Goal: Task Accomplishment & Management: Complete application form

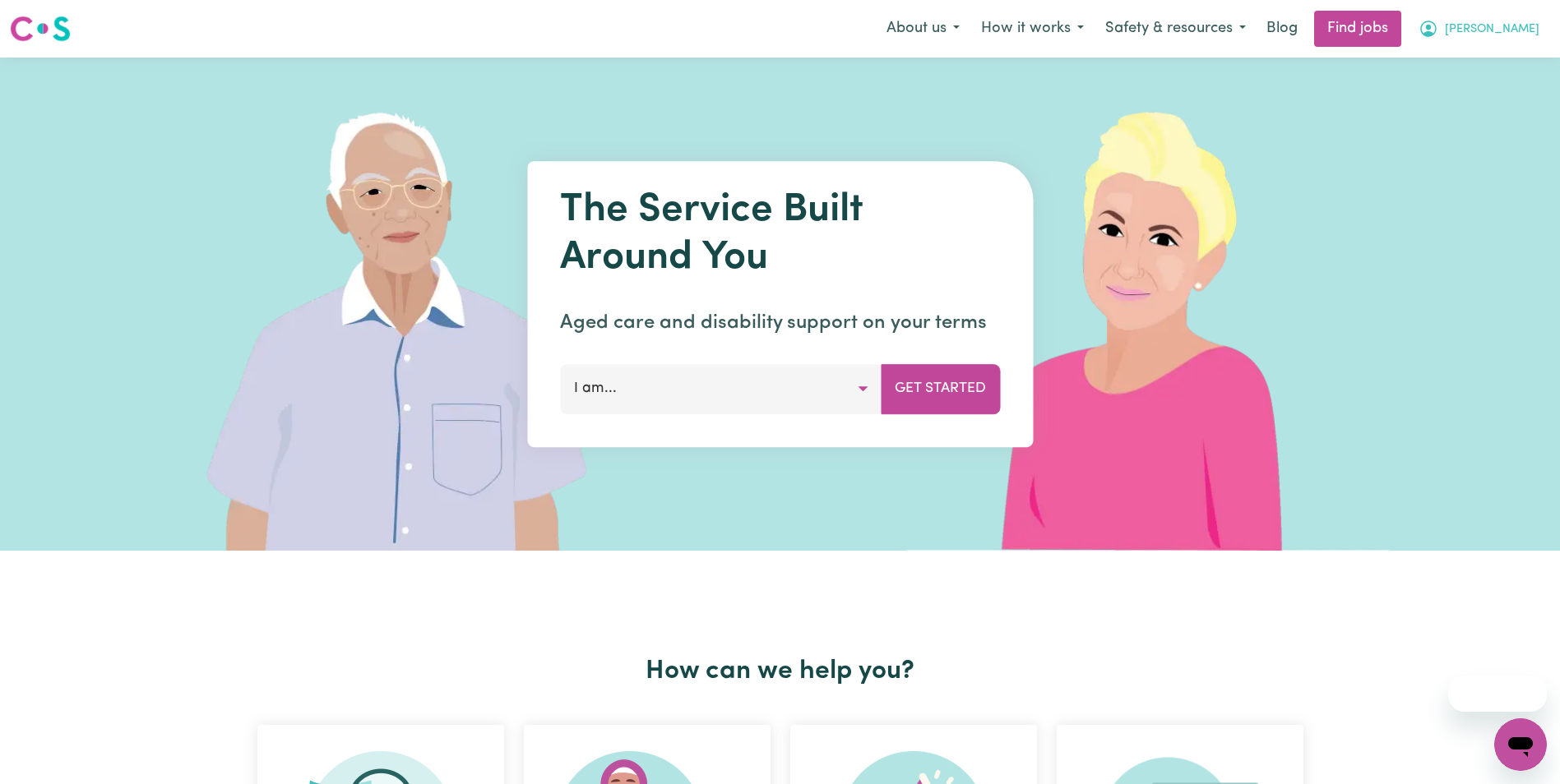
drag, startPoint x: 0, startPoint y: 0, endPoint x: 1531, endPoint y: 29, distance: 1531.3
click at [1531, 29] on span "[PERSON_NAME]" at bounding box center [1491, 29] width 94 height 18
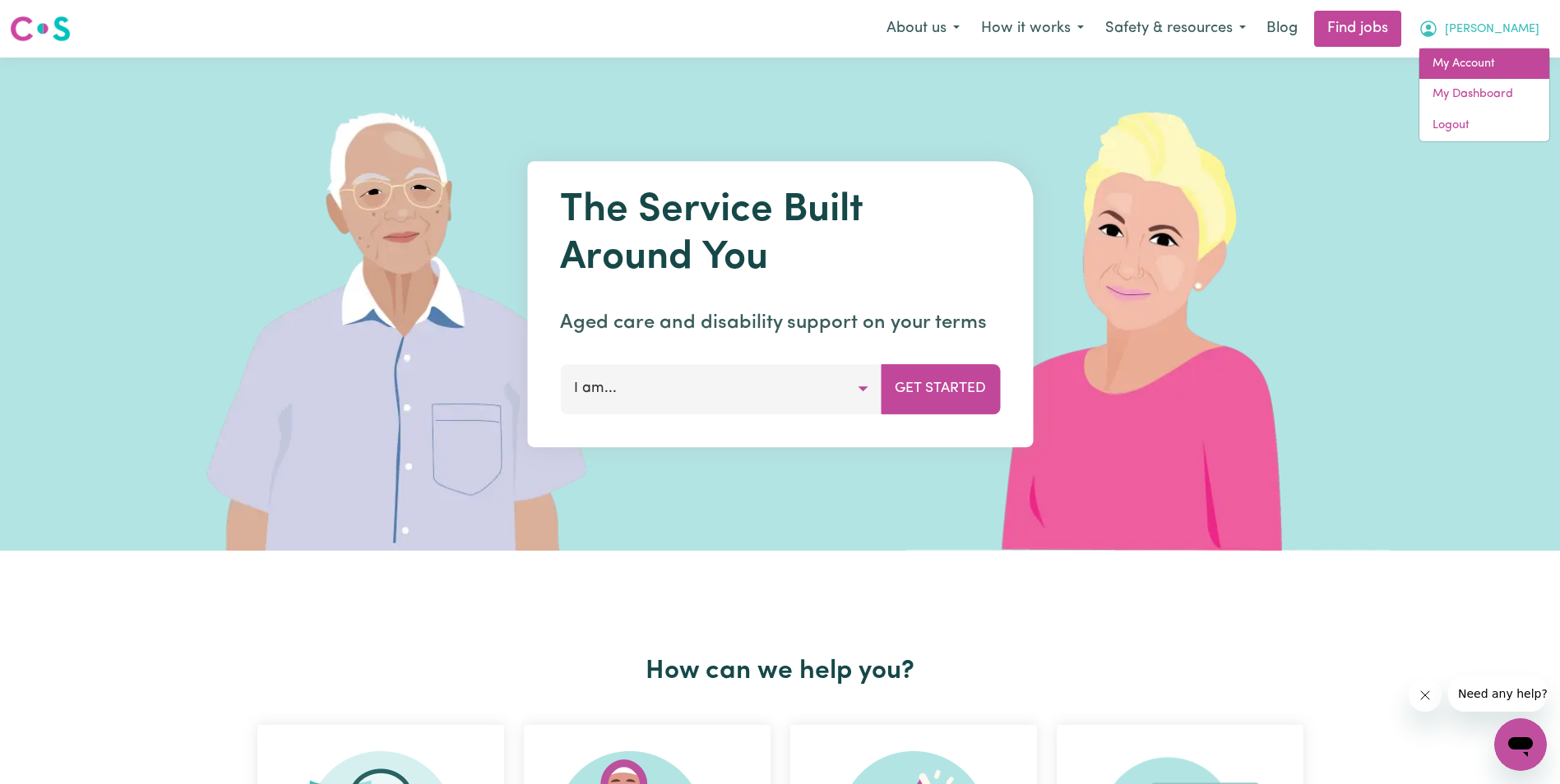
click at [1487, 66] on link "My Account" at bounding box center [1484, 63] width 130 height 31
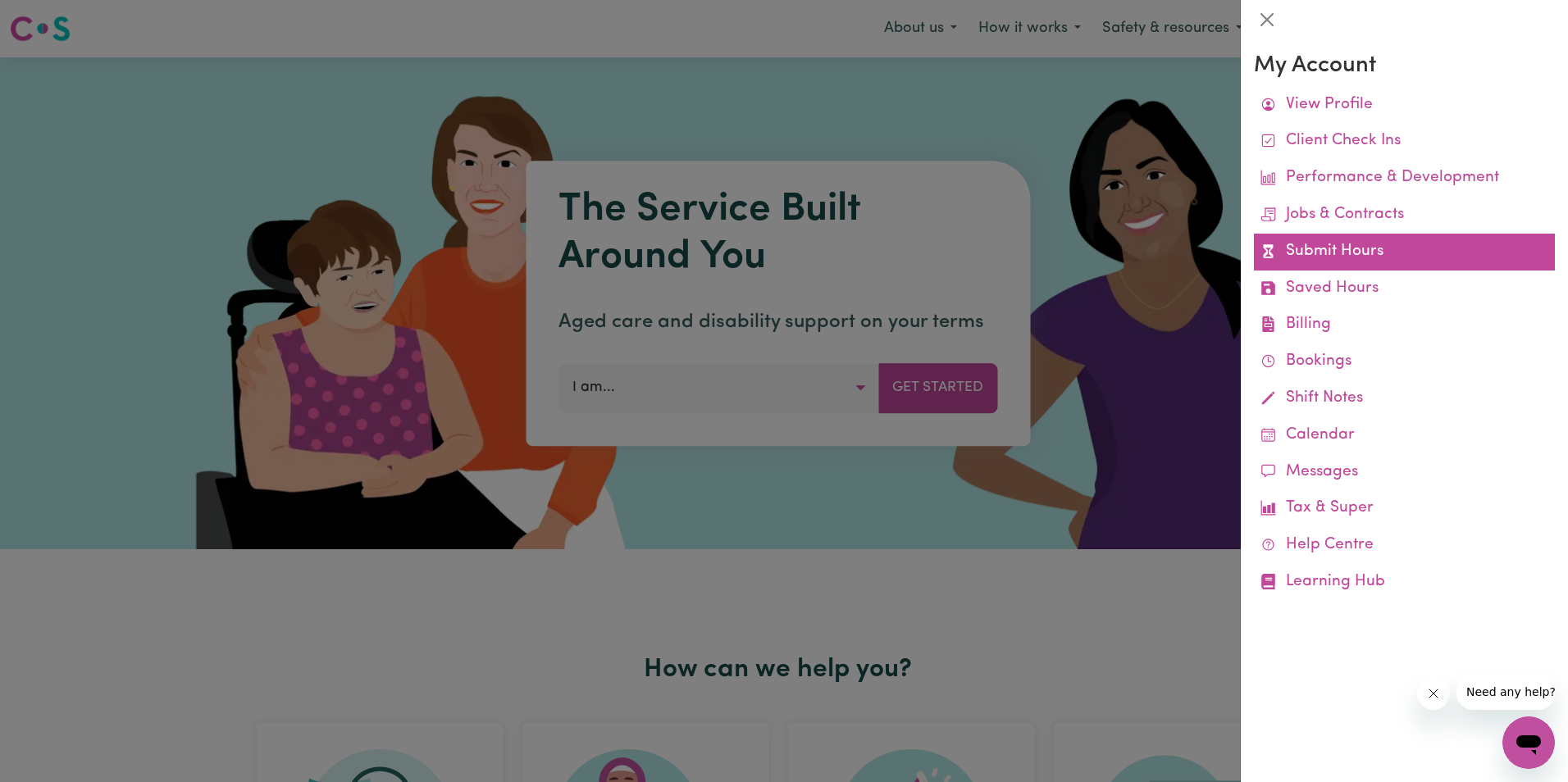
click at [1342, 247] on link "Submit Hours" at bounding box center [1404, 252] width 301 height 37
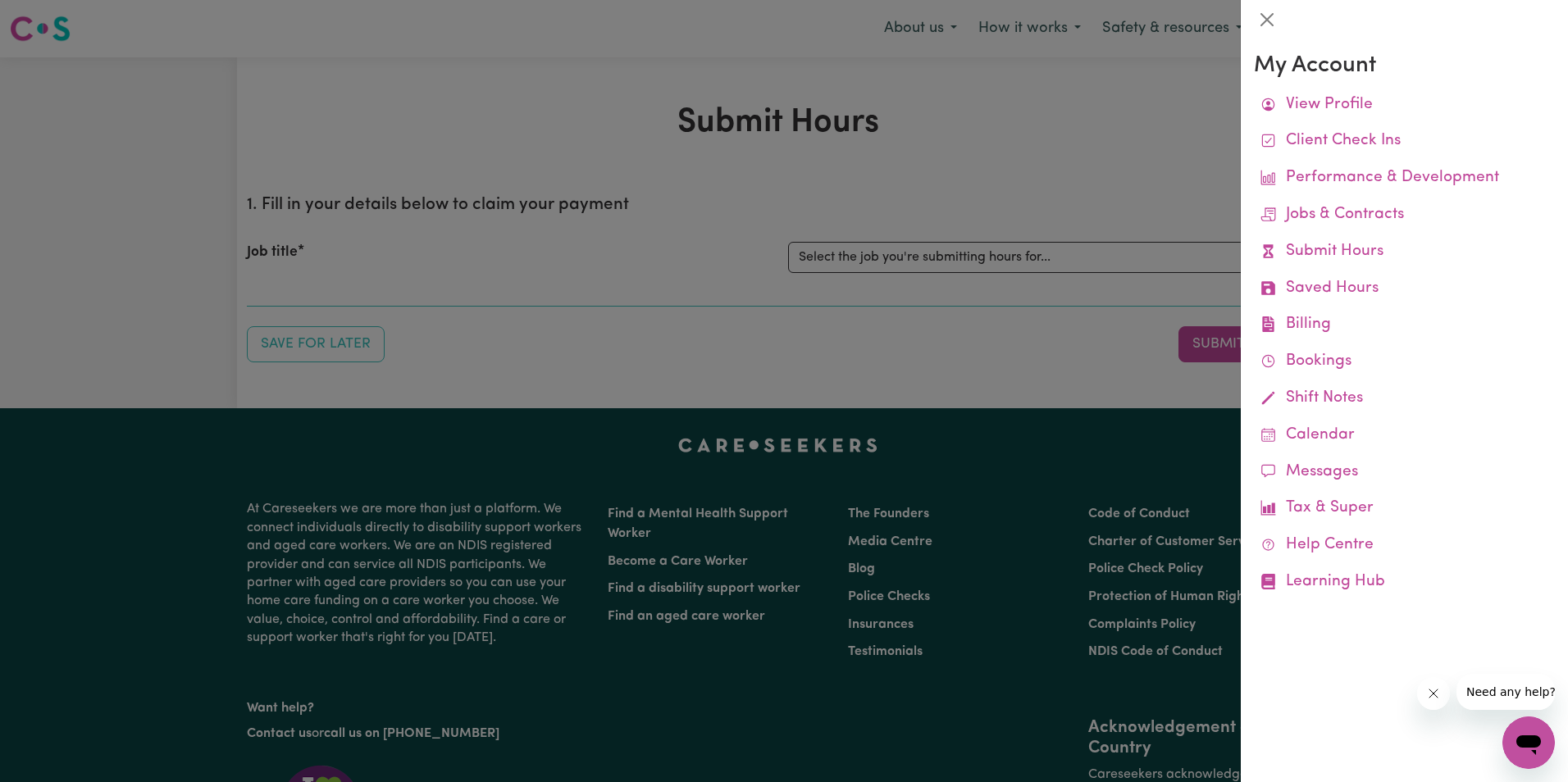
click at [991, 252] on div at bounding box center [784, 391] width 1568 height 782
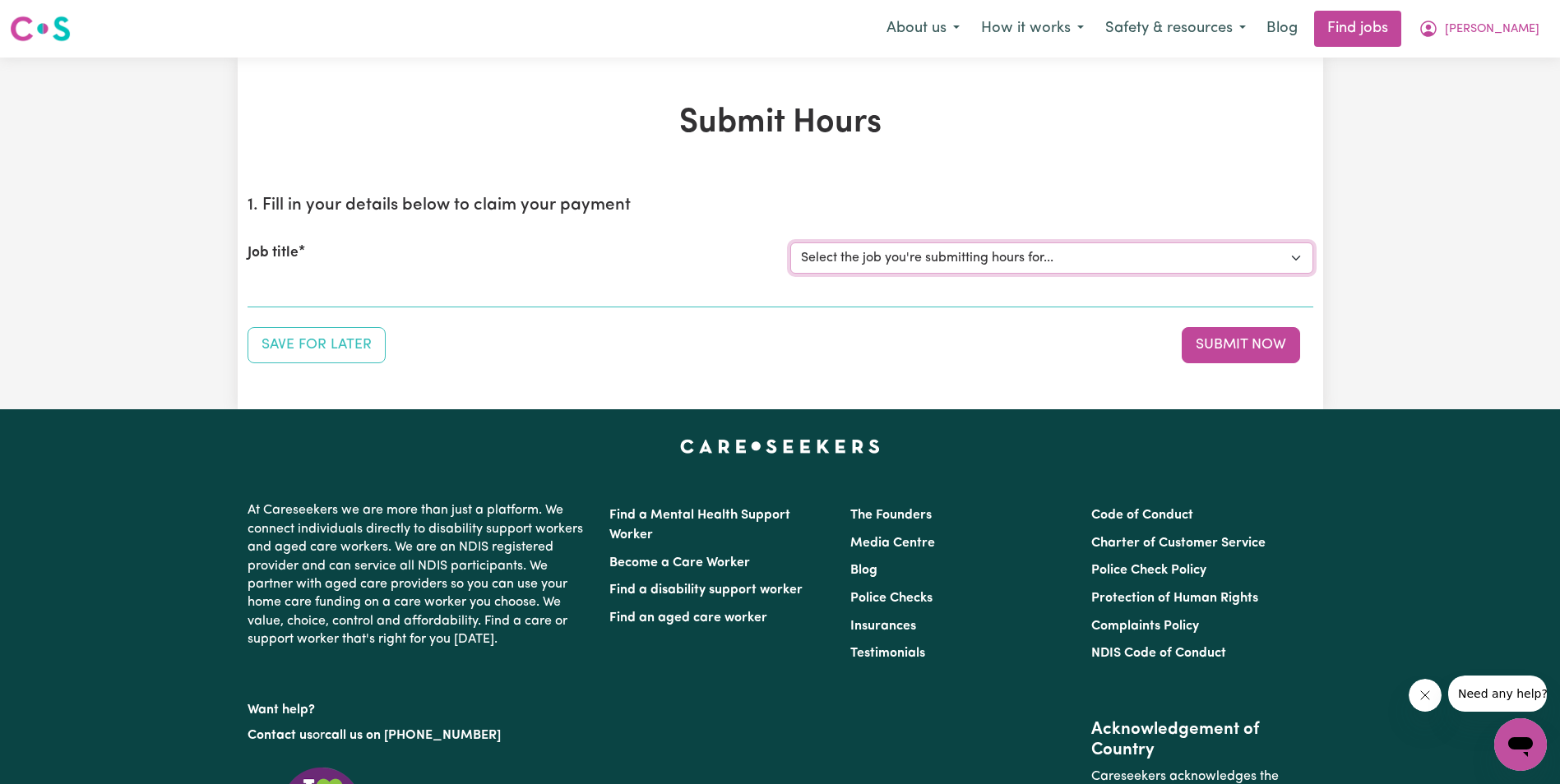
click at [991, 255] on select "Select the job you're submitting hours for... [[PERSON_NAME]] Support Worker in…" at bounding box center [1051, 257] width 523 height 31
select select "11643"
click at [790, 242] on select "Select the job you're submitting hours for... [[PERSON_NAME]] Support Worker in…" at bounding box center [1051, 257] width 523 height 31
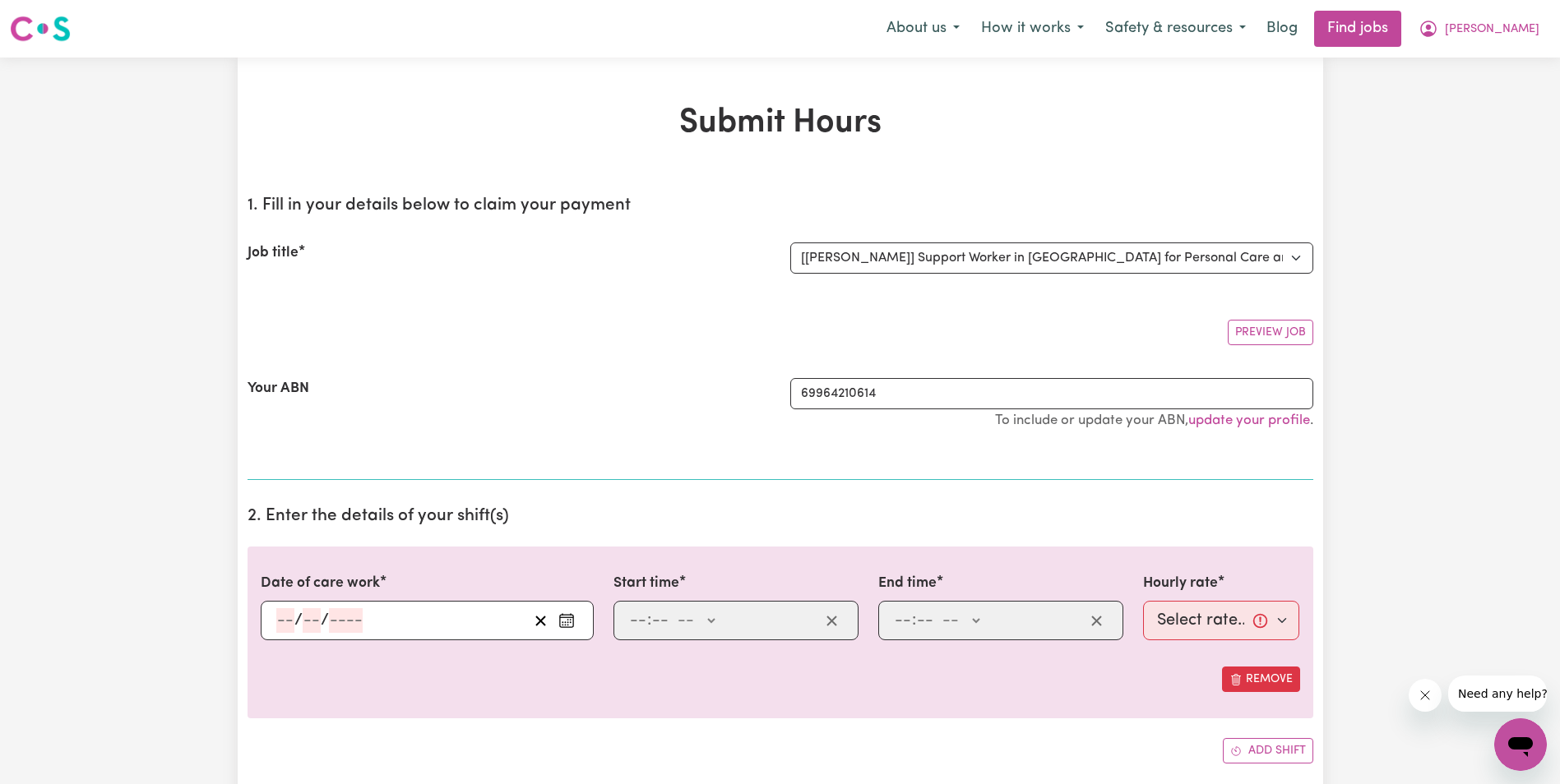
drag, startPoint x: 503, startPoint y: 678, endPoint x: 484, endPoint y: 675, distance: 19.2
click at [509, 681] on div "Remove" at bounding box center [780, 679] width 1039 height 26
drag, startPoint x: 281, startPoint y: 614, endPoint x: 290, endPoint y: 618, distance: 9.8
click at [283, 616] on input "number" at bounding box center [285, 621] width 18 height 25
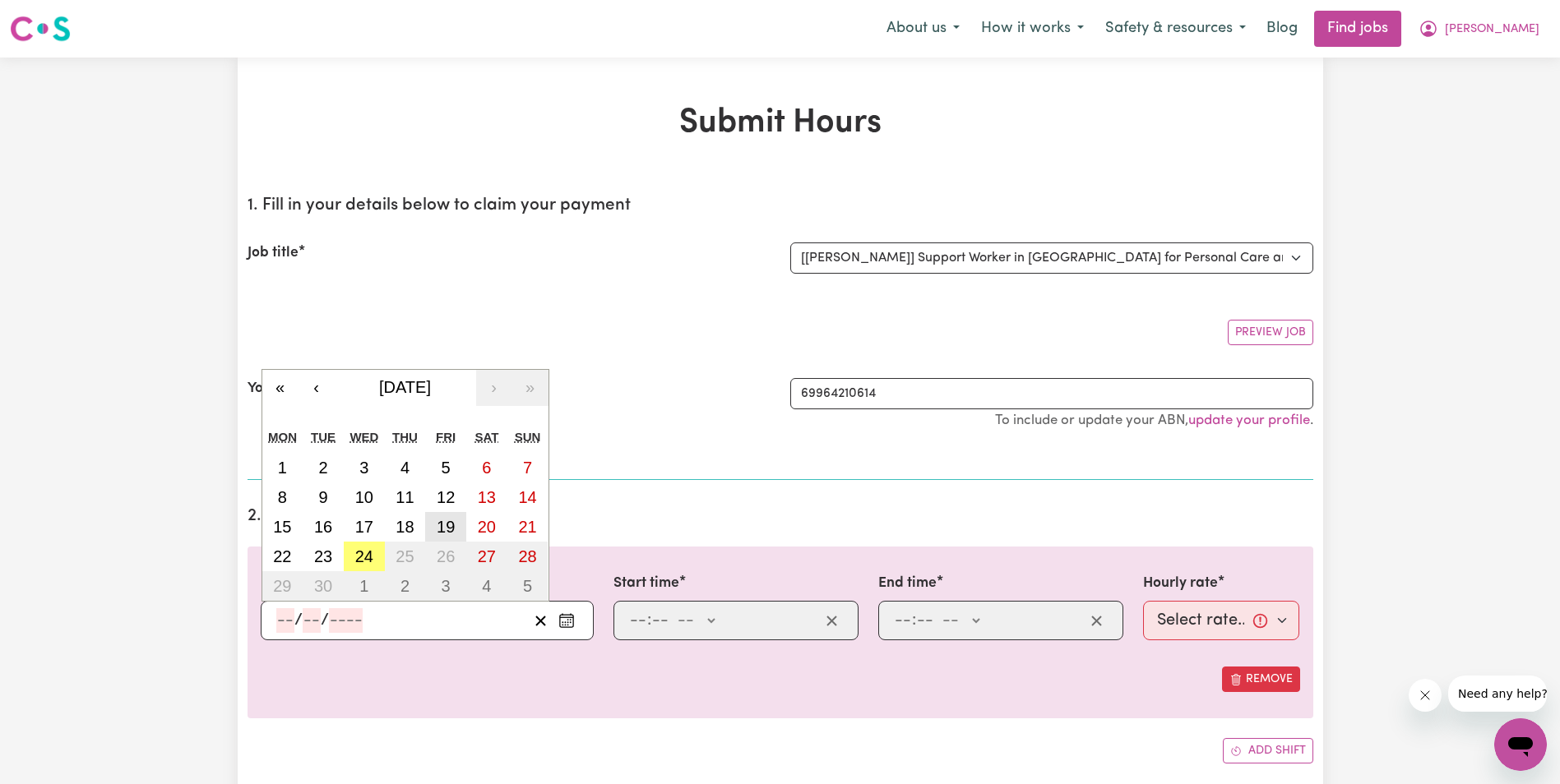
click at [444, 527] on abbr "19" at bounding box center [445, 527] width 18 height 18
type input "[DATE]"
type input "19"
type input "9"
type input "2025"
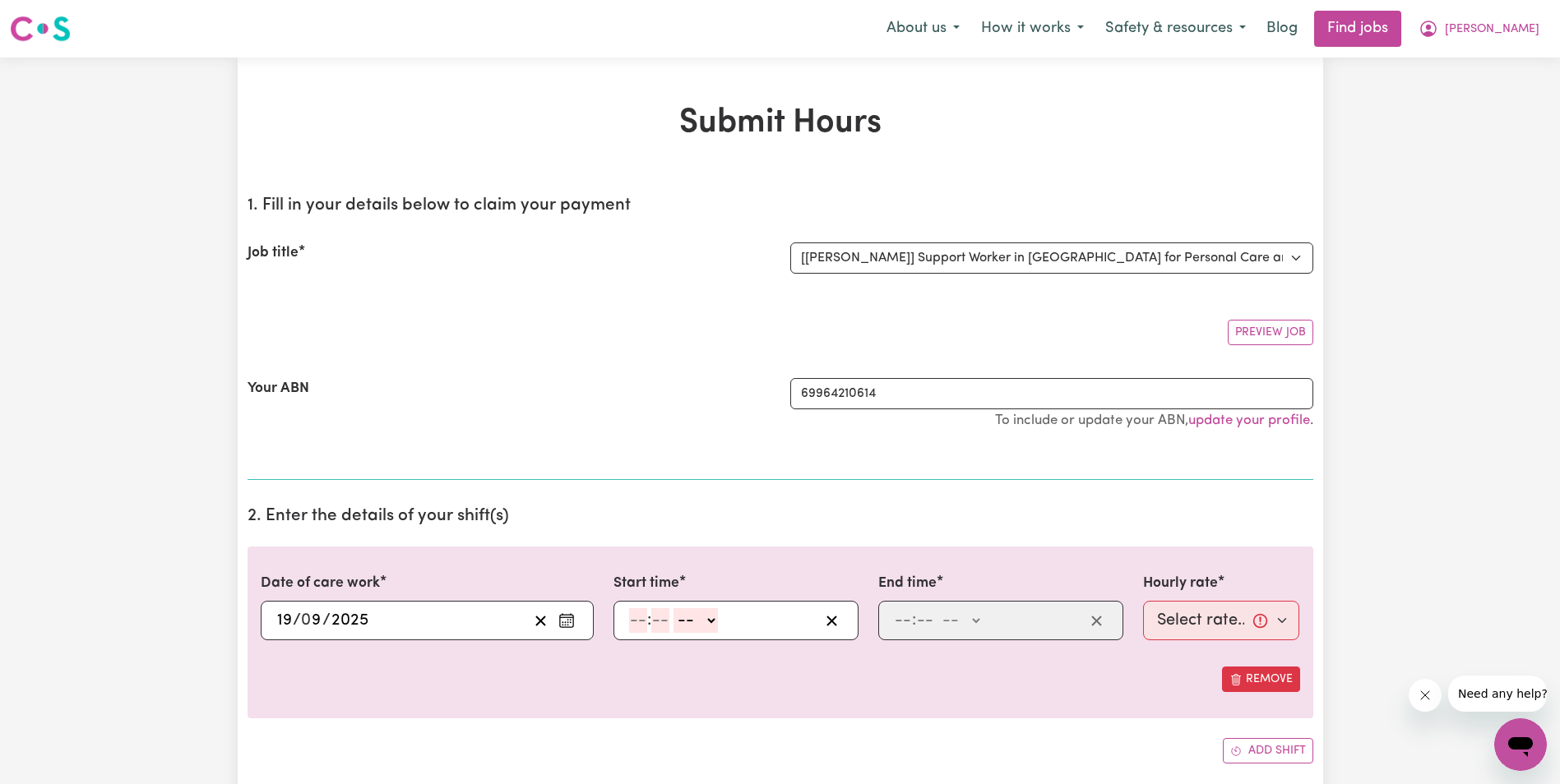
click at [635, 617] on input "number" at bounding box center [638, 621] width 18 height 25
type input "8"
click at [654, 631] on input "3" at bounding box center [655, 621] width 20 height 25
type input "13"
click at [701, 623] on select "-- AM PM" at bounding box center [688, 621] width 45 height 25
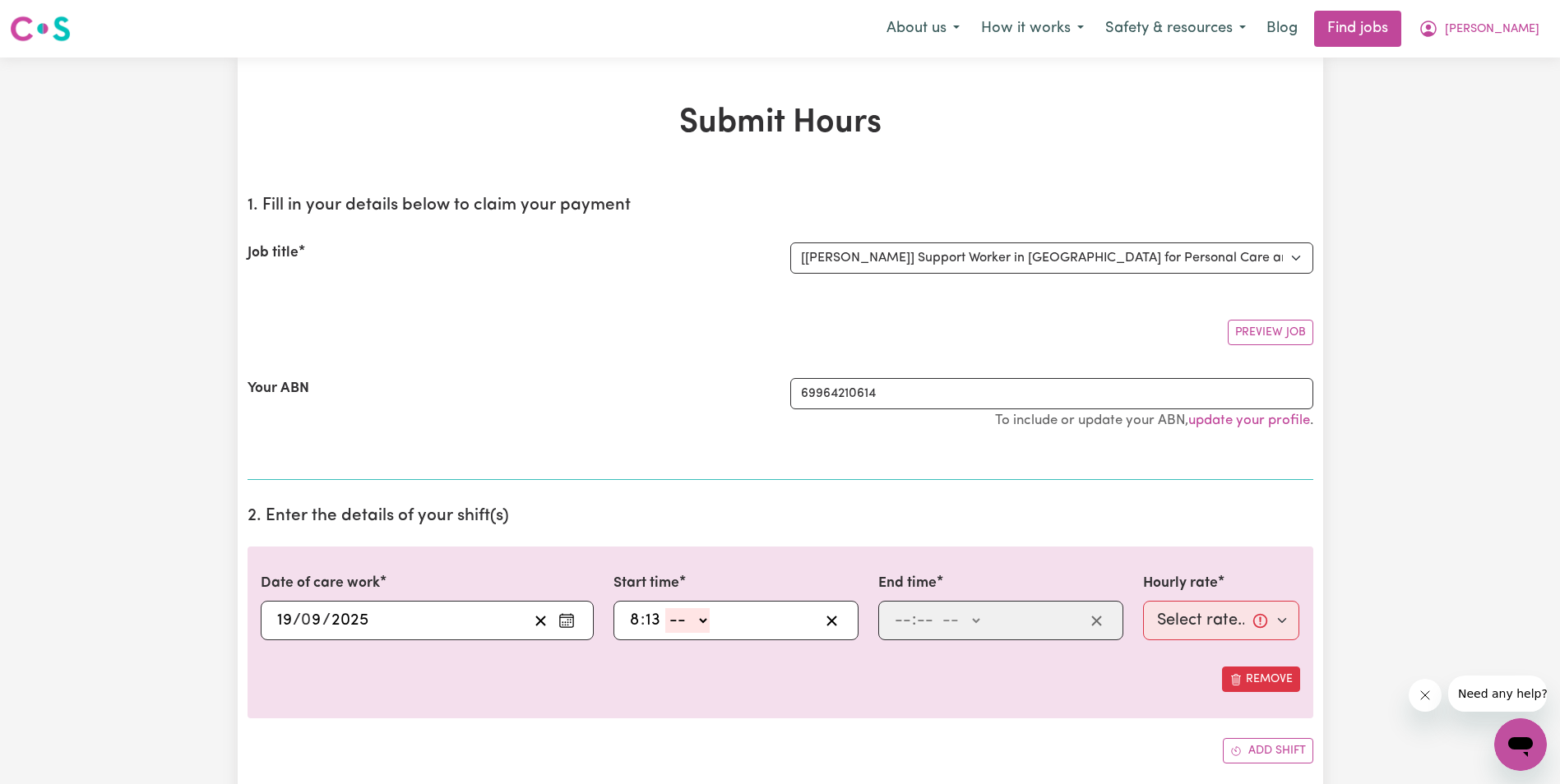
select select "am"
click at [666, 608] on select "-- AM PM" at bounding box center [688, 621] width 45 height 25
type input "08:13"
click at [894, 617] on input "number" at bounding box center [903, 621] width 18 height 25
type input "9"
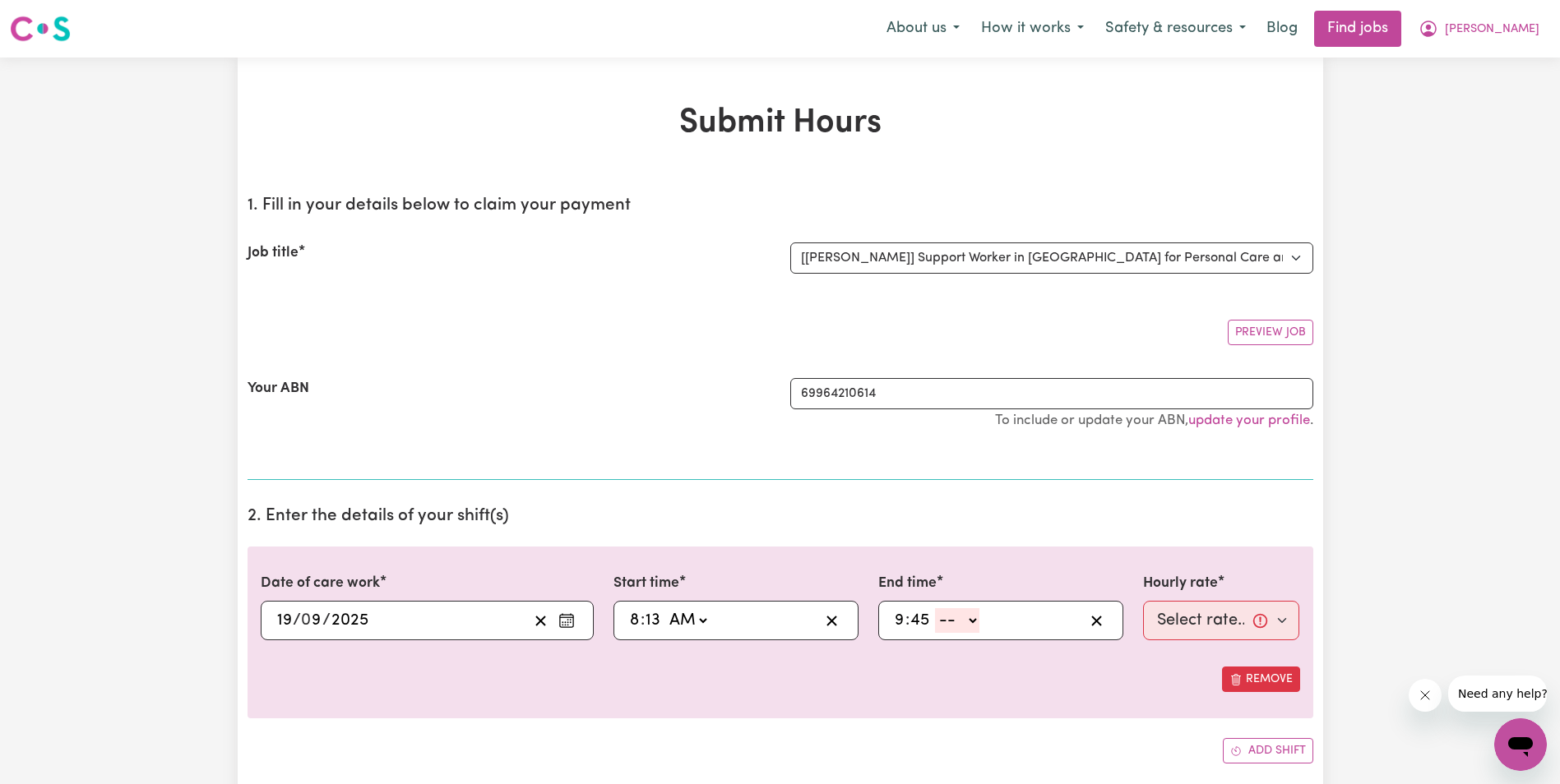
type input "45"
type input "10"
drag, startPoint x: 984, startPoint y: 620, endPoint x: 976, endPoint y: 626, distance: 10.0
click at [984, 620] on select "-- AM PM" at bounding box center [963, 621] width 45 height 25
select select "am"
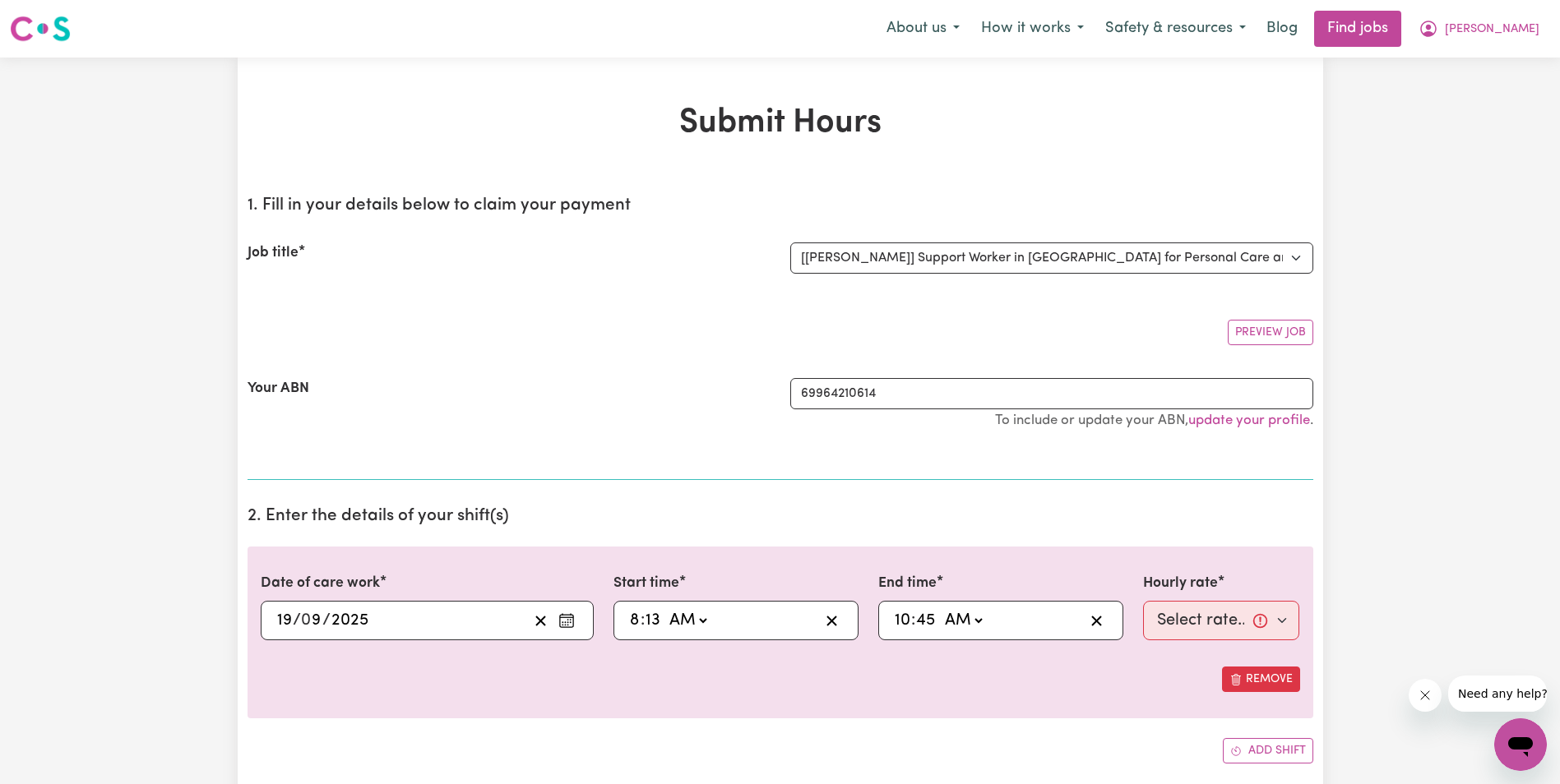
click at [941, 608] on select "-- AM PM" at bounding box center [963, 621] width 45 height 25
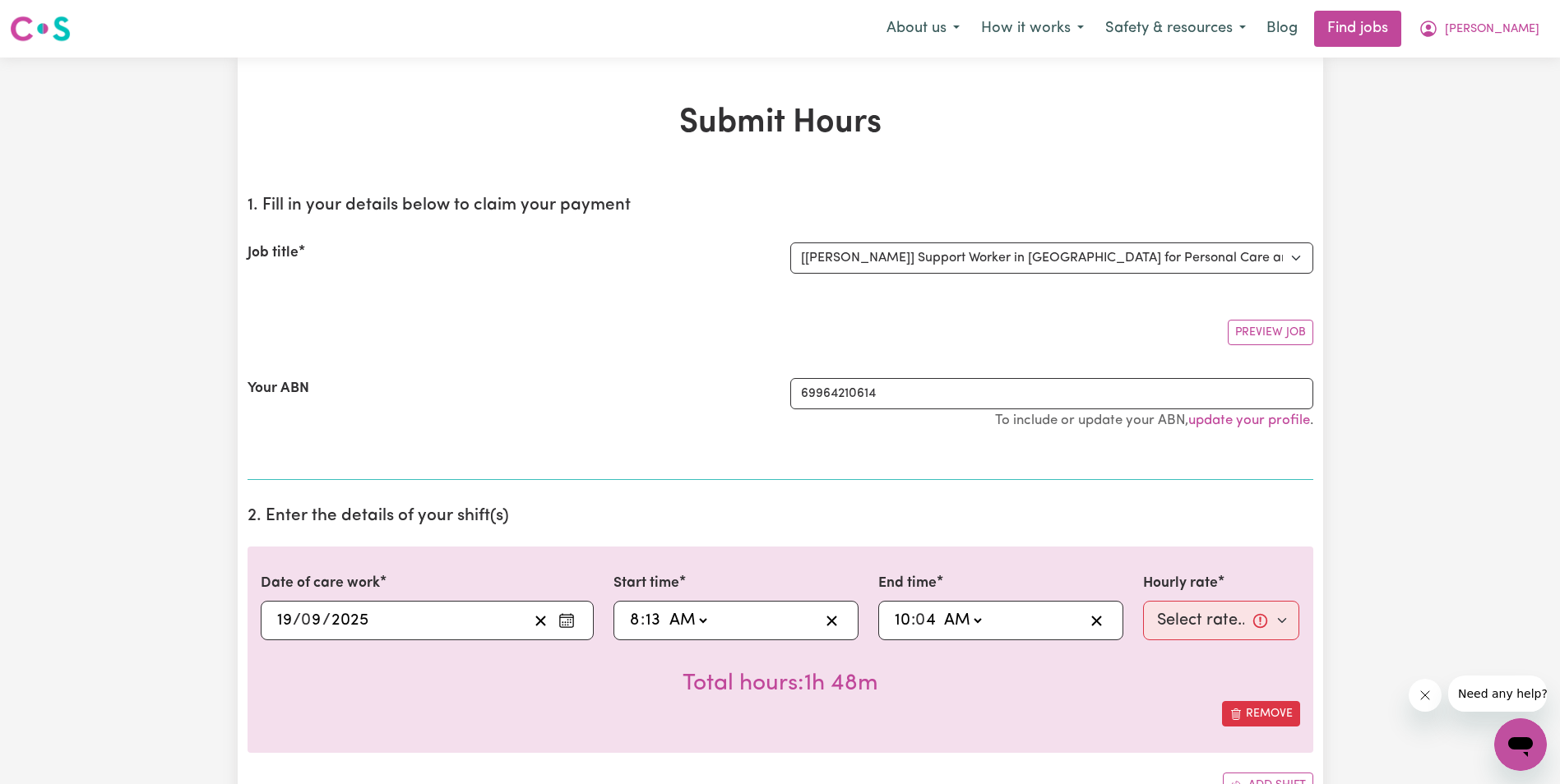
type input "10:01"
type input "1"
type input "10:15"
type input "15"
click at [656, 622] on input "13" at bounding box center [652, 621] width 16 height 25
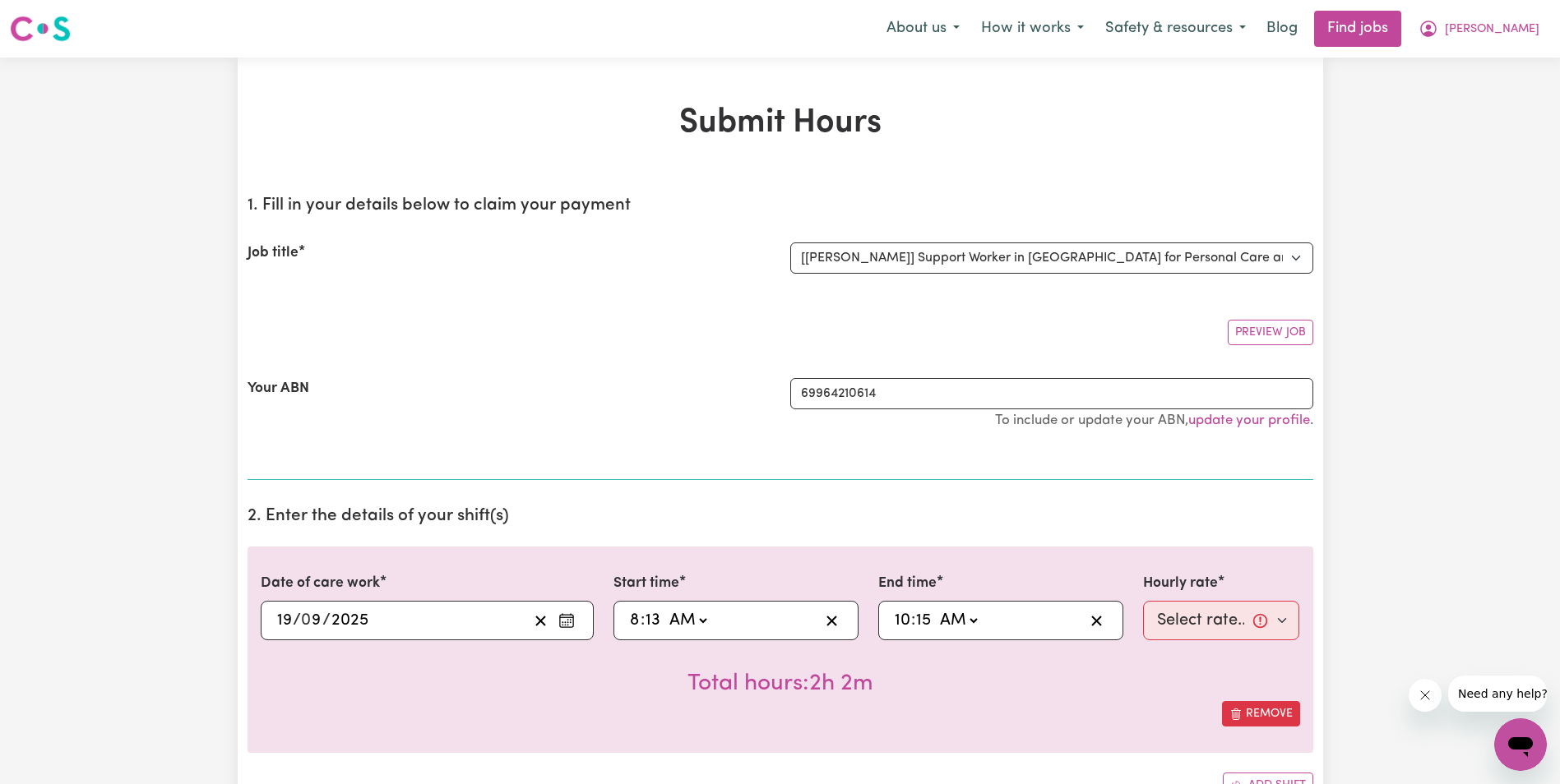
type input "08:01"
type input "1"
type input "08:15"
type input "15"
click at [1192, 628] on select "Select rate... $68.00 (Weekday) $68.00 ([DATE]) $68.00 ([DATE])" at bounding box center [1221, 621] width 157 height 39
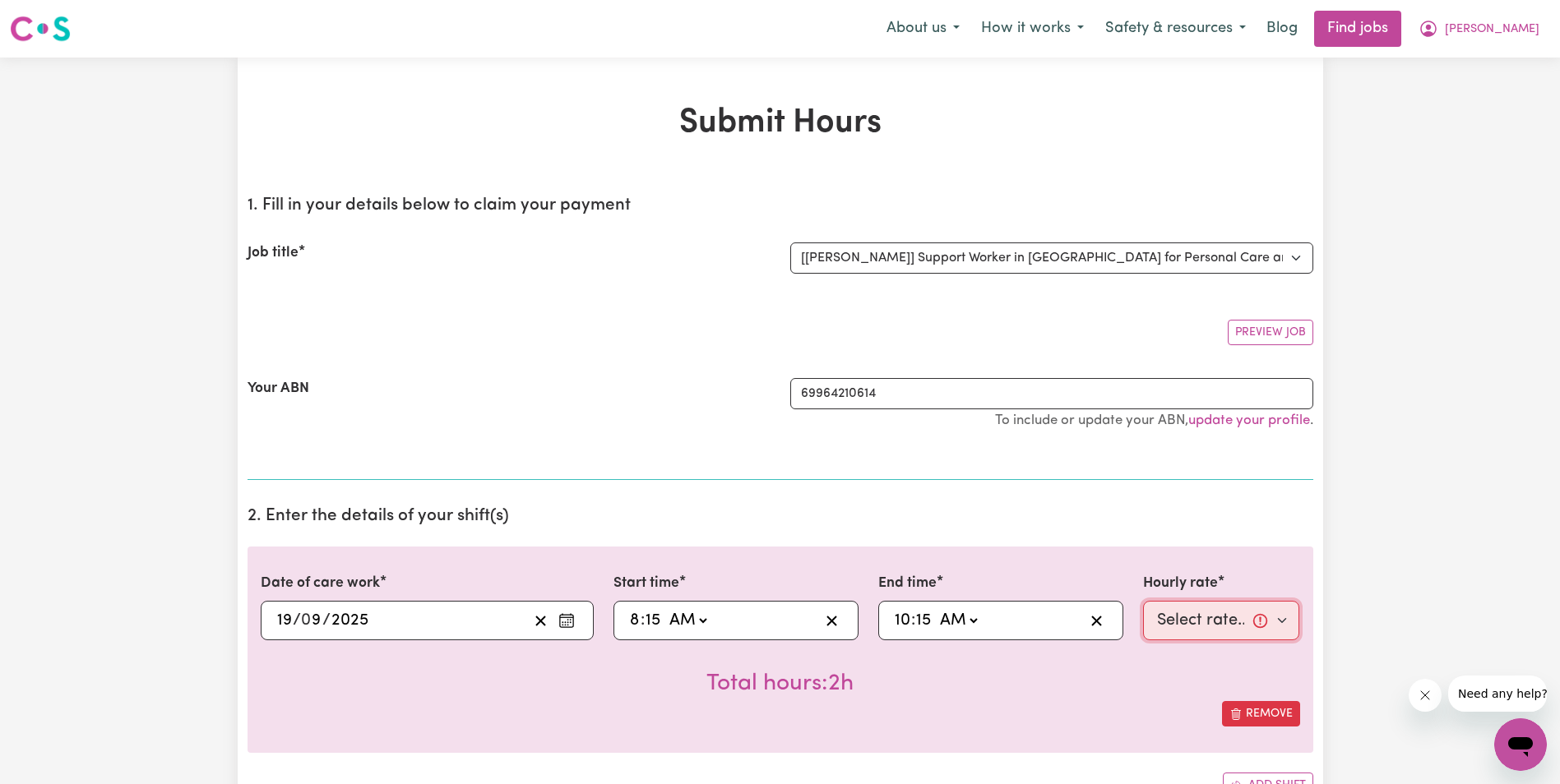
select select "68-Weekday"
click at [1143, 601] on select "Select rate... $68.00 (Weekday) $68.00 ([DATE]) $68.00 ([DATE])" at bounding box center [1221, 621] width 157 height 39
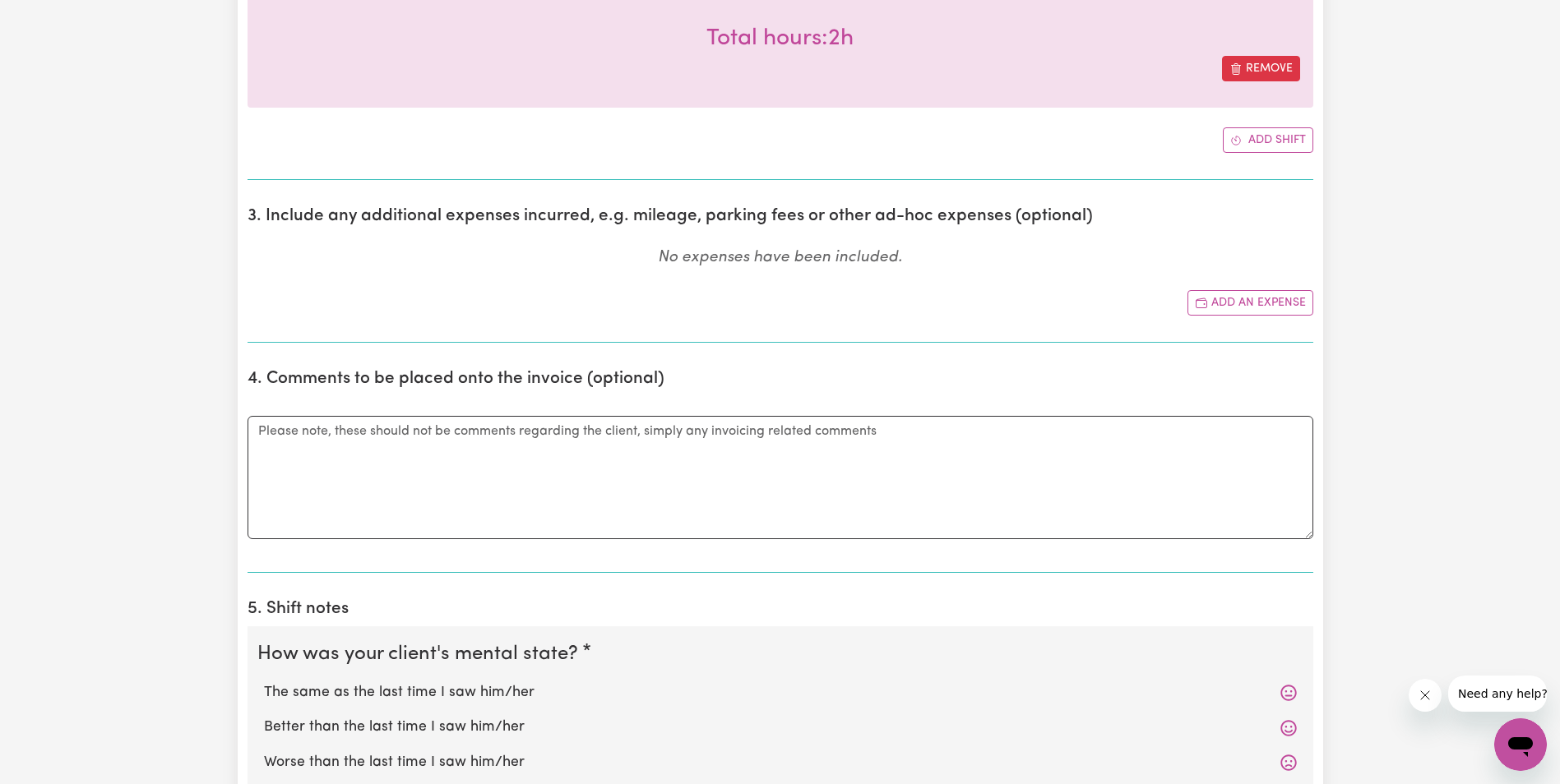
scroll to position [822, 0]
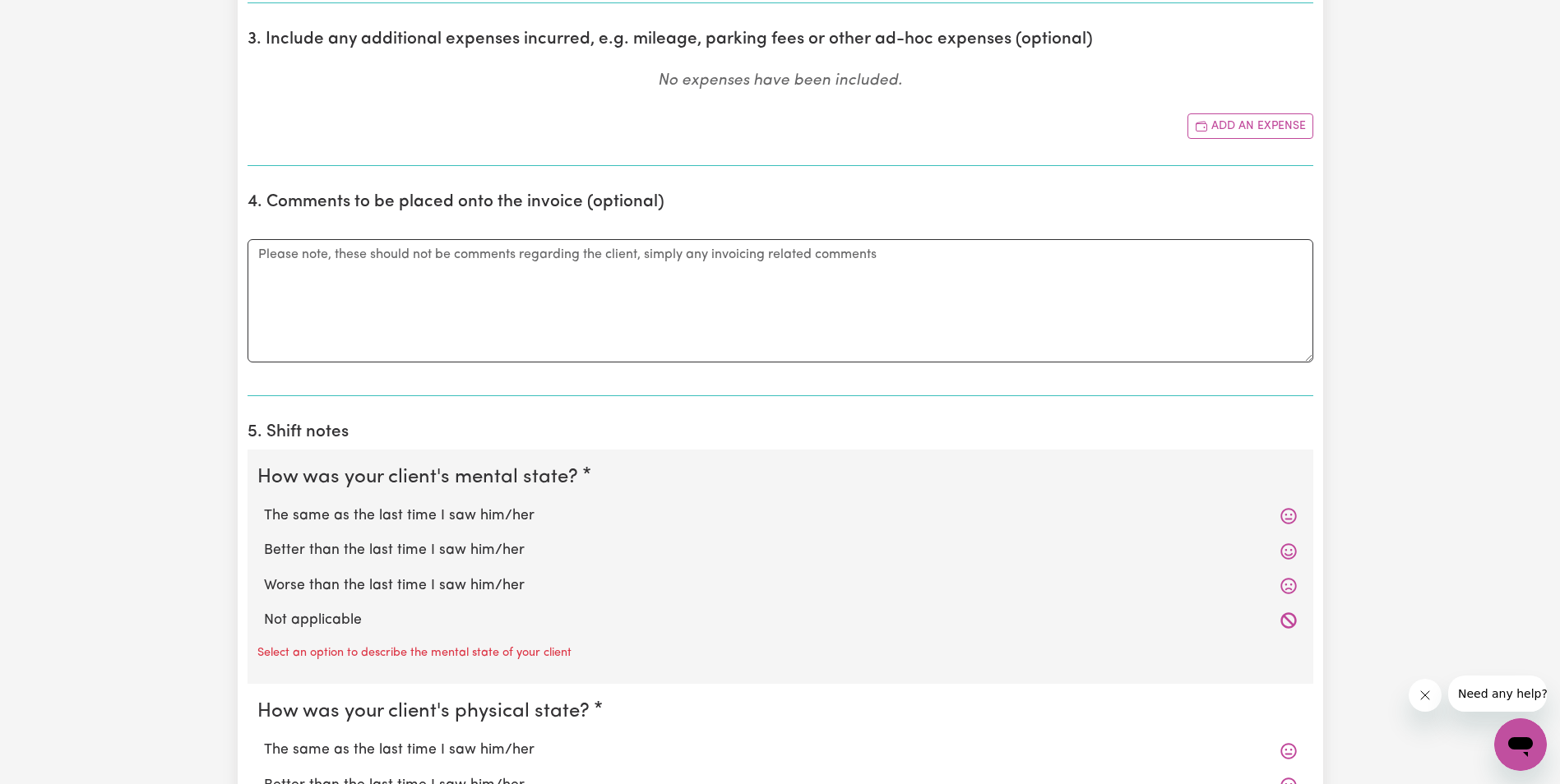
click at [376, 519] on label "The same as the last time I saw him/her" at bounding box center [780, 517] width 1033 height 21
click at [264, 506] on input "The same as the last time I saw him/her" at bounding box center [263, 505] width 1 height 1
radio input "true"
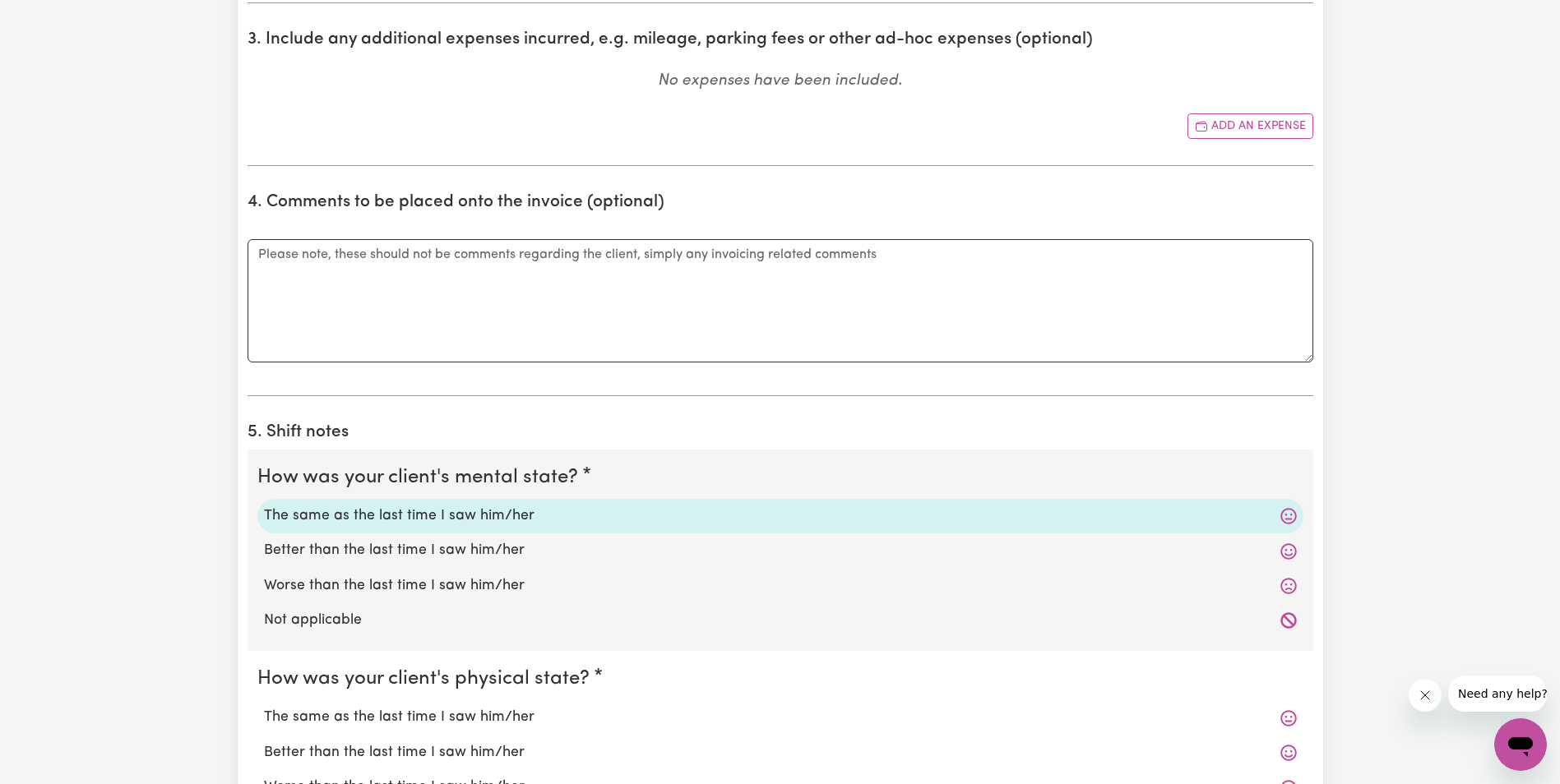
click at [347, 710] on label "The same as the last time I saw him/her" at bounding box center [780, 718] width 1033 height 21
click at [264, 707] on input "The same as the last time I saw him/her" at bounding box center [263, 706] width 1 height 1
radio input "true"
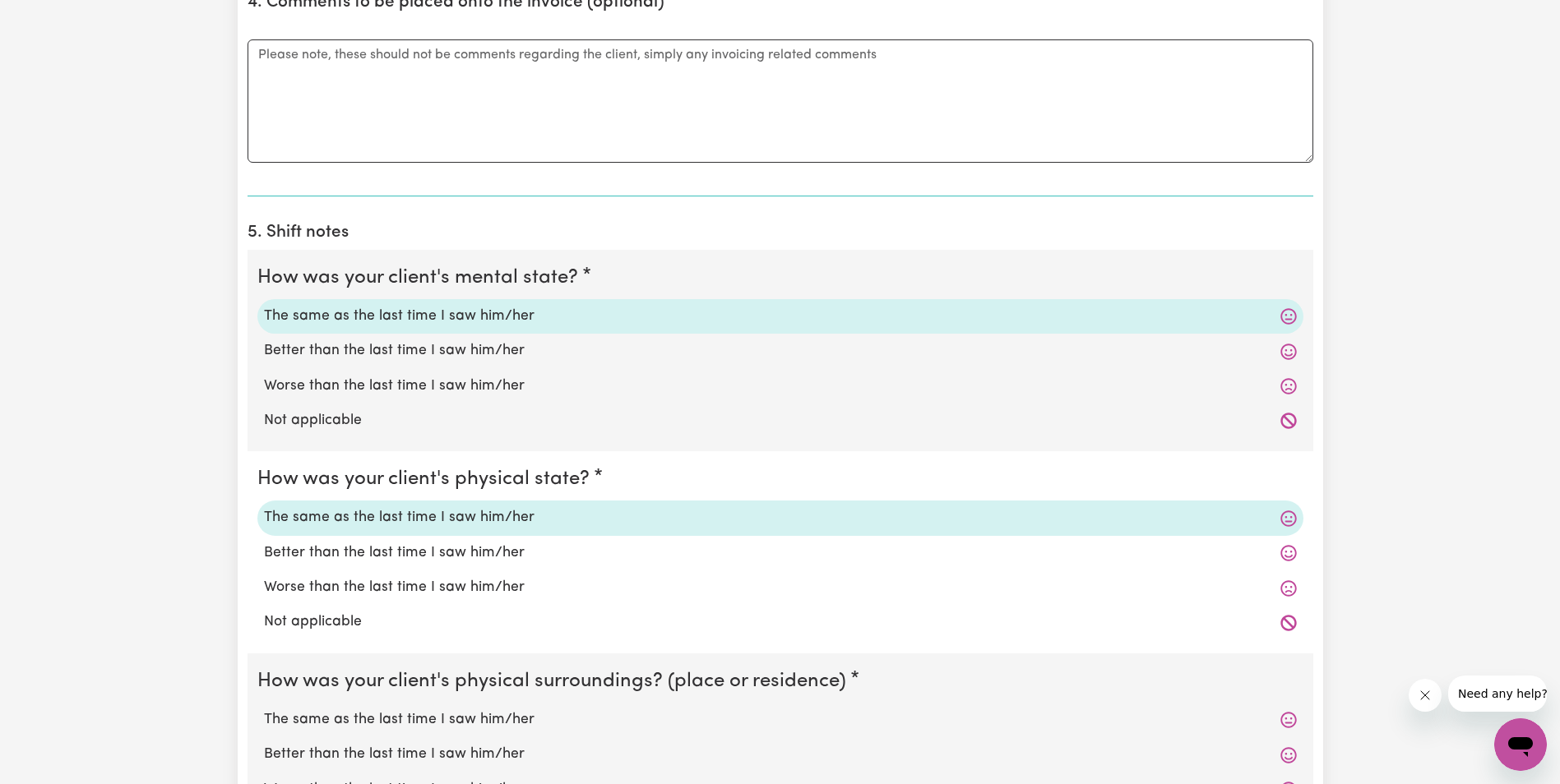
scroll to position [1069, 0]
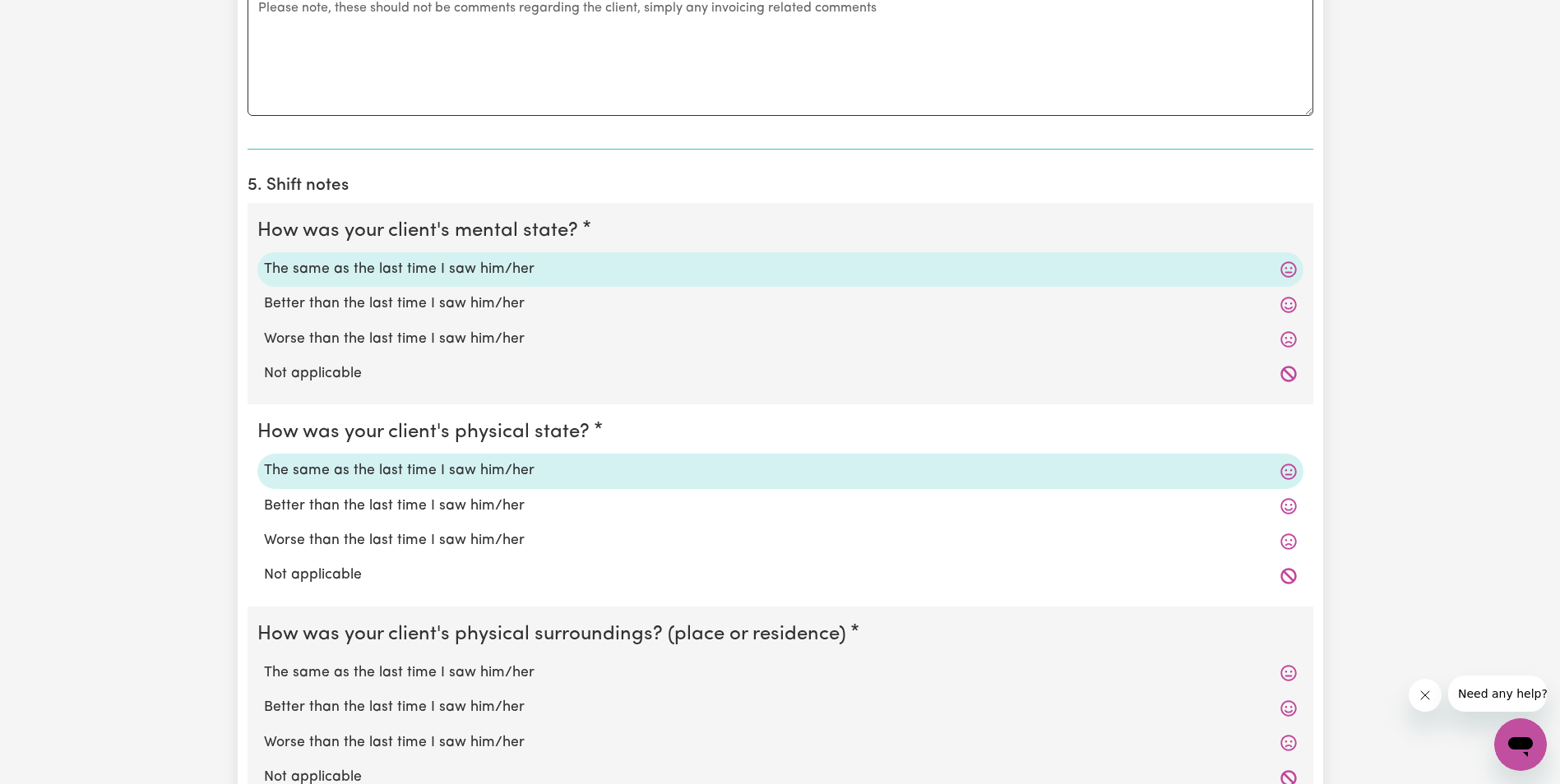
click at [388, 669] on label "The same as the last time I saw him/her" at bounding box center [780, 674] width 1033 height 21
click at [264, 663] on input "The same as the last time I saw him/her" at bounding box center [263, 662] width 1 height 1
radio input "true"
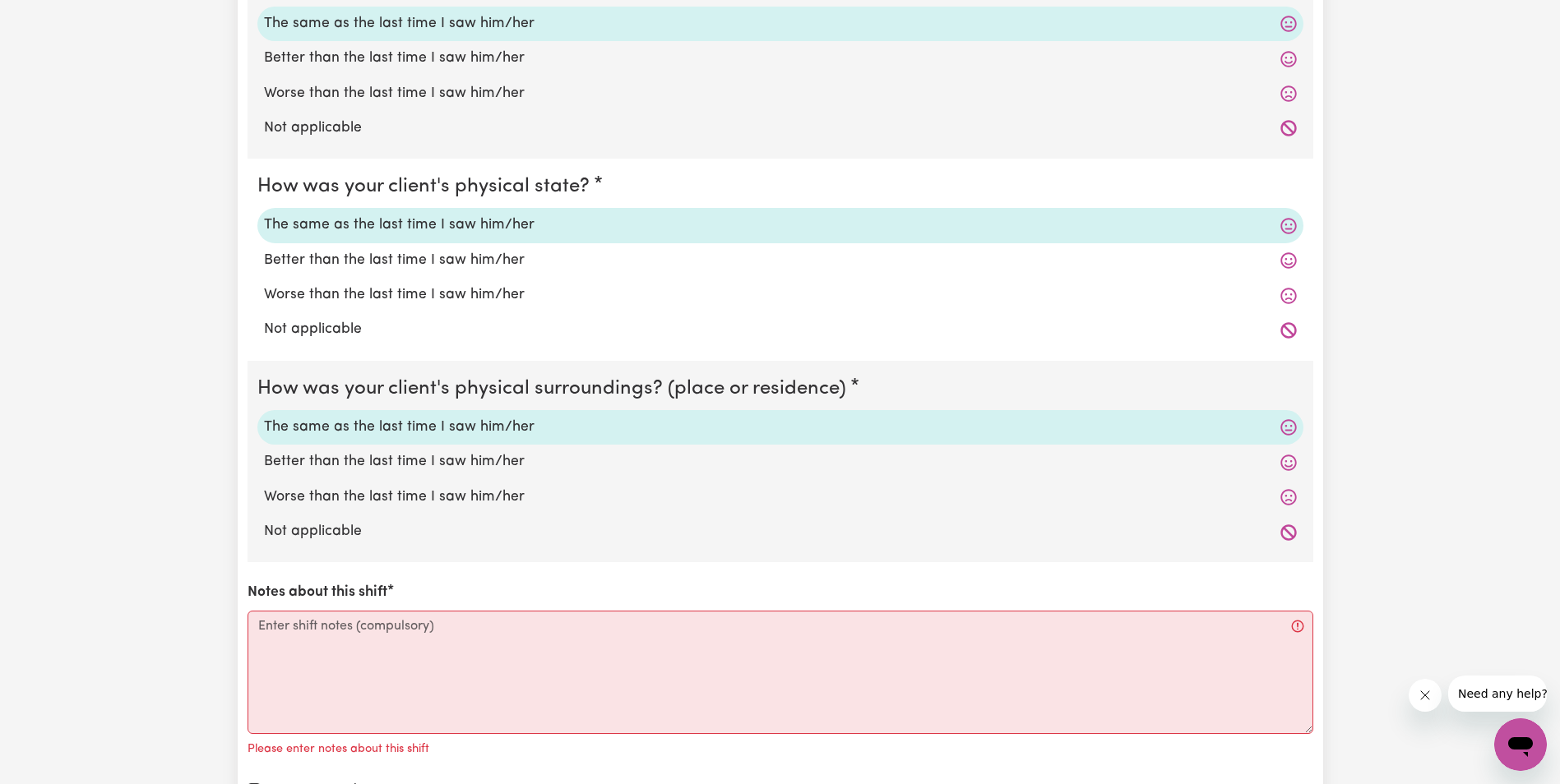
scroll to position [1316, 0]
click at [385, 648] on textarea "Notes about this shift" at bounding box center [780, 672] width 1066 height 123
paste textarea "Lorem ips do sit ametco adi elit se doe tempo incididun. Utlab etdo mag aliqu. …"
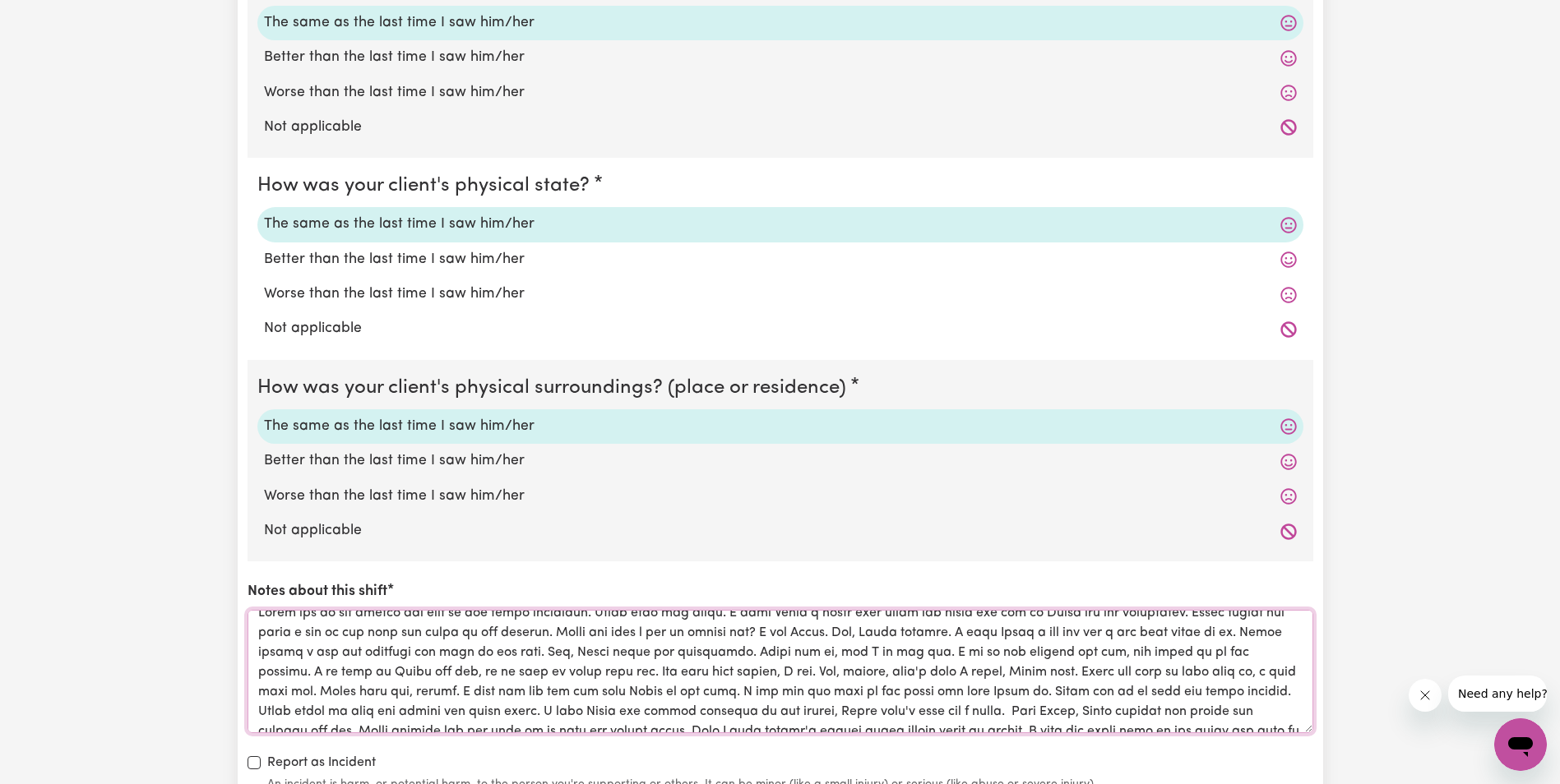
scroll to position [0, 0]
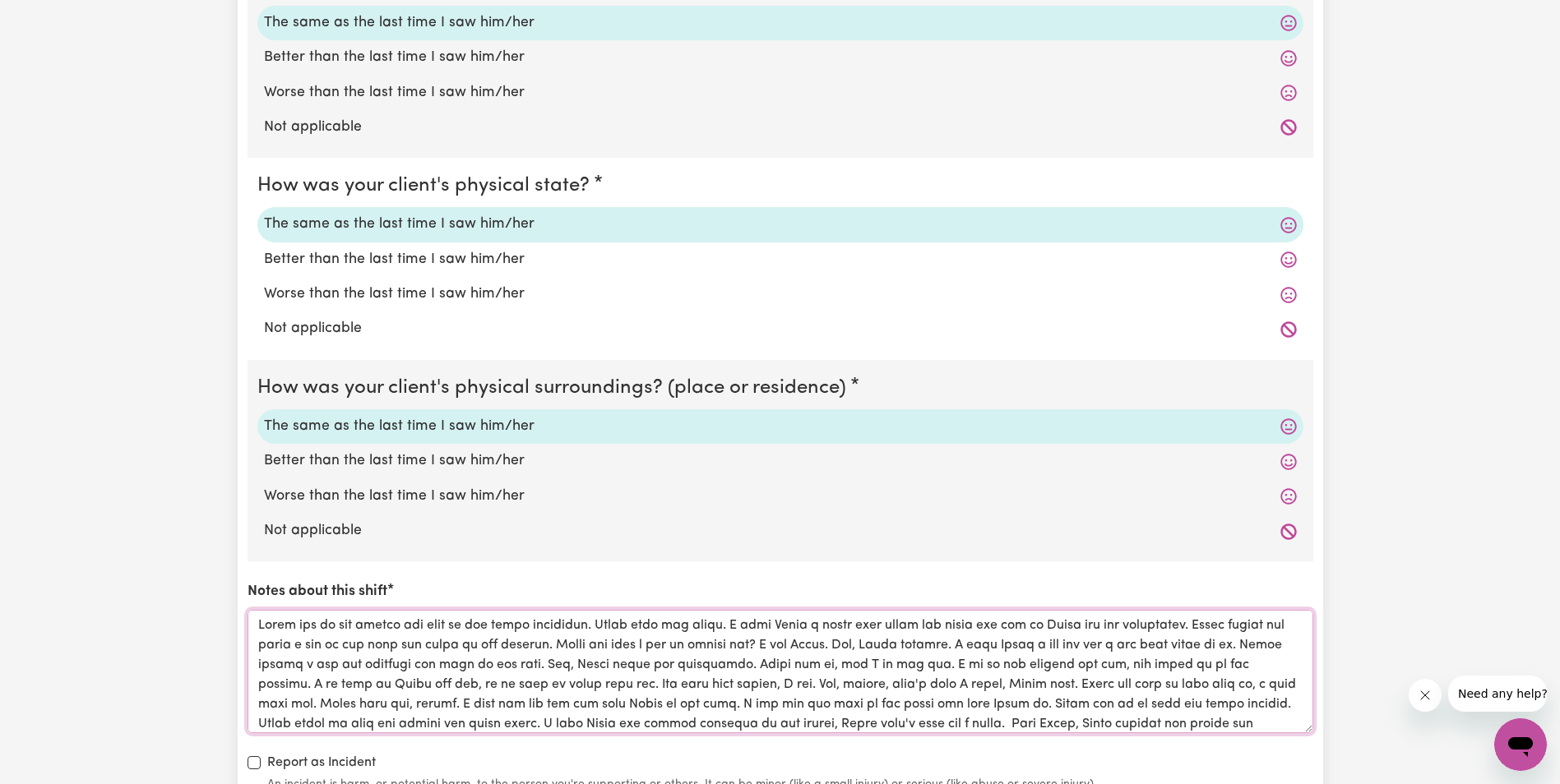
click at [650, 702] on textarea "Notes about this shift" at bounding box center [780, 672] width 1066 height 123
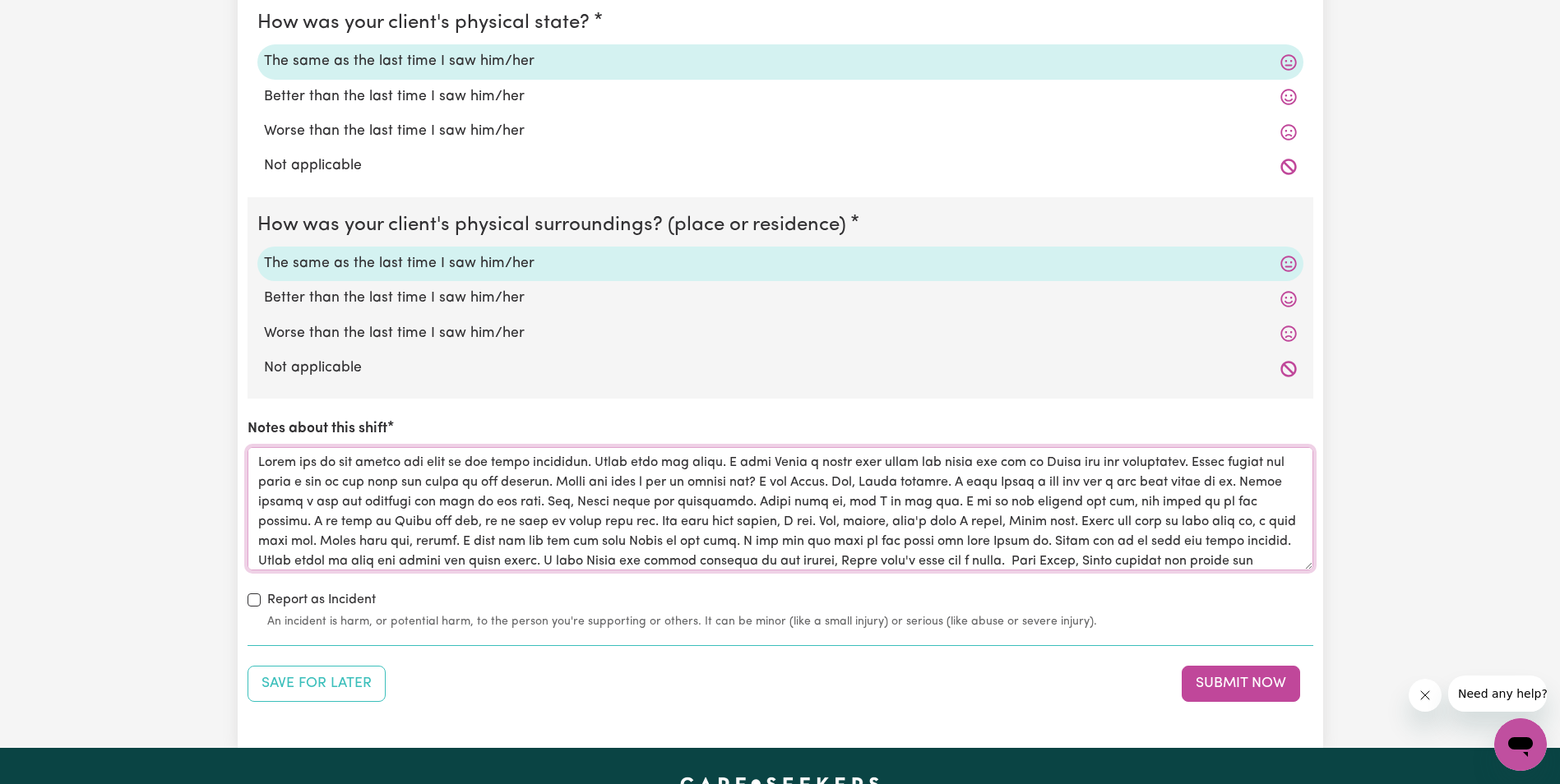
scroll to position [1480, 0]
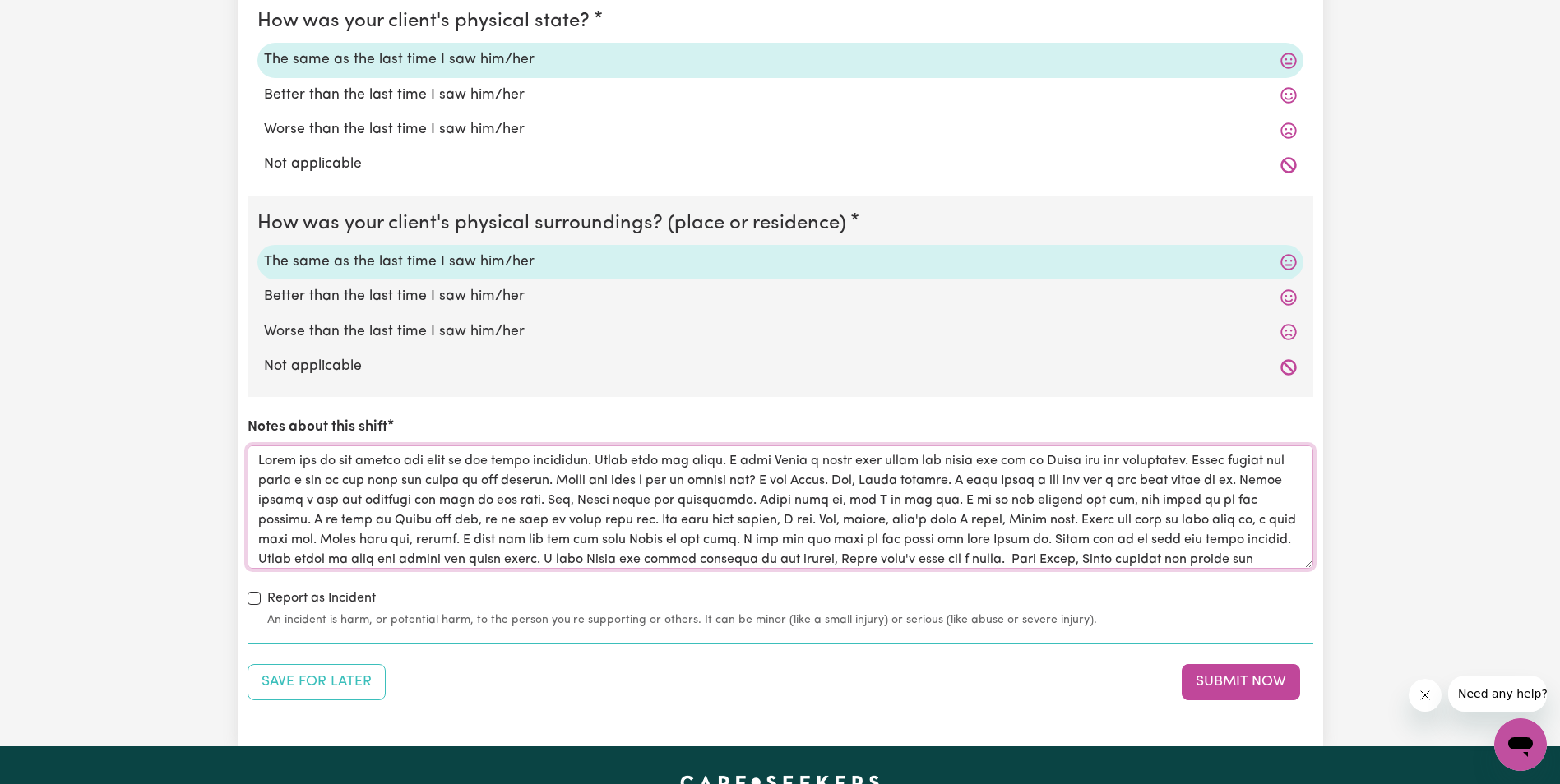
click at [1201, 521] on textarea "Notes about this shift" at bounding box center [780, 507] width 1066 height 123
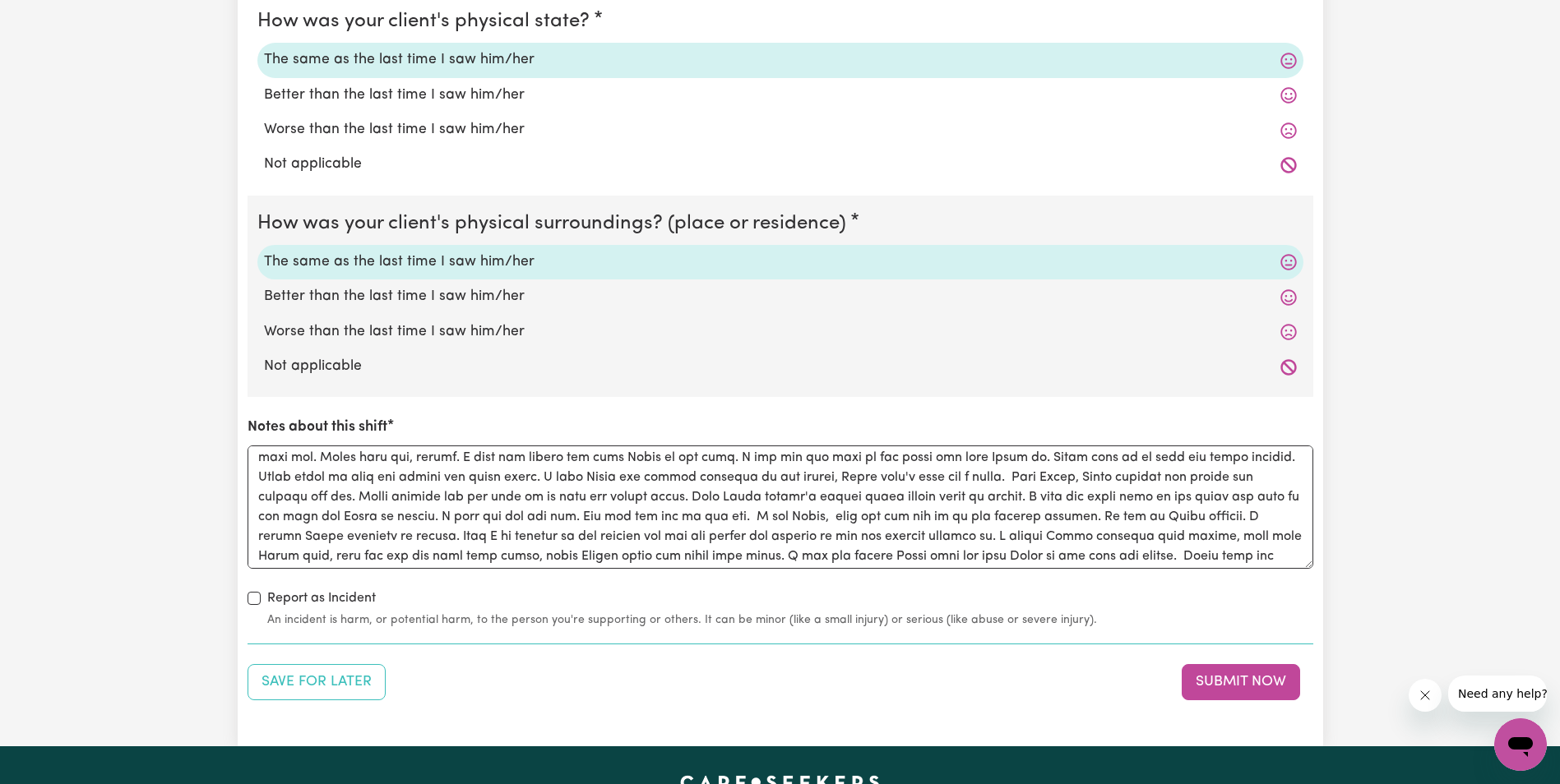
click at [874, 690] on div "Save for Later Submit Now" at bounding box center [780, 682] width 1066 height 37
click at [991, 478] on textarea "Notes about this shift" at bounding box center [780, 507] width 1066 height 123
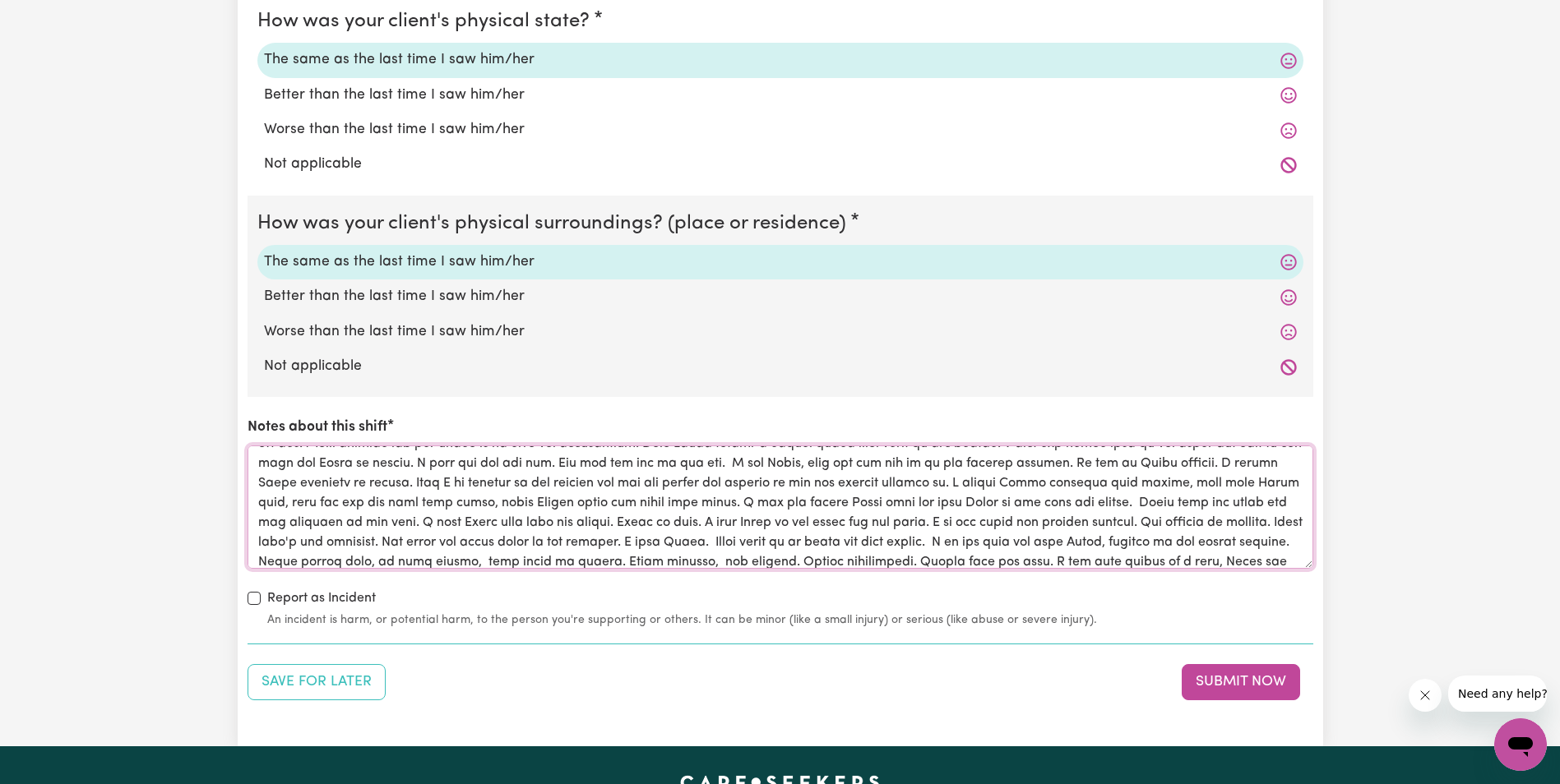
scroll to position [165, 0]
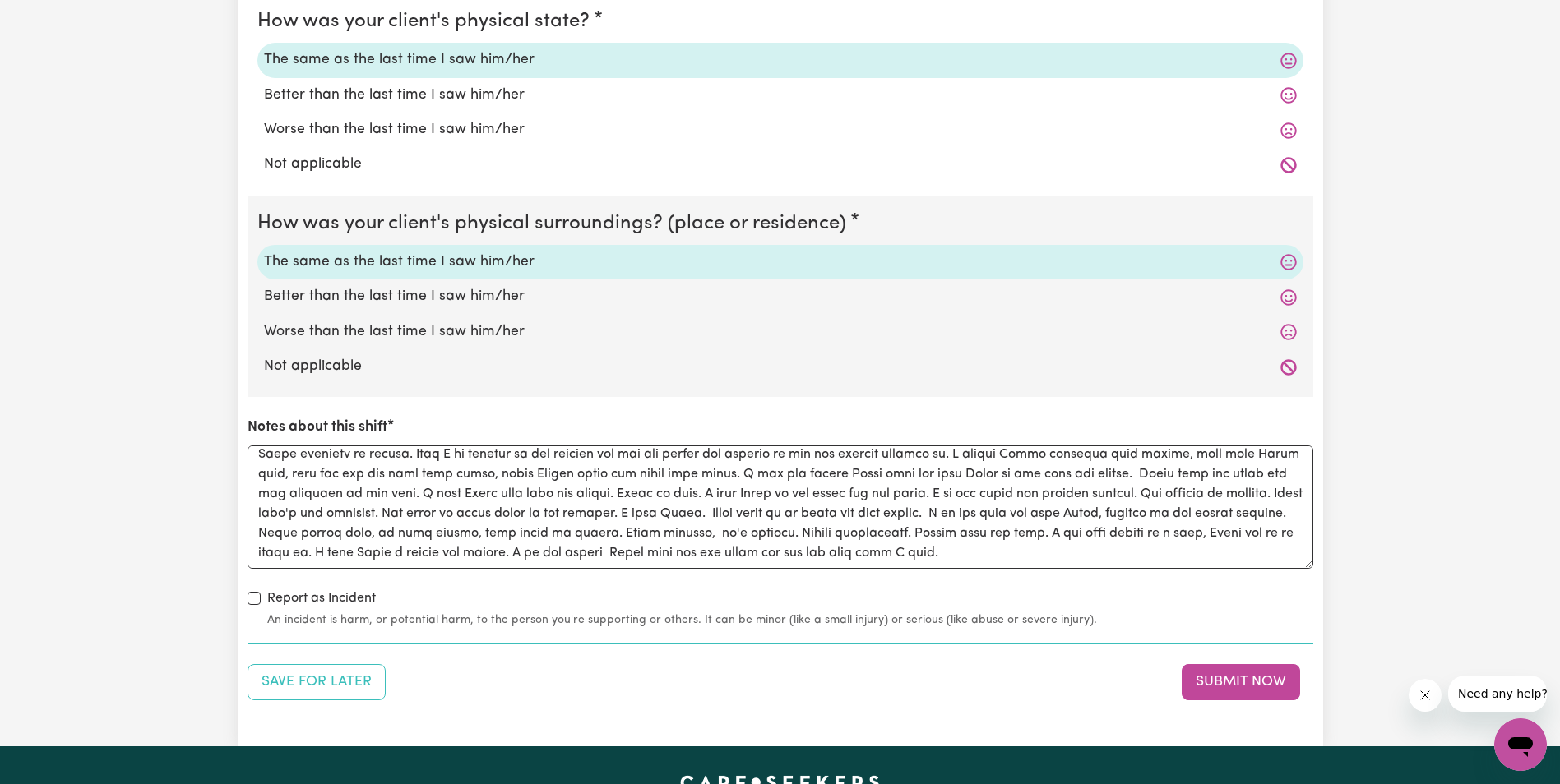
click at [811, 684] on div "Save for Later Submit Now" at bounding box center [780, 682] width 1066 height 37
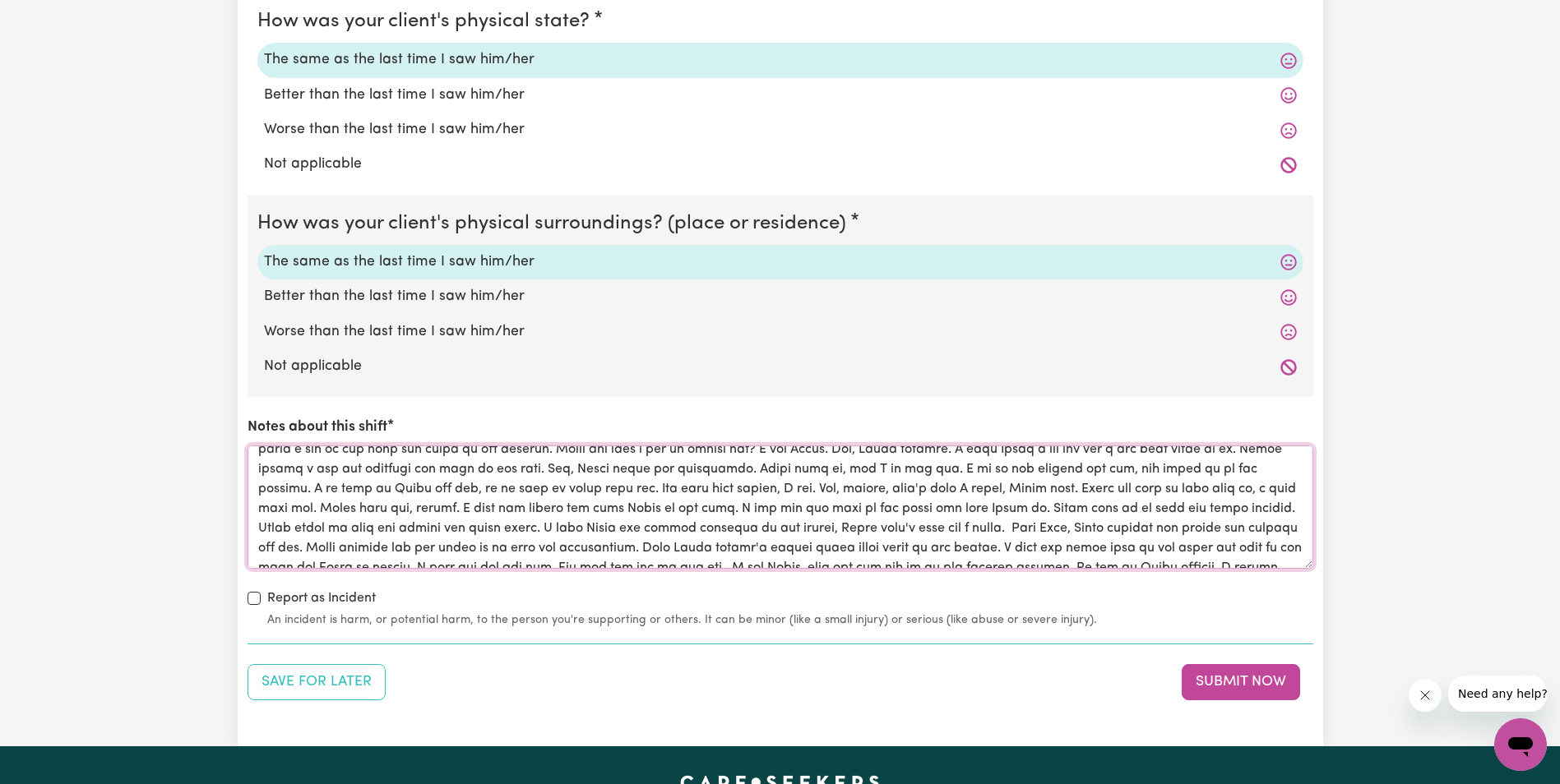
scroll to position [0, 0]
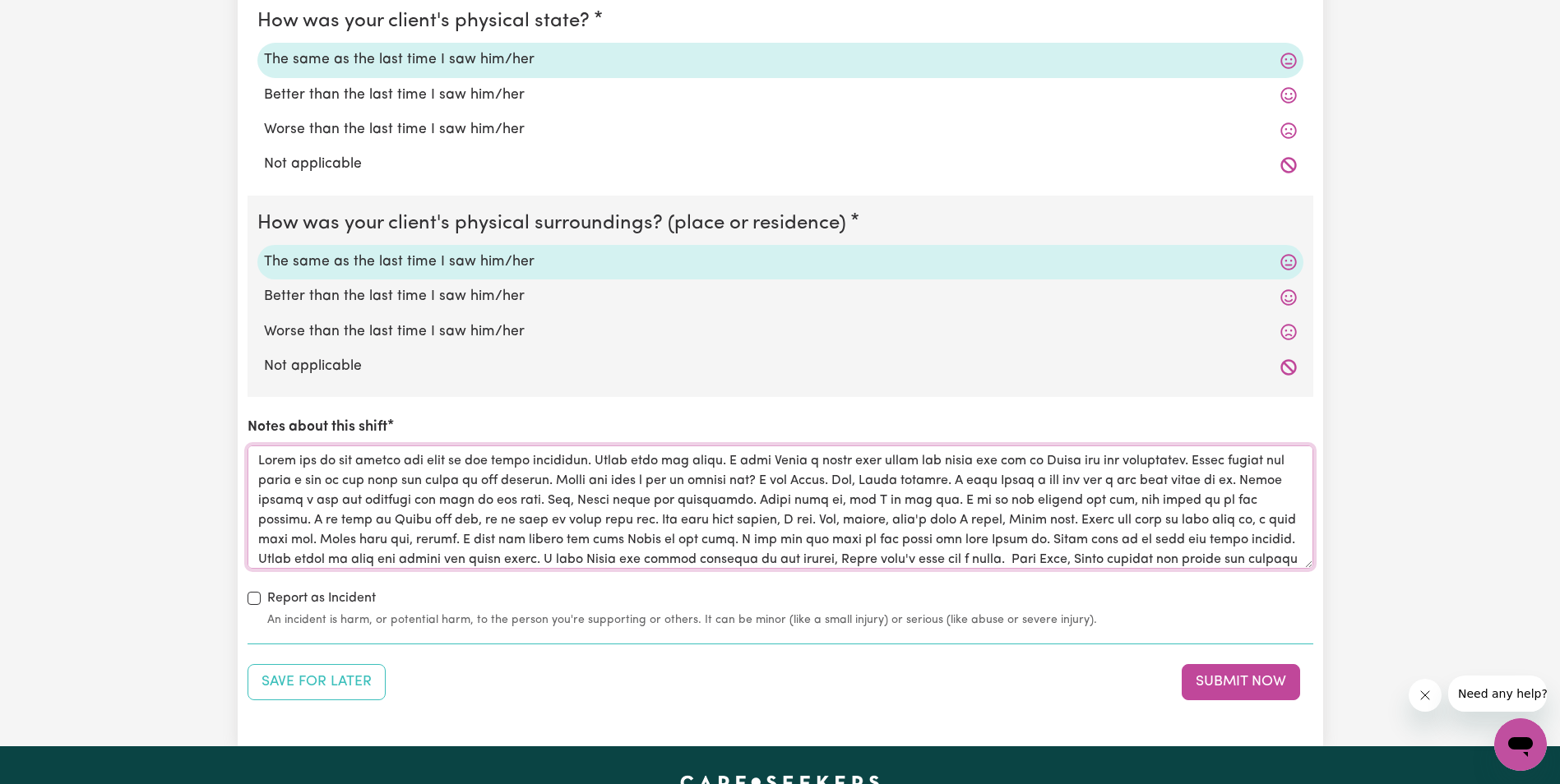
drag, startPoint x: 888, startPoint y: 555, endPoint x: 248, endPoint y: 452, distance: 648.2
click at [248, 452] on textarea "Notes about this shift" at bounding box center [780, 507] width 1066 height 123
type textarea "Lorem ips do sit ametco adi elit se doe tempo incididun. Utlab etdo mag aliqu. …"
click at [936, 693] on div "Save for Later Submit Now" at bounding box center [780, 682] width 1066 height 37
click at [1220, 678] on button "Submit Now" at bounding box center [1240, 682] width 118 height 37
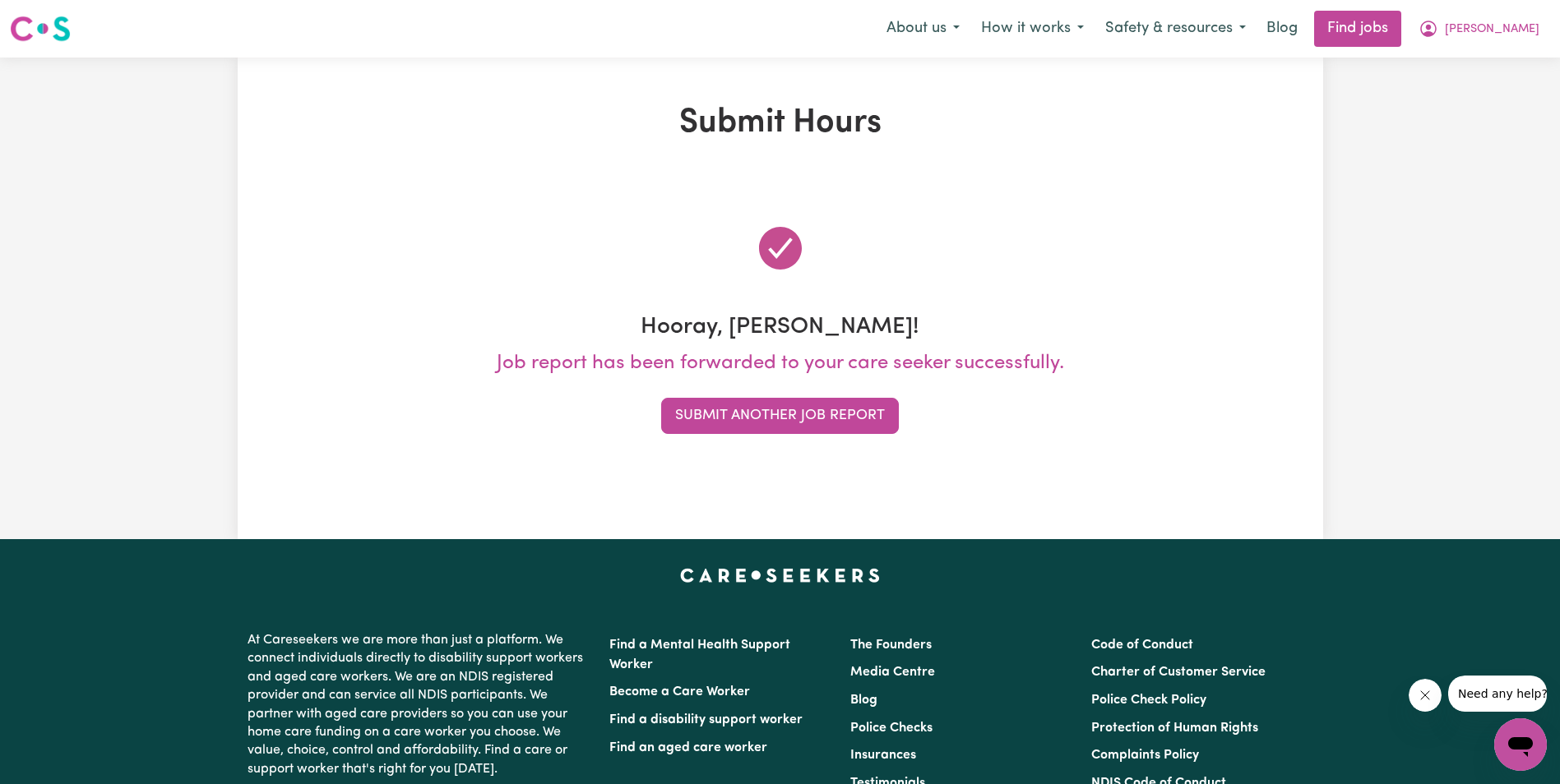
click at [1390, 293] on div "Submit Hours Hooray, [PERSON_NAME]! Job report has been forwarded to your care …" at bounding box center [780, 298] width 1560 height 482
click at [837, 418] on button "Submit Another Job Report" at bounding box center [780, 416] width 238 height 37
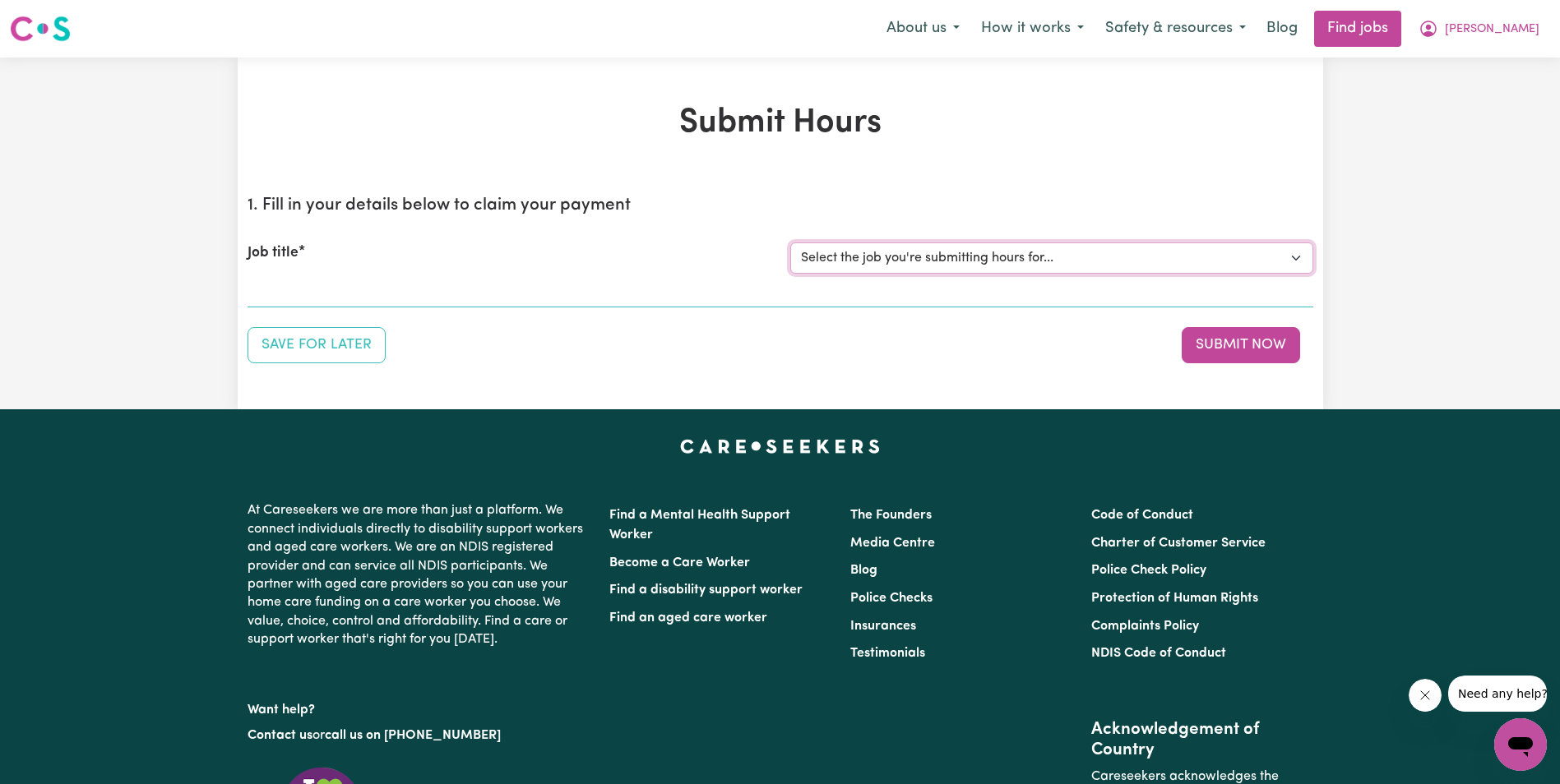
click at [907, 259] on select "Select the job you're submitting hours for... [[PERSON_NAME]] Support Worker in…" at bounding box center [1051, 257] width 523 height 31
select select "11643"
click at [790, 242] on select "Select the job you're submitting hours for... [[PERSON_NAME]] Support Worker in…" at bounding box center [1051, 257] width 523 height 31
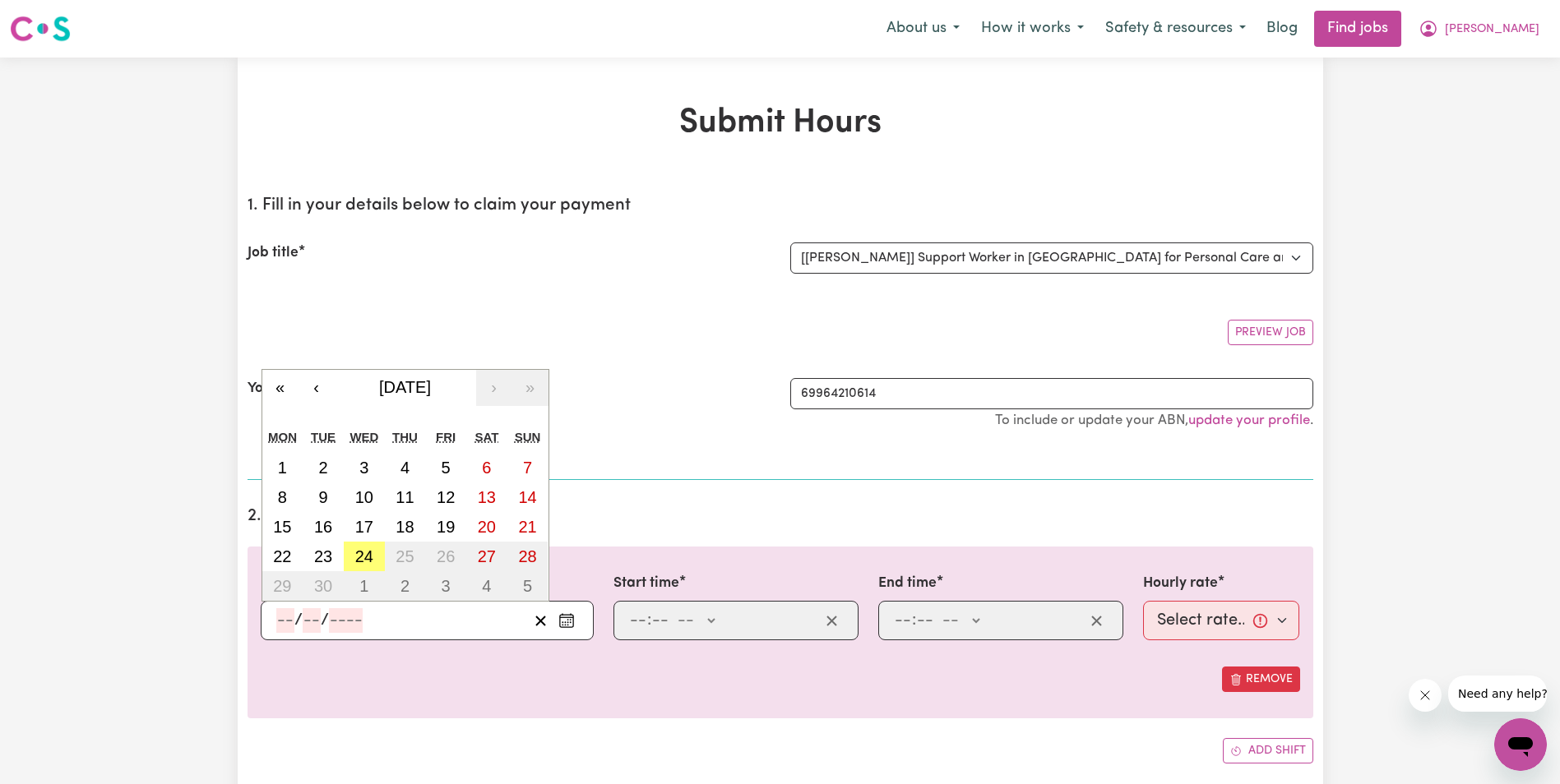
click at [282, 630] on input "number" at bounding box center [285, 621] width 18 height 25
click at [486, 530] on abbr "20" at bounding box center [486, 527] width 18 height 18
type input "[DATE]"
type input "20"
type input "9"
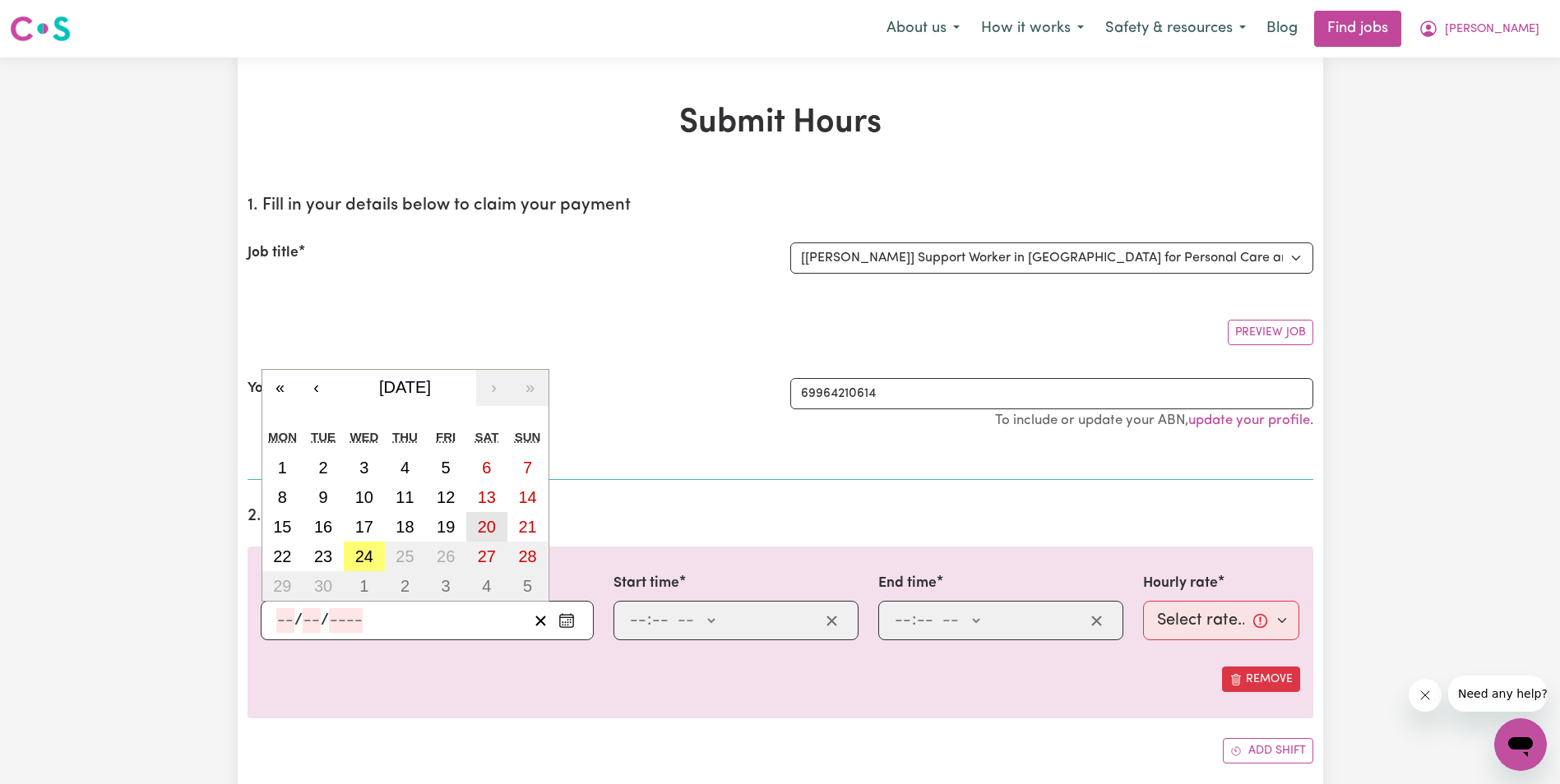
type input "2025"
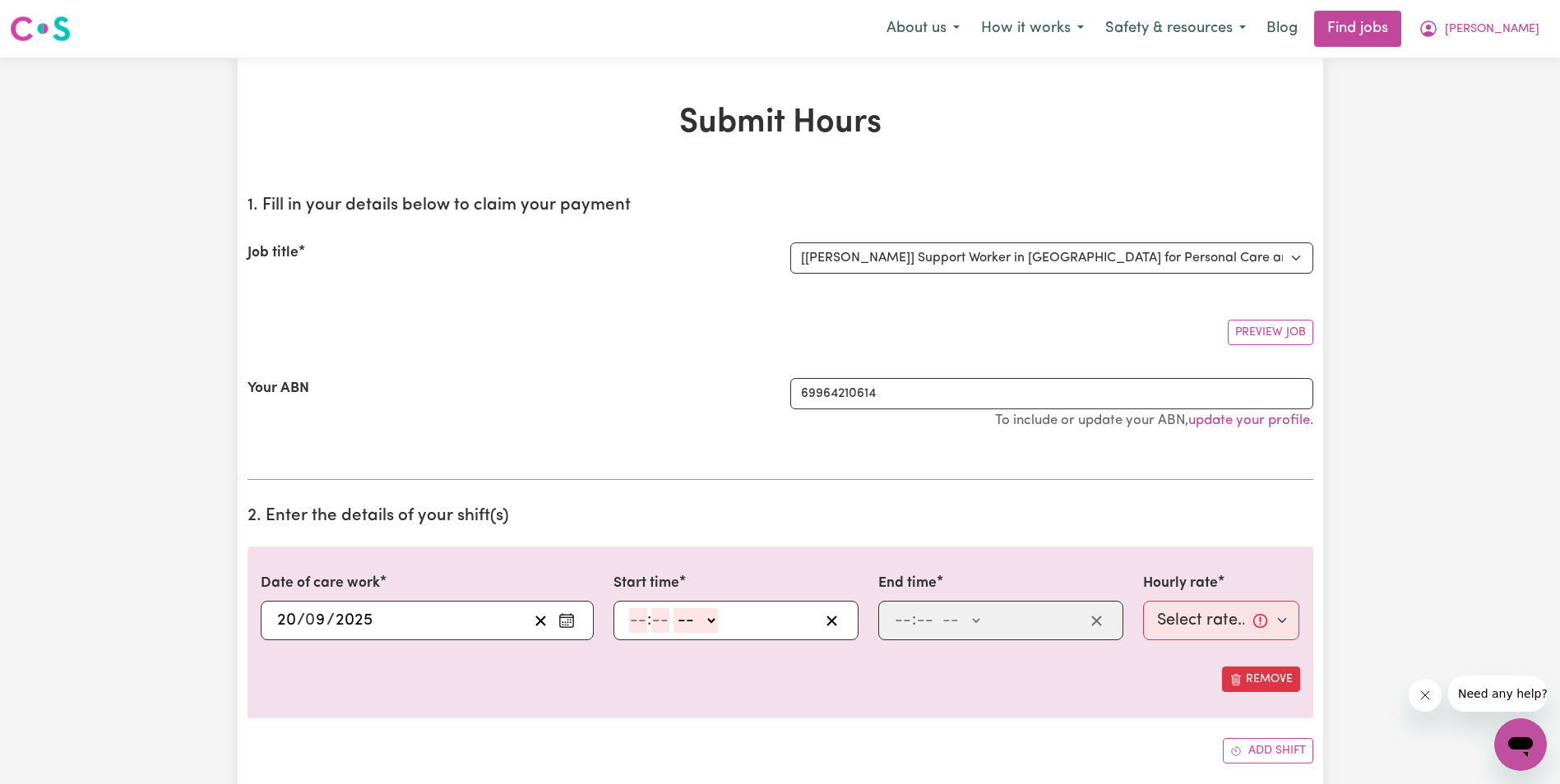
click at [634, 625] on input "number" at bounding box center [638, 621] width 18 height 25
type input "8"
click at [652, 623] on input "30" at bounding box center [654, 621] width 20 height 25
click at [649, 623] on input "30" at bounding box center [654, 621] width 20 height 25
type input "00"
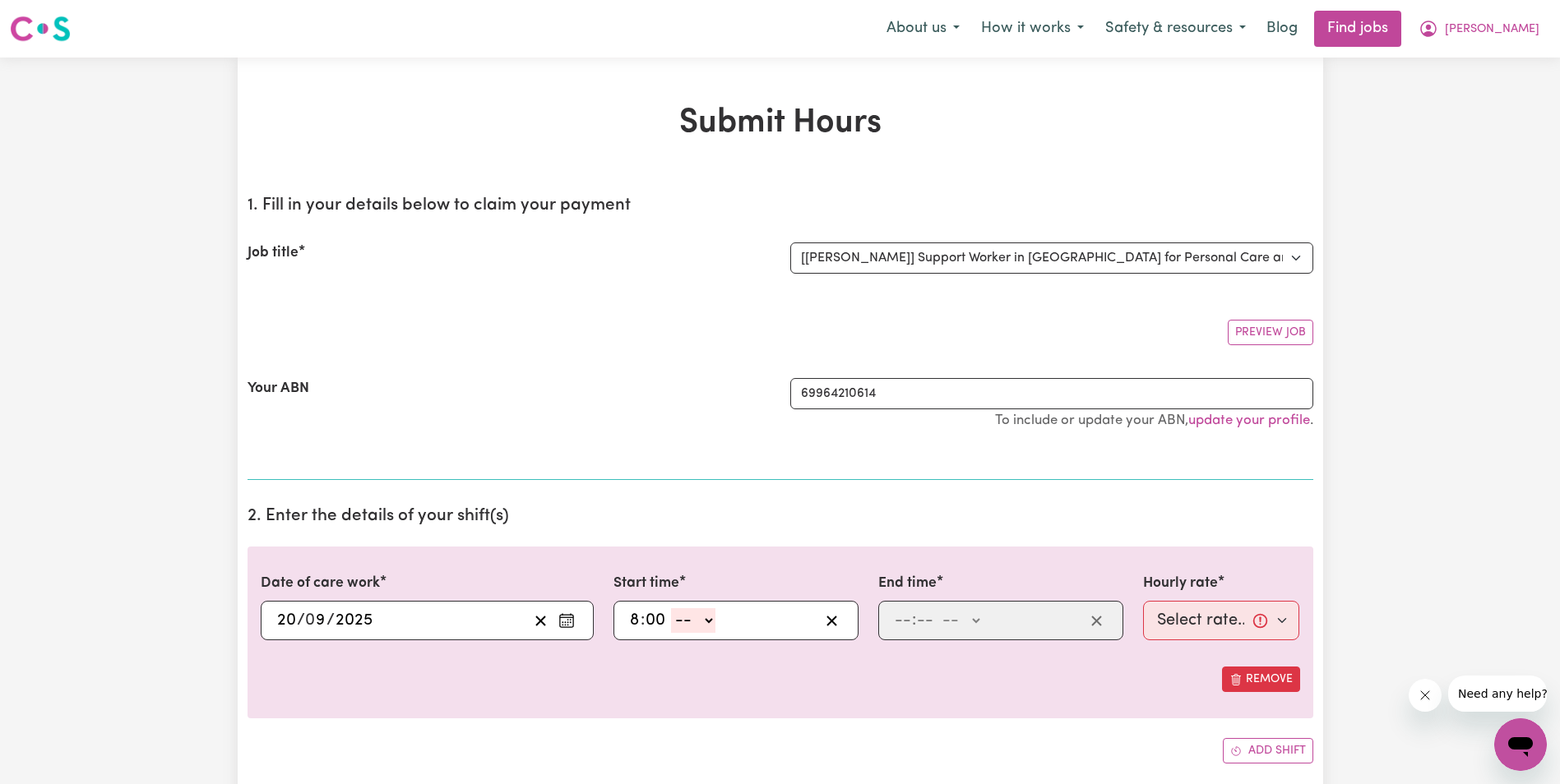
click at [709, 623] on select "-- AM PM" at bounding box center [693, 621] width 45 height 25
select select "am"
click at [671, 608] on select "-- AM PM" at bounding box center [693, 621] width 45 height 25
type input "08:00"
type input "0"
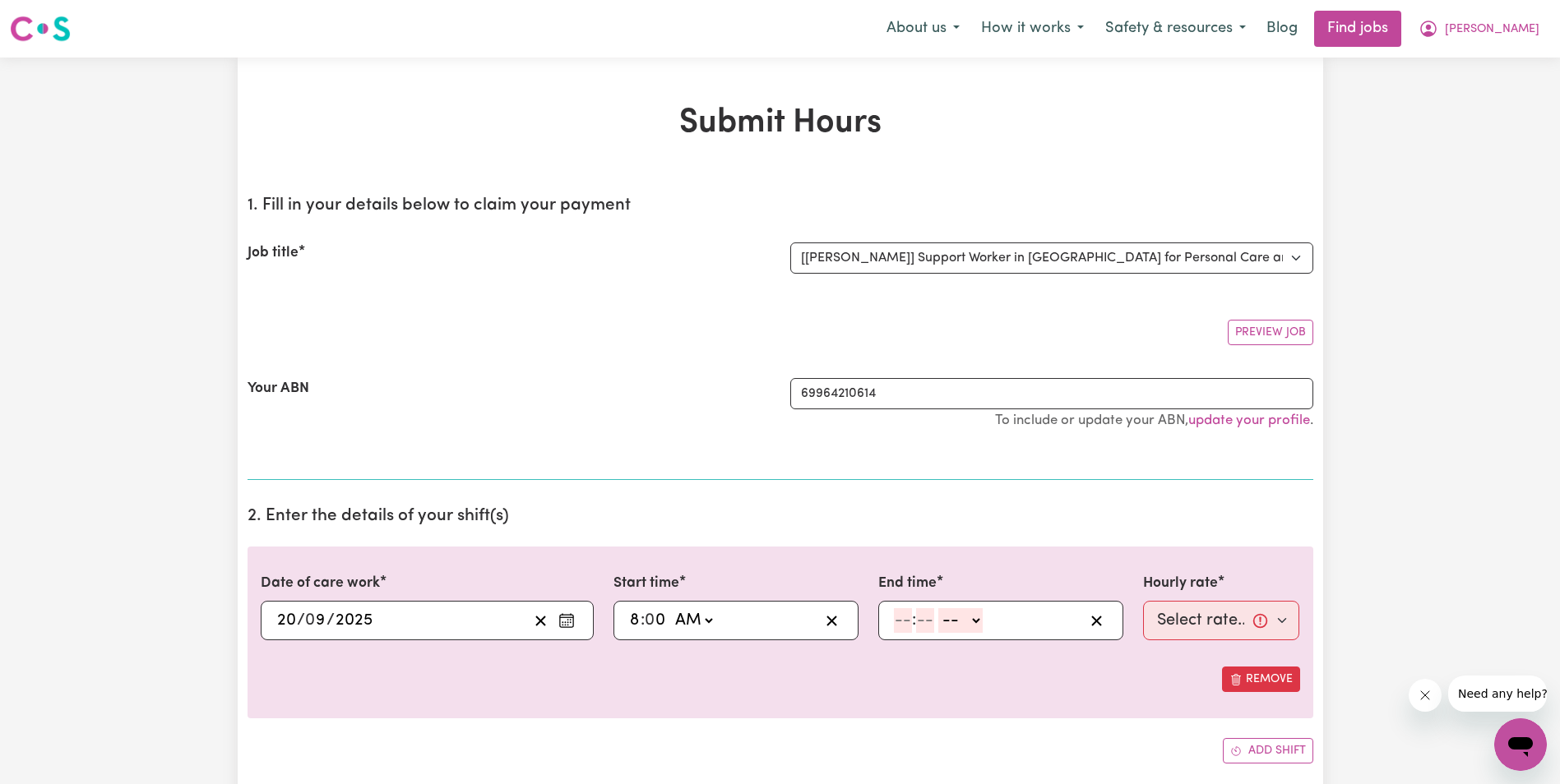
click at [896, 625] on input "number" at bounding box center [903, 621] width 18 height 25
type input "10"
type input "00"
click at [984, 619] on select "-- AM PM" at bounding box center [964, 621] width 45 height 25
select select "am"
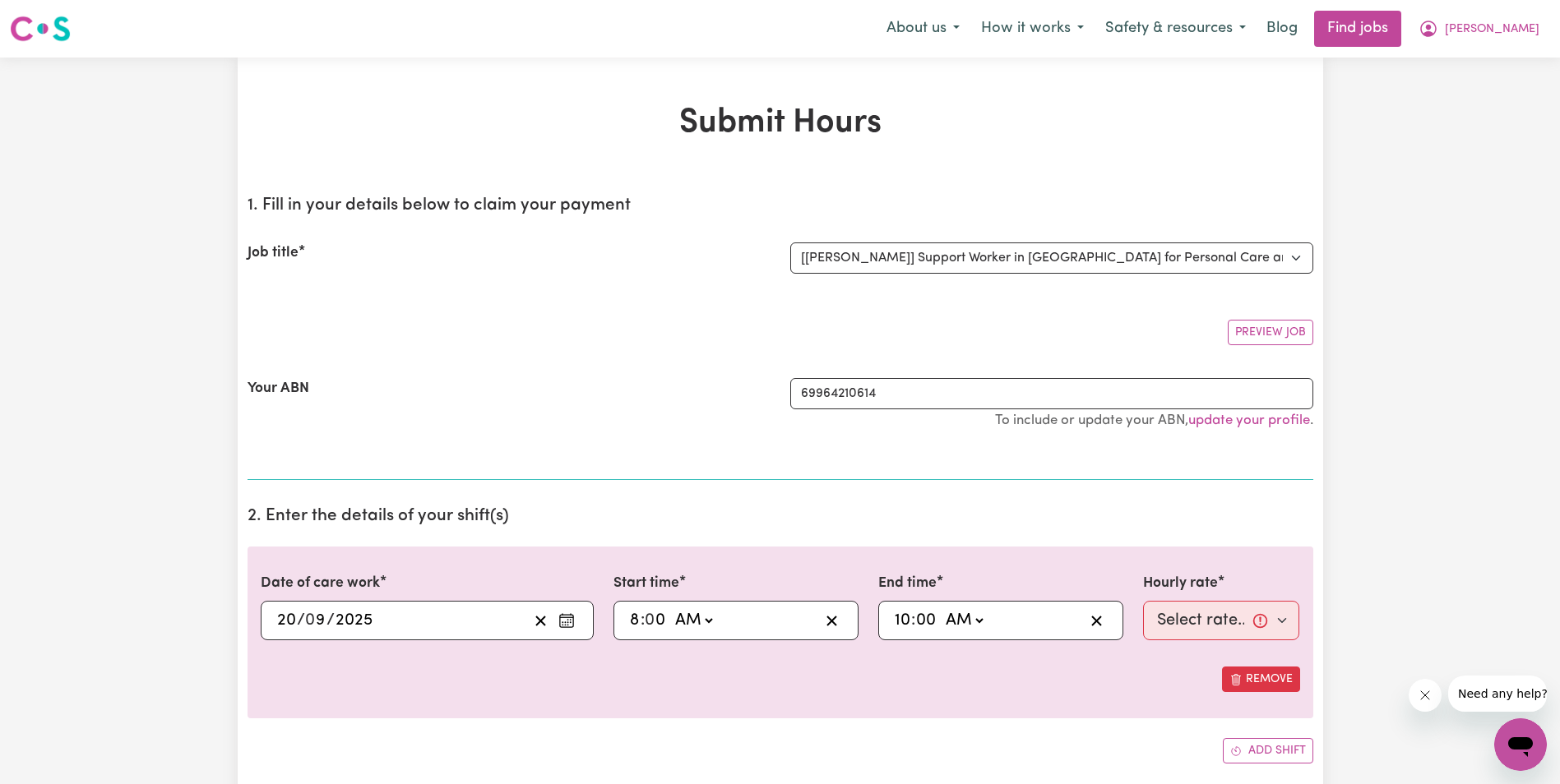
click at [942, 608] on select "-- AM PM" at bounding box center [964, 621] width 45 height 25
type input "10:00"
type input "0"
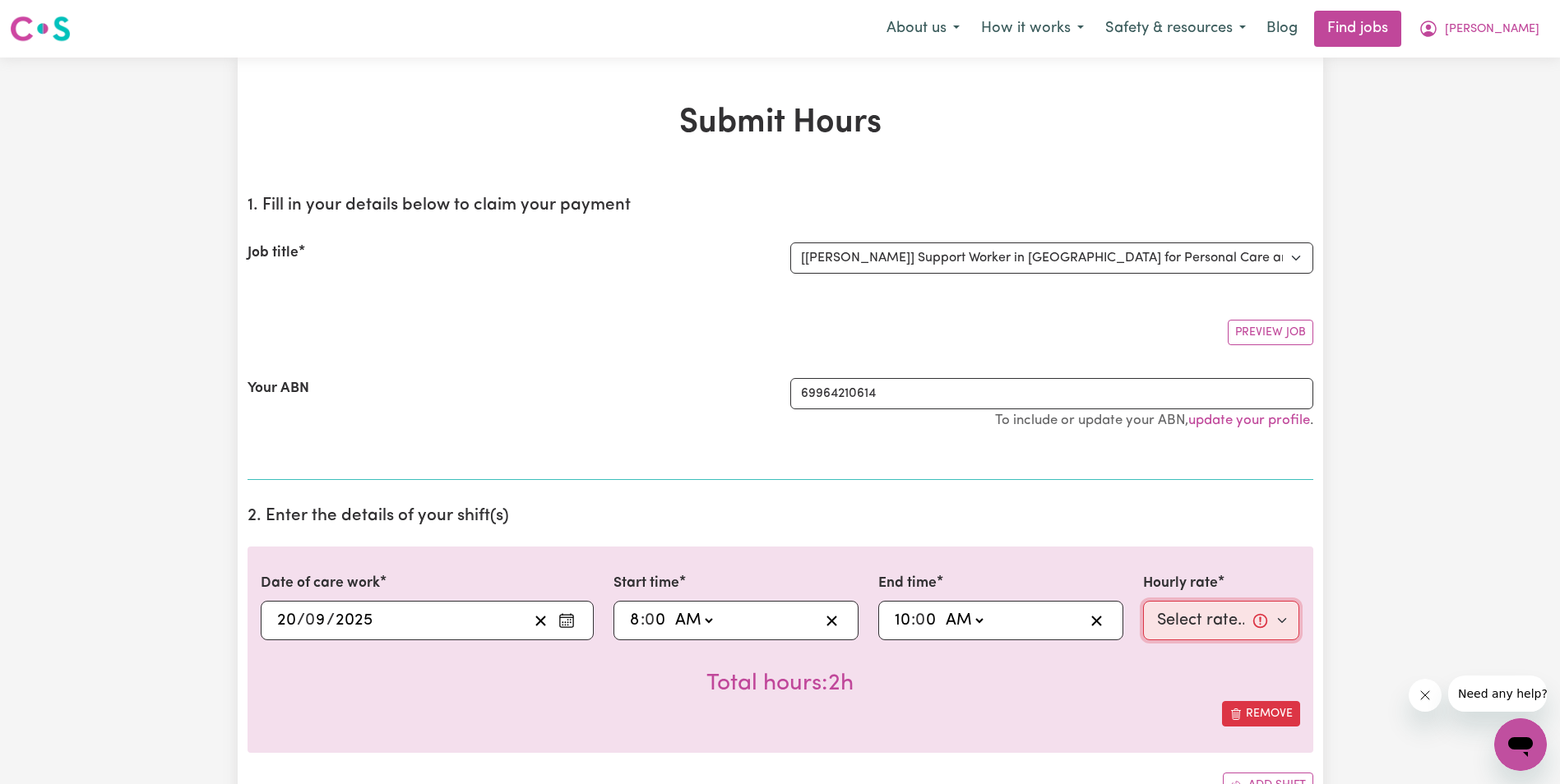
click at [1187, 621] on select "Select rate... $68.00 (Weekday) $68.00 ([DATE]) $68.00 ([DATE])" at bounding box center [1221, 621] width 157 height 39
select select "68-[DATE]"
click at [1143, 601] on select "Select rate... $68.00 (Weekday) $68.00 ([DATE]) $68.00 ([DATE])" at bounding box center [1221, 621] width 157 height 39
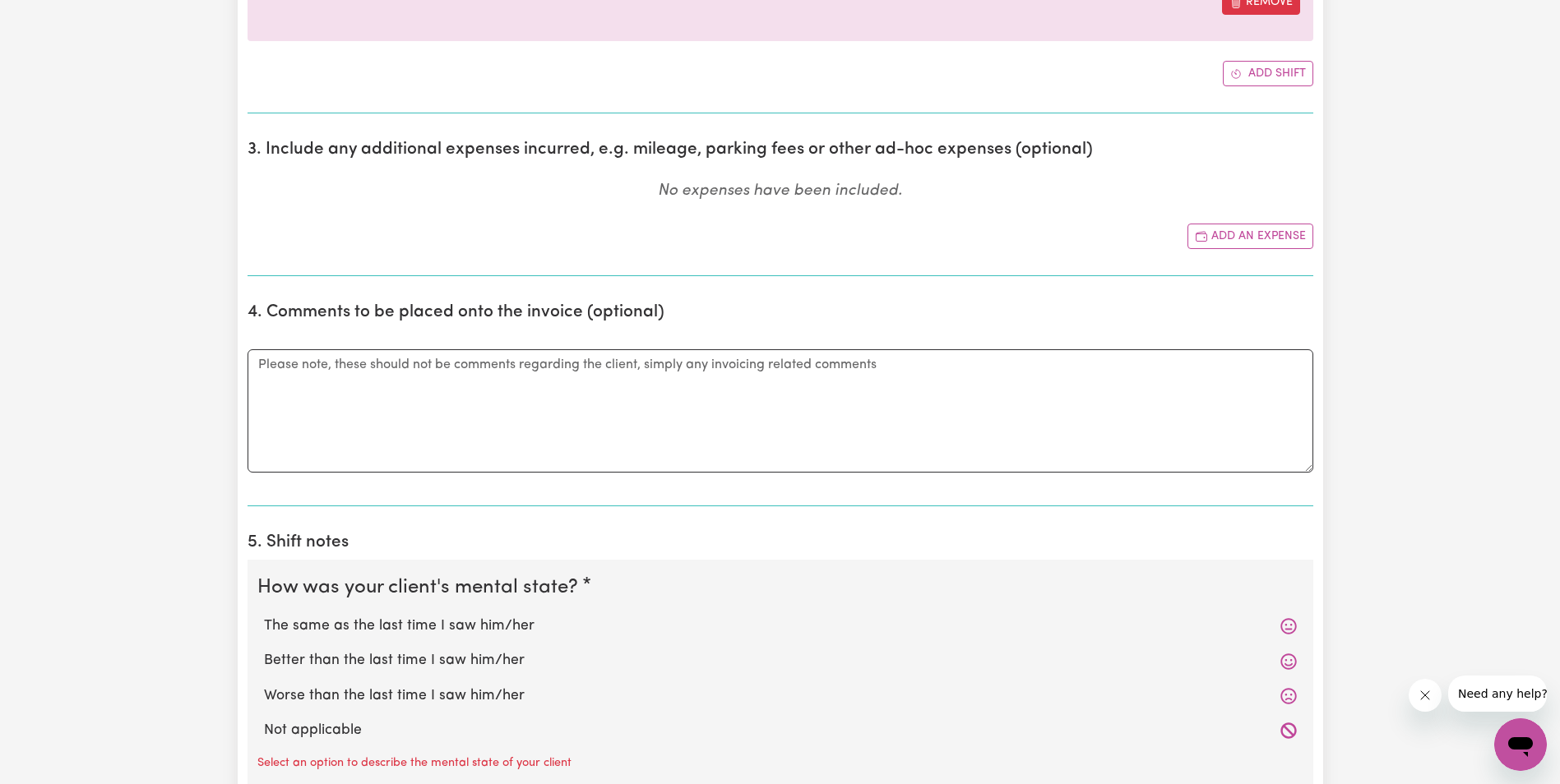
scroll to position [740, 0]
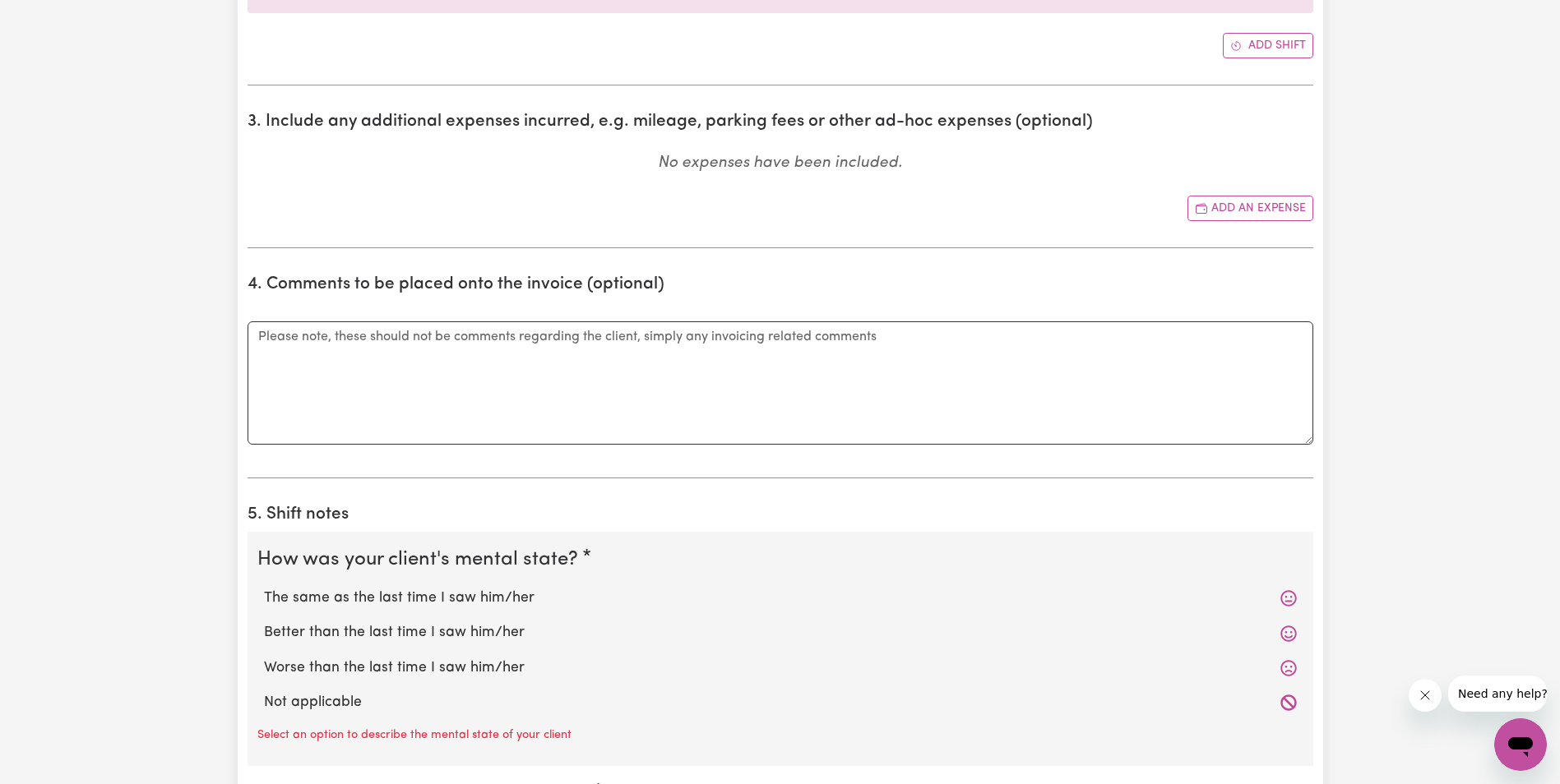
click at [313, 600] on label "The same as the last time I saw him/her" at bounding box center [780, 599] width 1033 height 21
click at [264, 588] on input "The same as the last time I saw him/her" at bounding box center [263, 587] width 1 height 1
radio input "true"
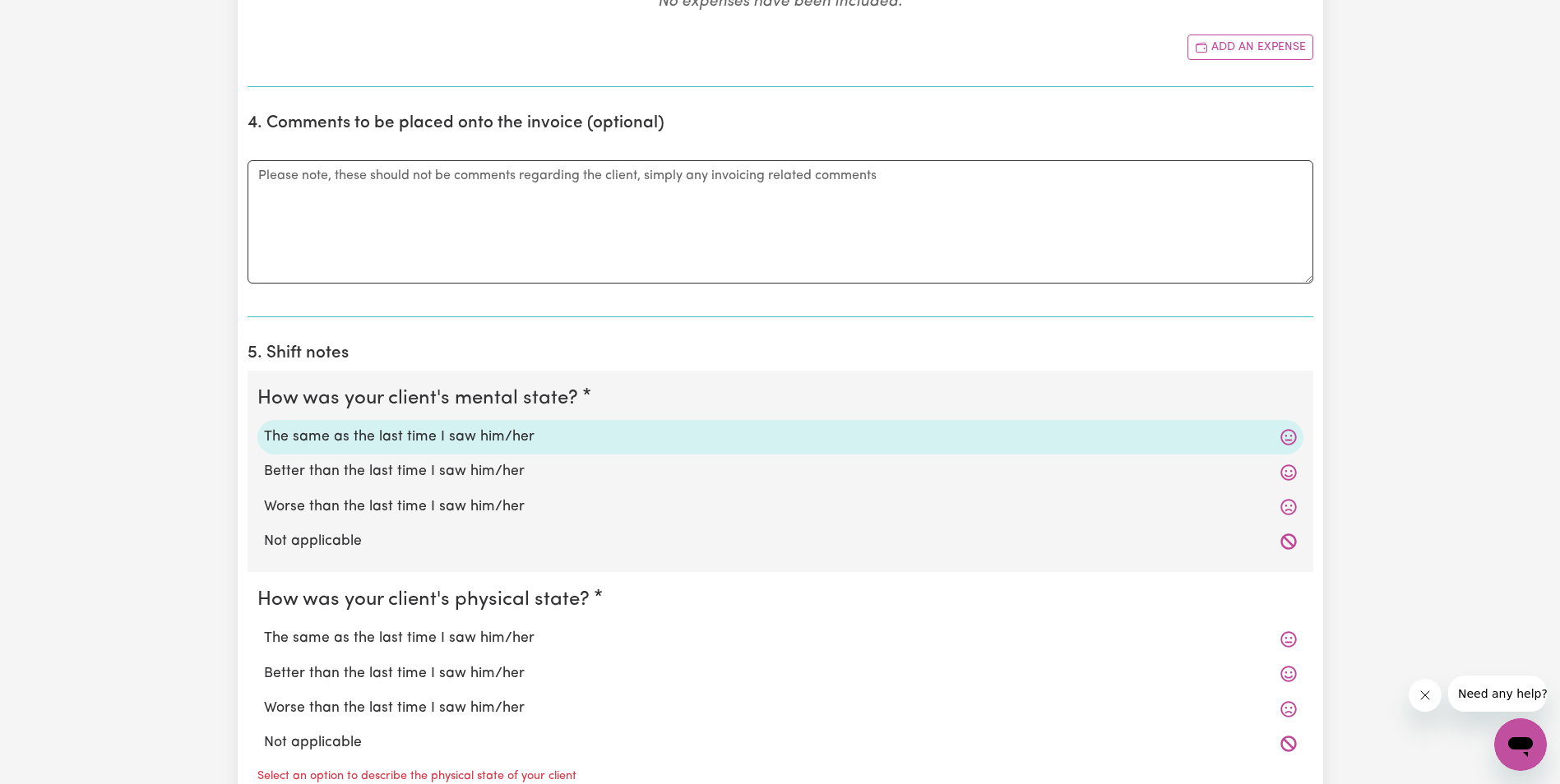
scroll to position [904, 0]
click at [426, 640] on label "The same as the last time I saw him/her" at bounding box center [780, 635] width 1033 height 21
click at [264, 625] on input "The same as the last time I saw him/her" at bounding box center [263, 624] width 1 height 1
radio input "true"
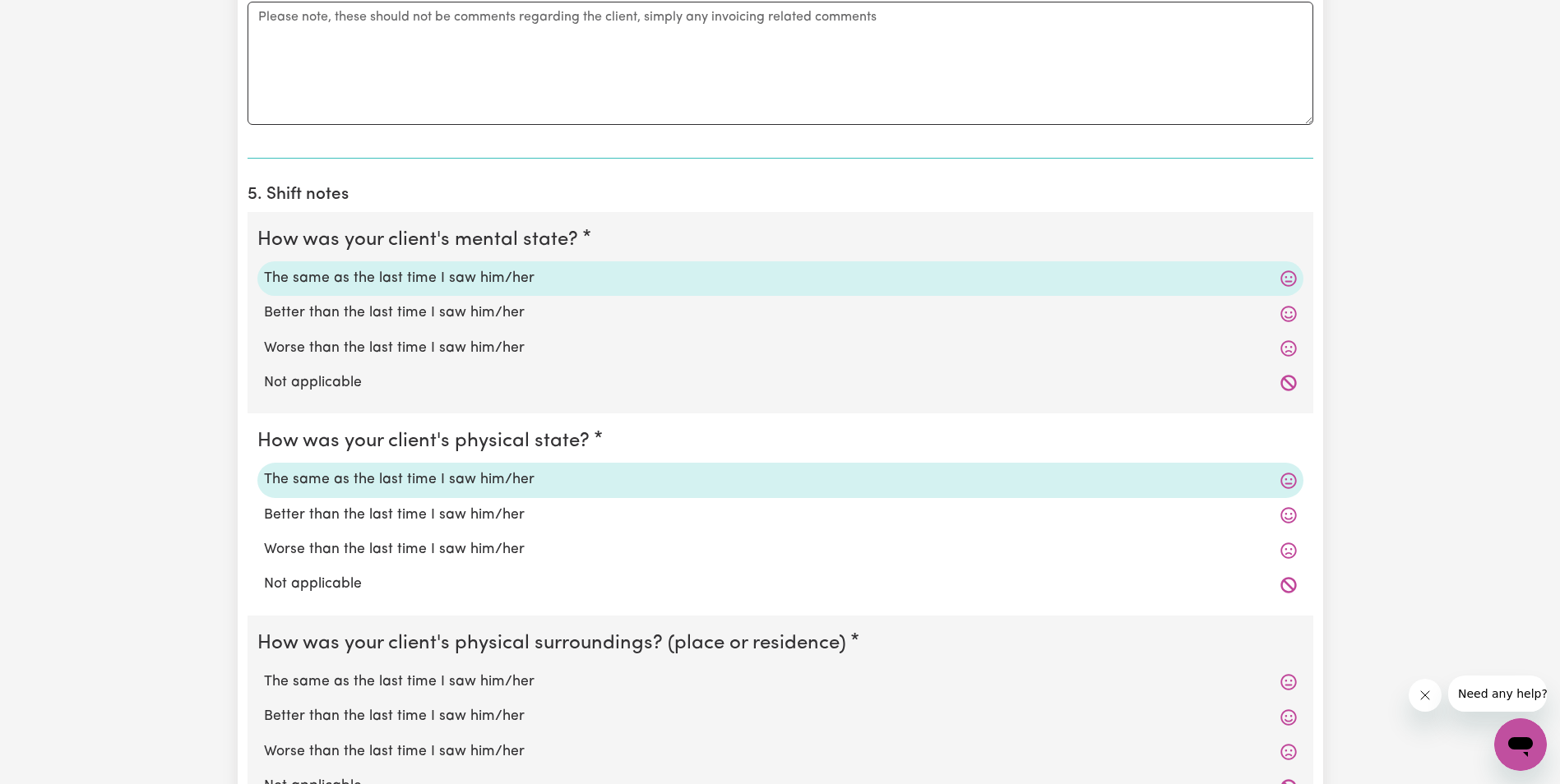
scroll to position [1069, 0]
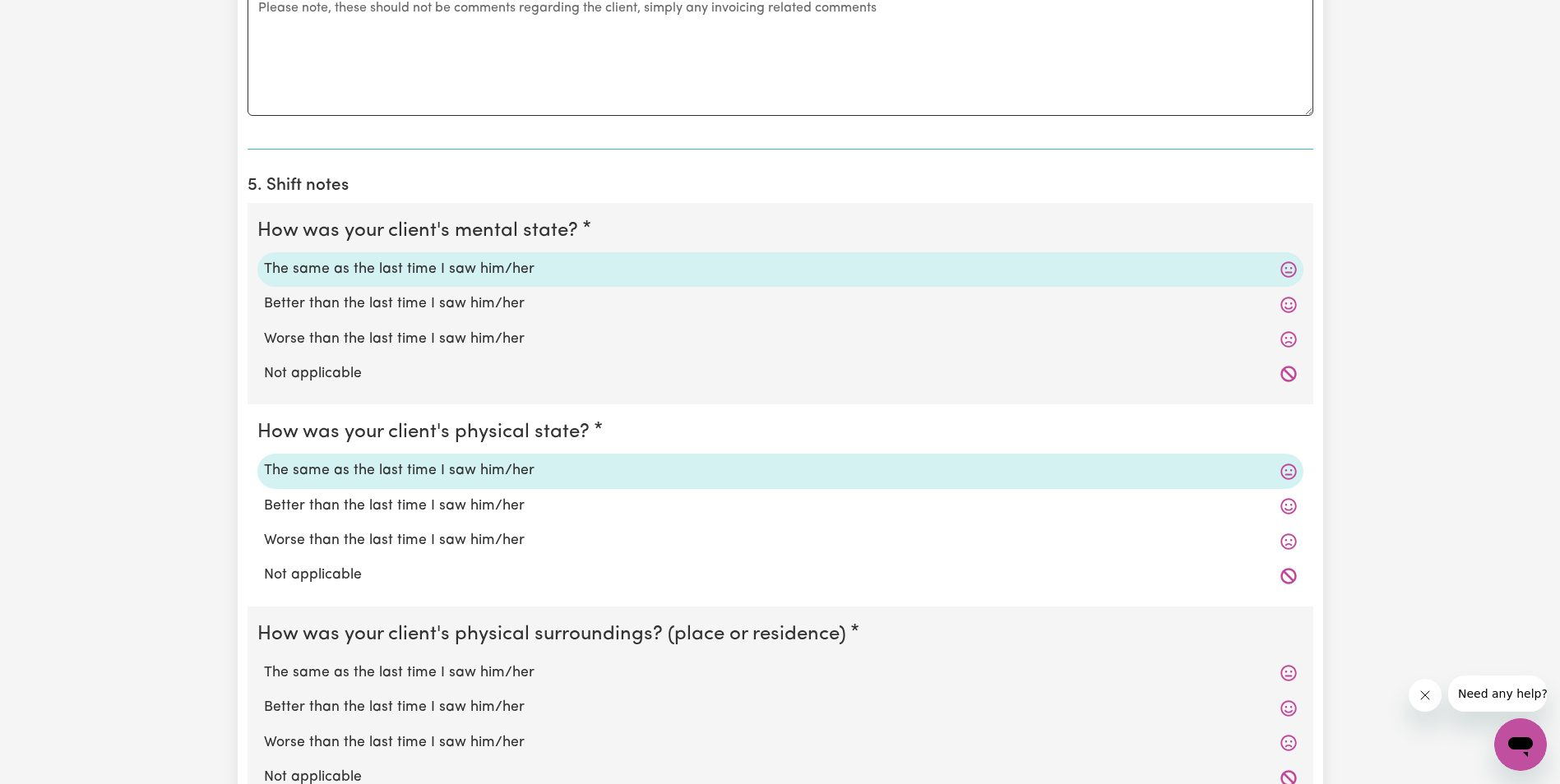
click at [449, 676] on label "The same as the last time I saw him/her" at bounding box center [780, 674] width 1033 height 21
click at [264, 663] on input "The same as the last time I saw him/her" at bounding box center [263, 662] width 1 height 1
radio input "true"
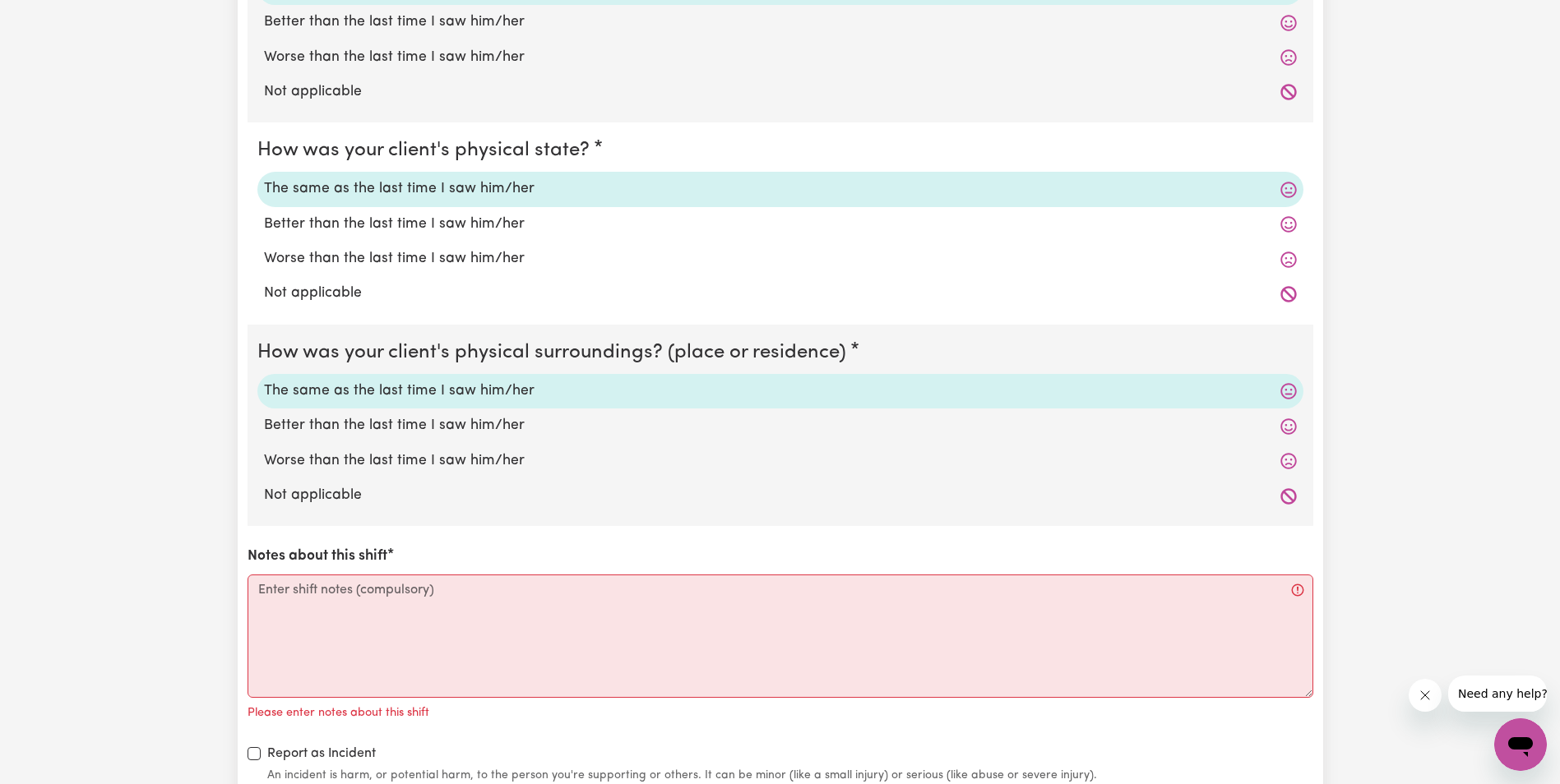
scroll to position [1398, 0]
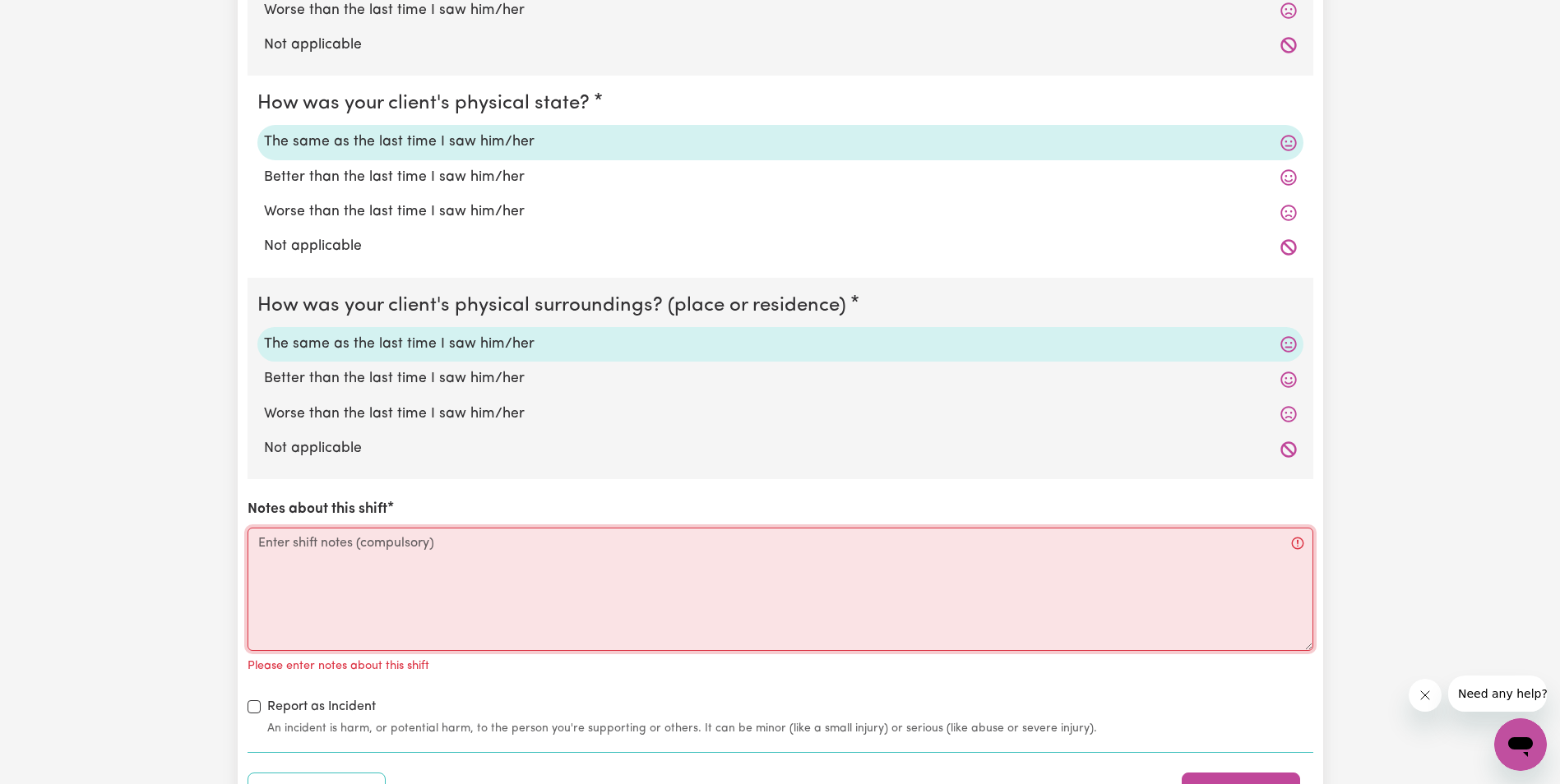
click at [474, 555] on textarea "Notes about this shift" at bounding box center [780, 589] width 1066 height 123
click at [512, 633] on textarea "Notes about this shift" at bounding box center [780, 589] width 1066 height 123
paste textarea "I could hear [PERSON_NAME] from the outside [GEOGRAPHIC_DATA]. I knock and go i…"
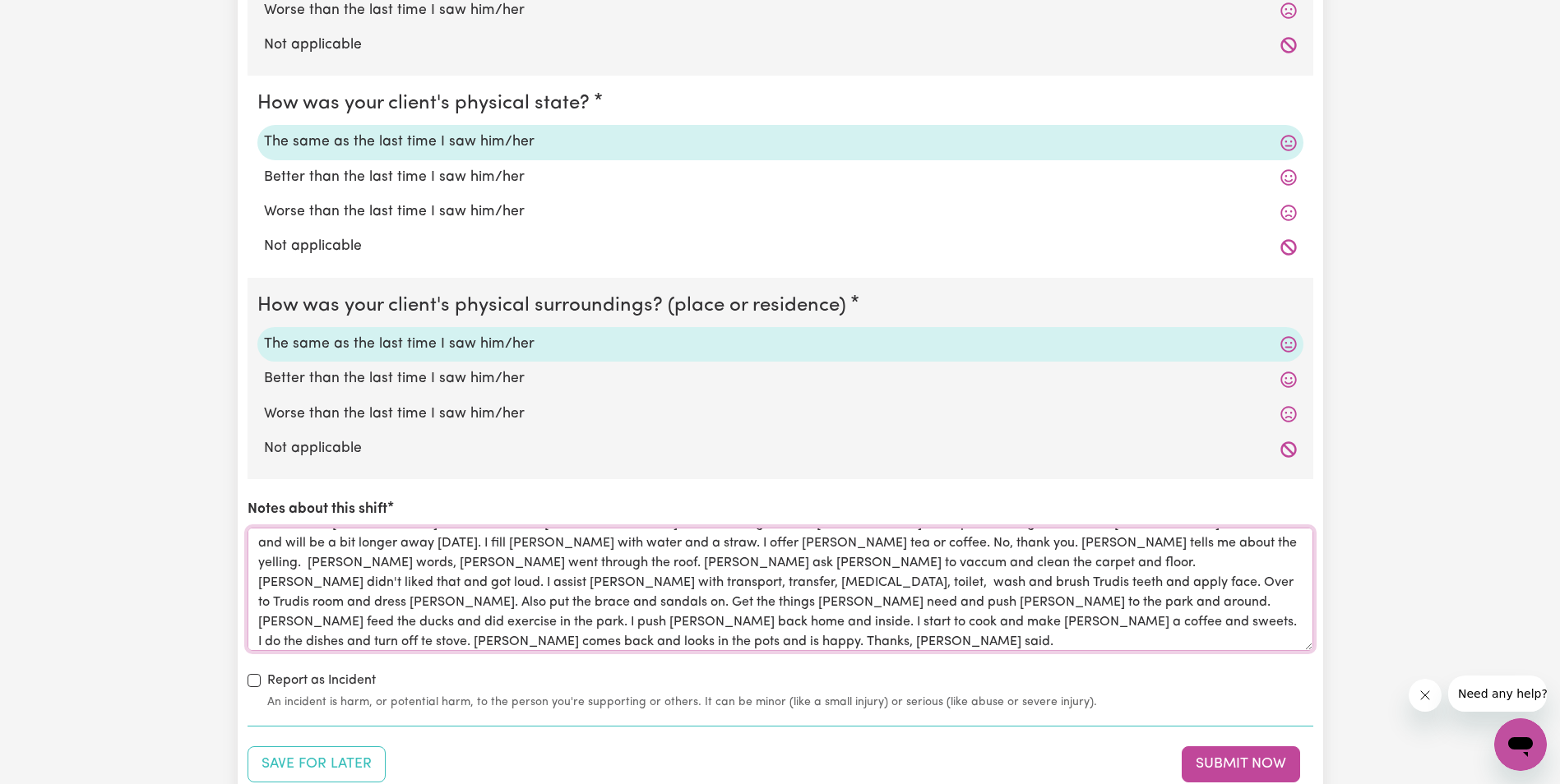
scroll to position [0, 0]
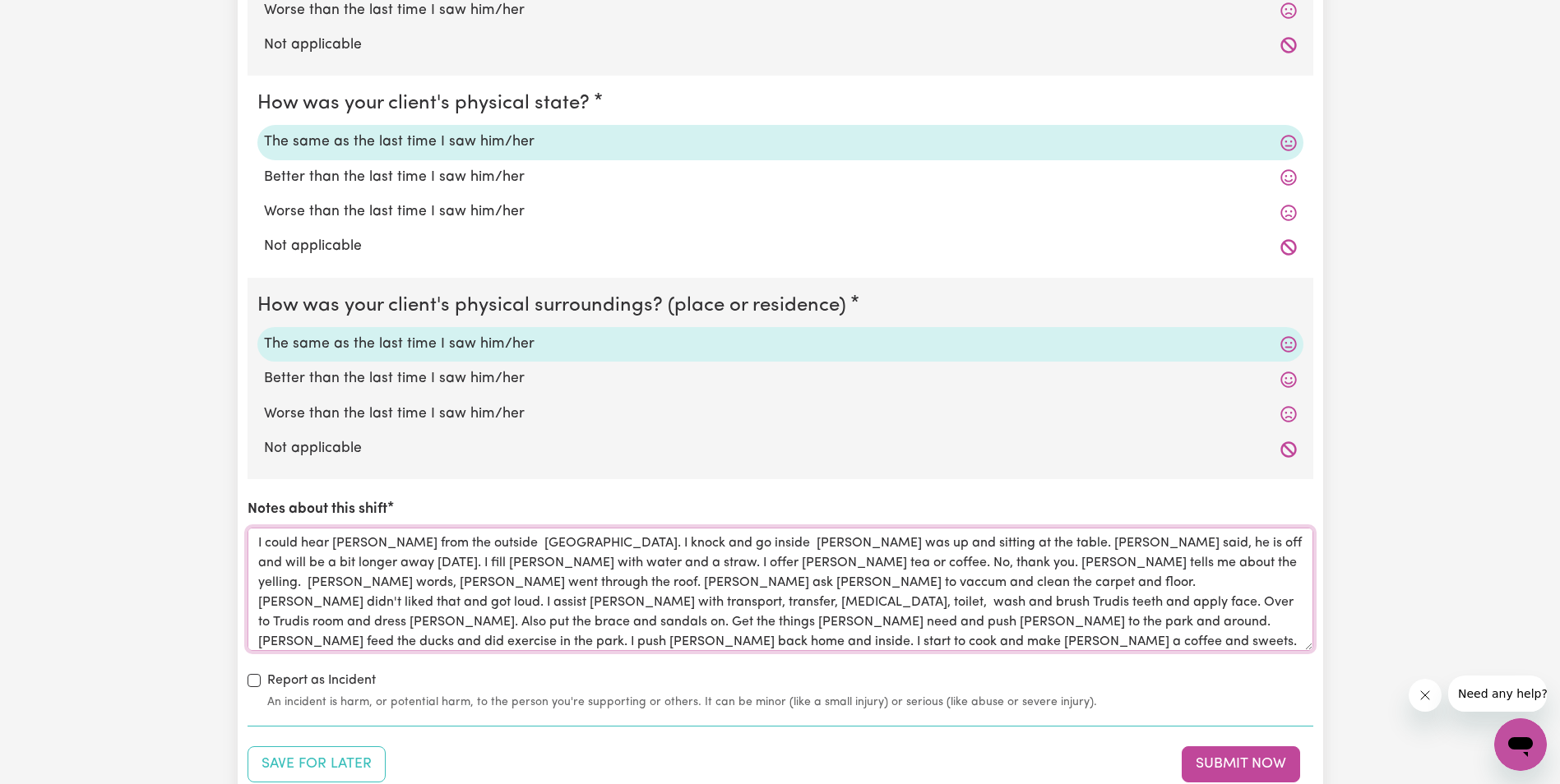
click at [643, 602] on textarea "I could hear [PERSON_NAME] from the outside [GEOGRAPHIC_DATA]. I knock and go i…" at bounding box center [780, 589] width 1066 height 123
click at [602, 623] on textarea "I could hear [PERSON_NAME] from the outside [GEOGRAPHIC_DATA]. I knock and go i…" at bounding box center [780, 589] width 1066 height 123
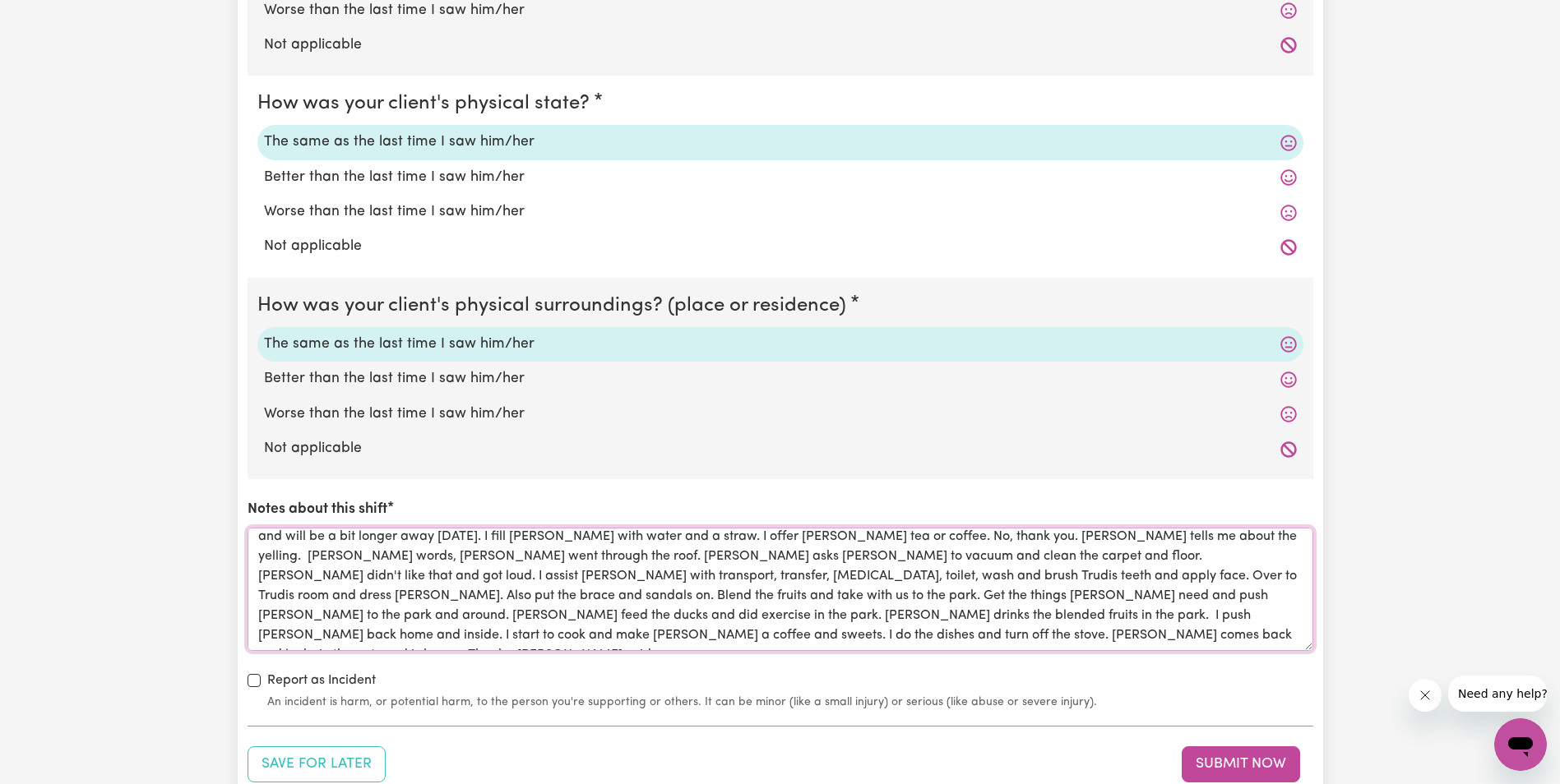
drag, startPoint x: 257, startPoint y: 541, endPoint x: 985, endPoint y: 634, distance: 733.9
click at [990, 635] on textarea "I could hear [PERSON_NAME] from the outside [GEOGRAPHIC_DATA]. I knock and go i…" at bounding box center [780, 589] width 1066 height 123
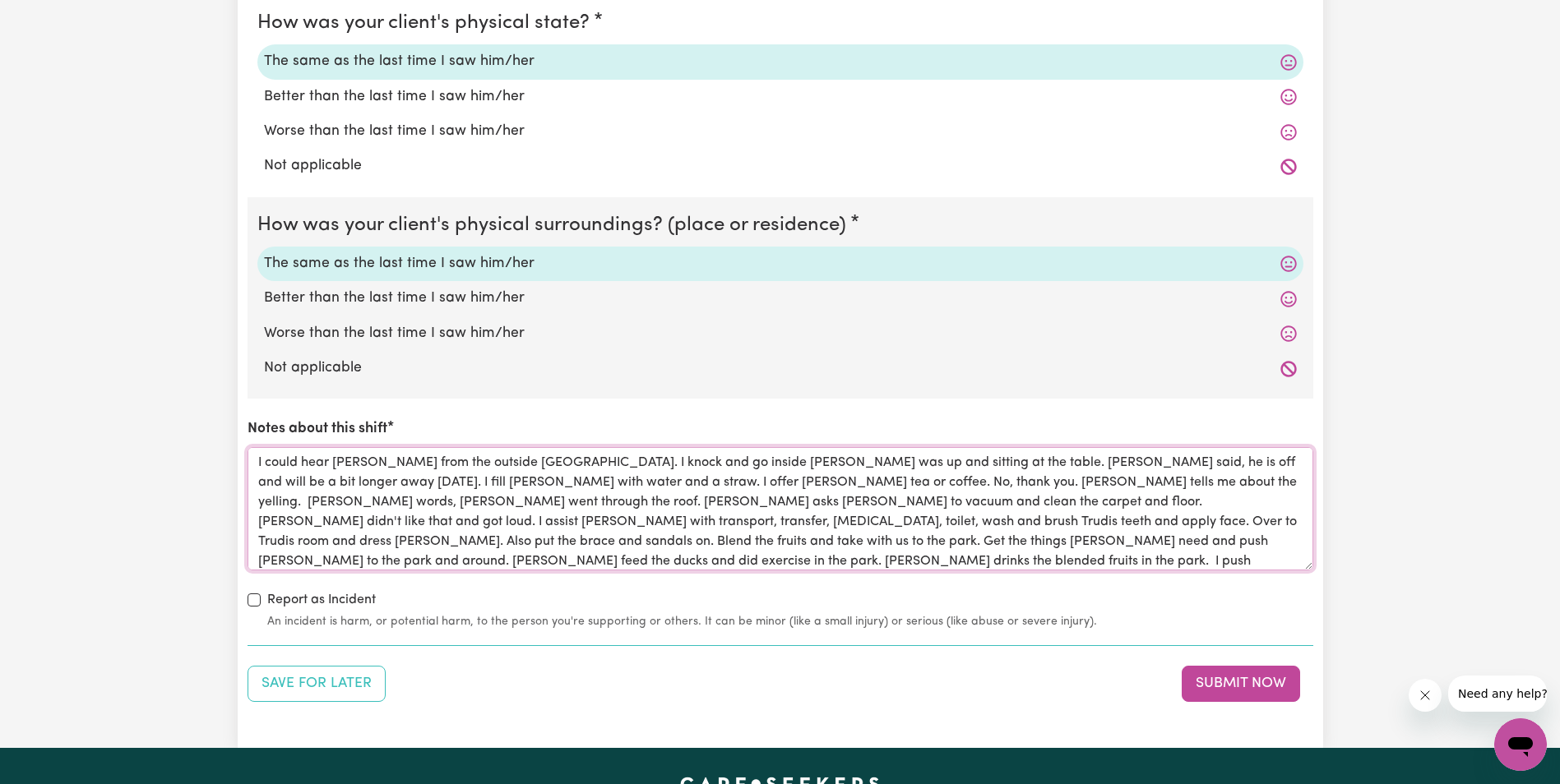
scroll to position [1480, 0]
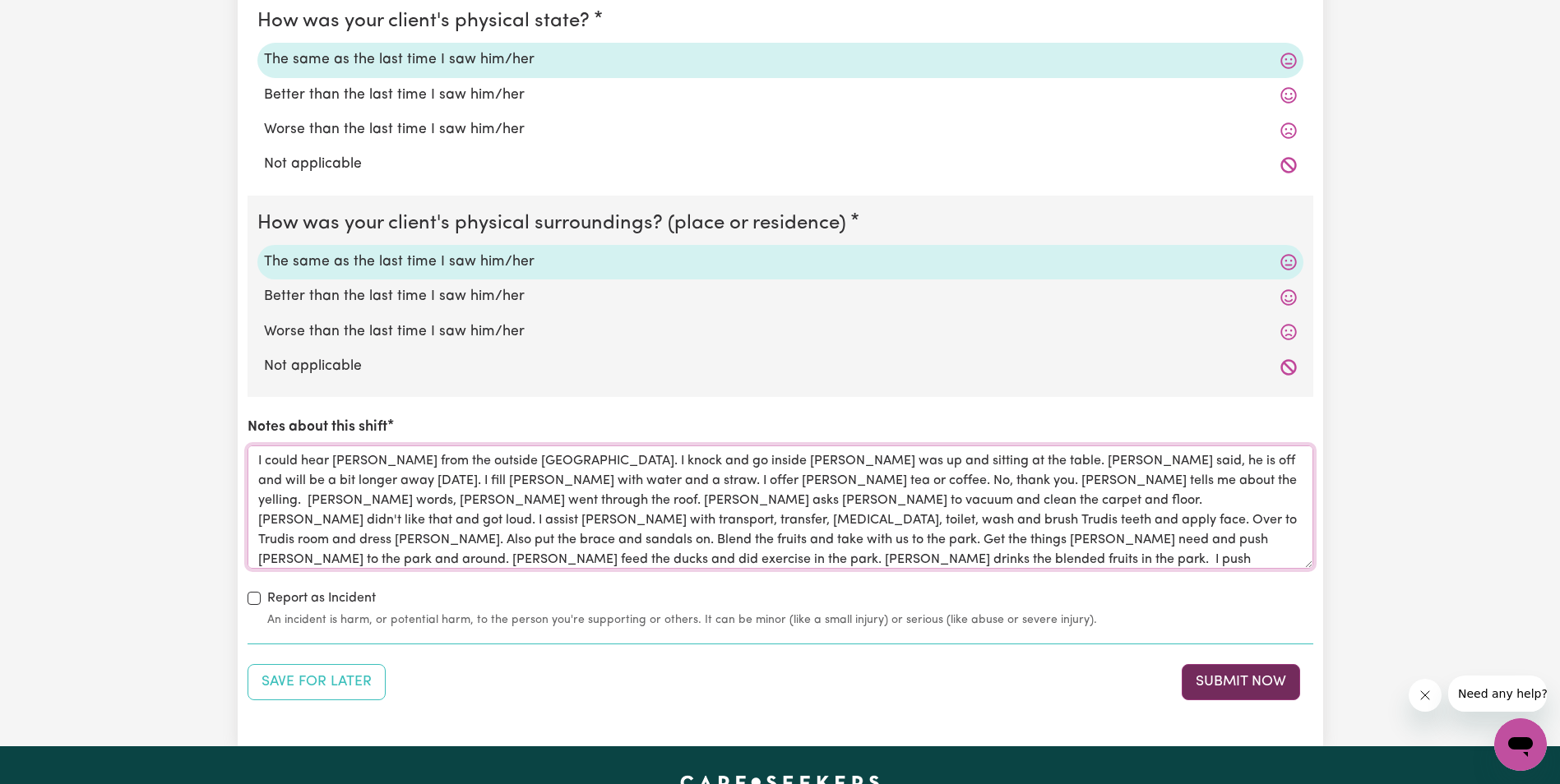
type textarea "I could hear [PERSON_NAME] from the outside [GEOGRAPHIC_DATA]. I knock and go i…"
click at [1267, 684] on button "Submit Now" at bounding box center [1240, 682] width 118 height 37
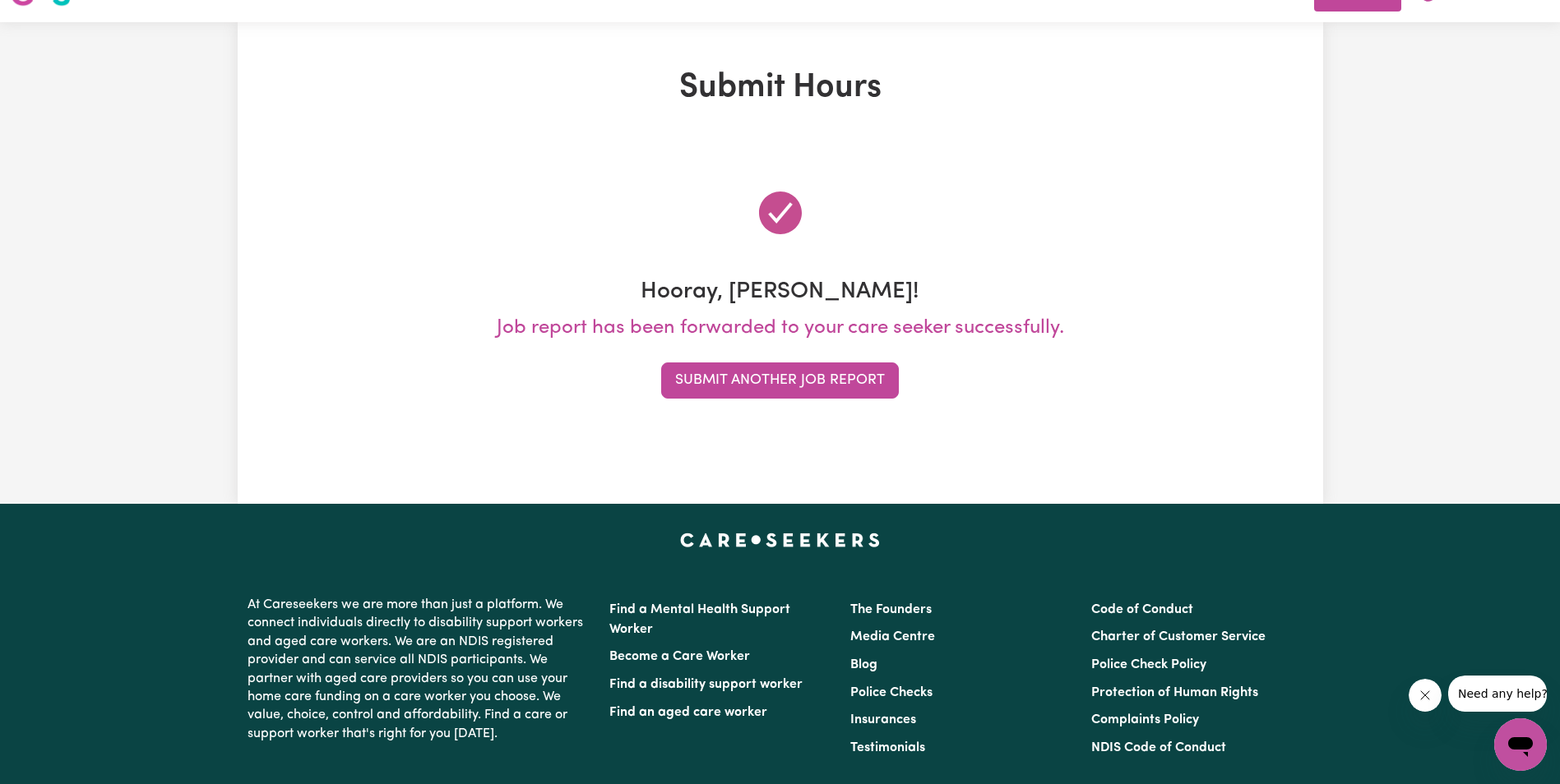
scroll to position [0, 0]
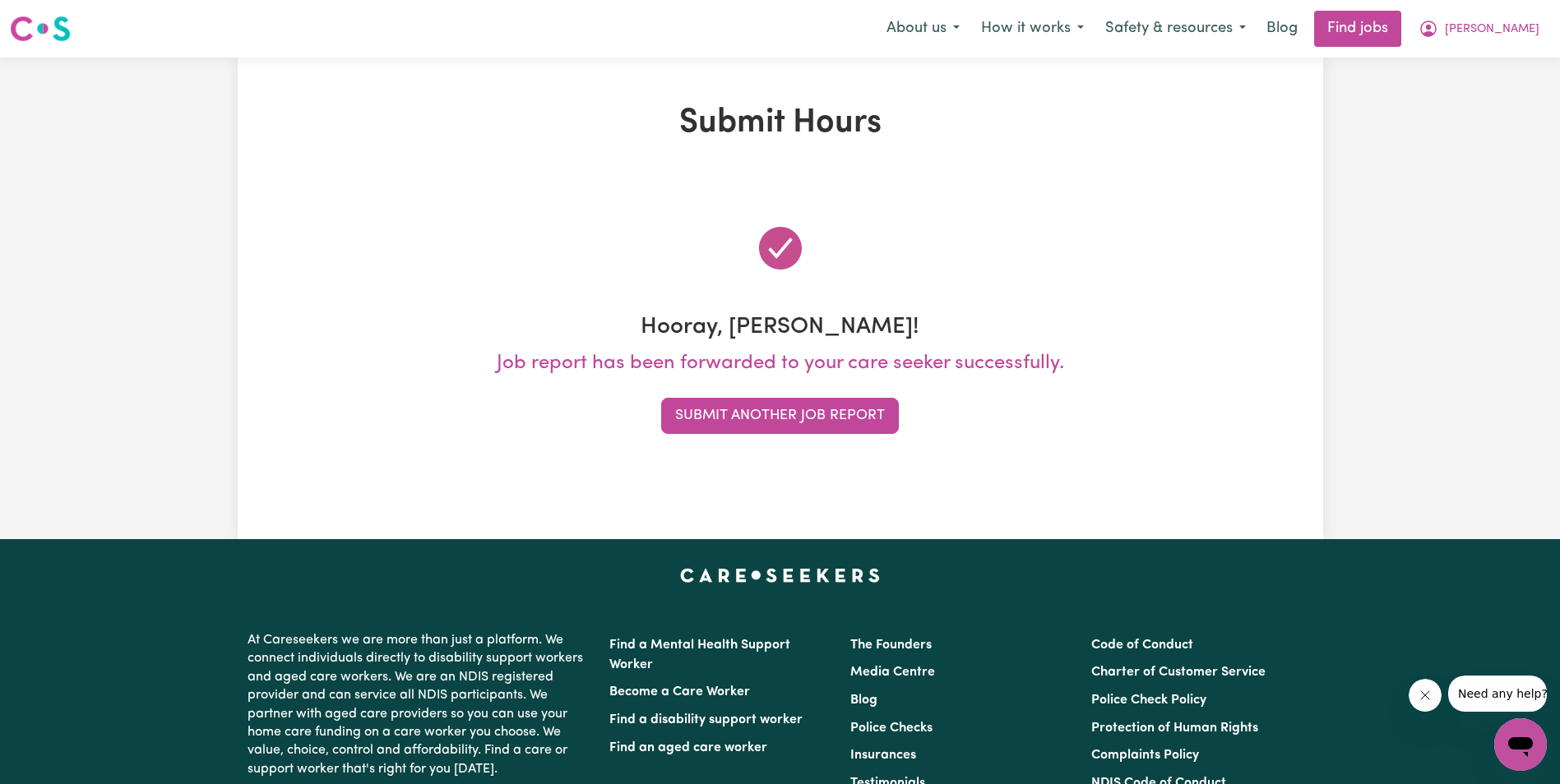
click at [1424, 324] on div "Submit Hours Hooray, [PERSON_NAME]! Job report has been forwarded to your care …" at bounding box center [780, 298] width 1560 height 482
drag, startPoint x: 854, startPoint y: 397, endPoint x: 853, endPoint y: 409, distance: 12.0
click at [854, 402] on button "Submit Another Job Report" at bounding box center [780, 416] width 238 height 37
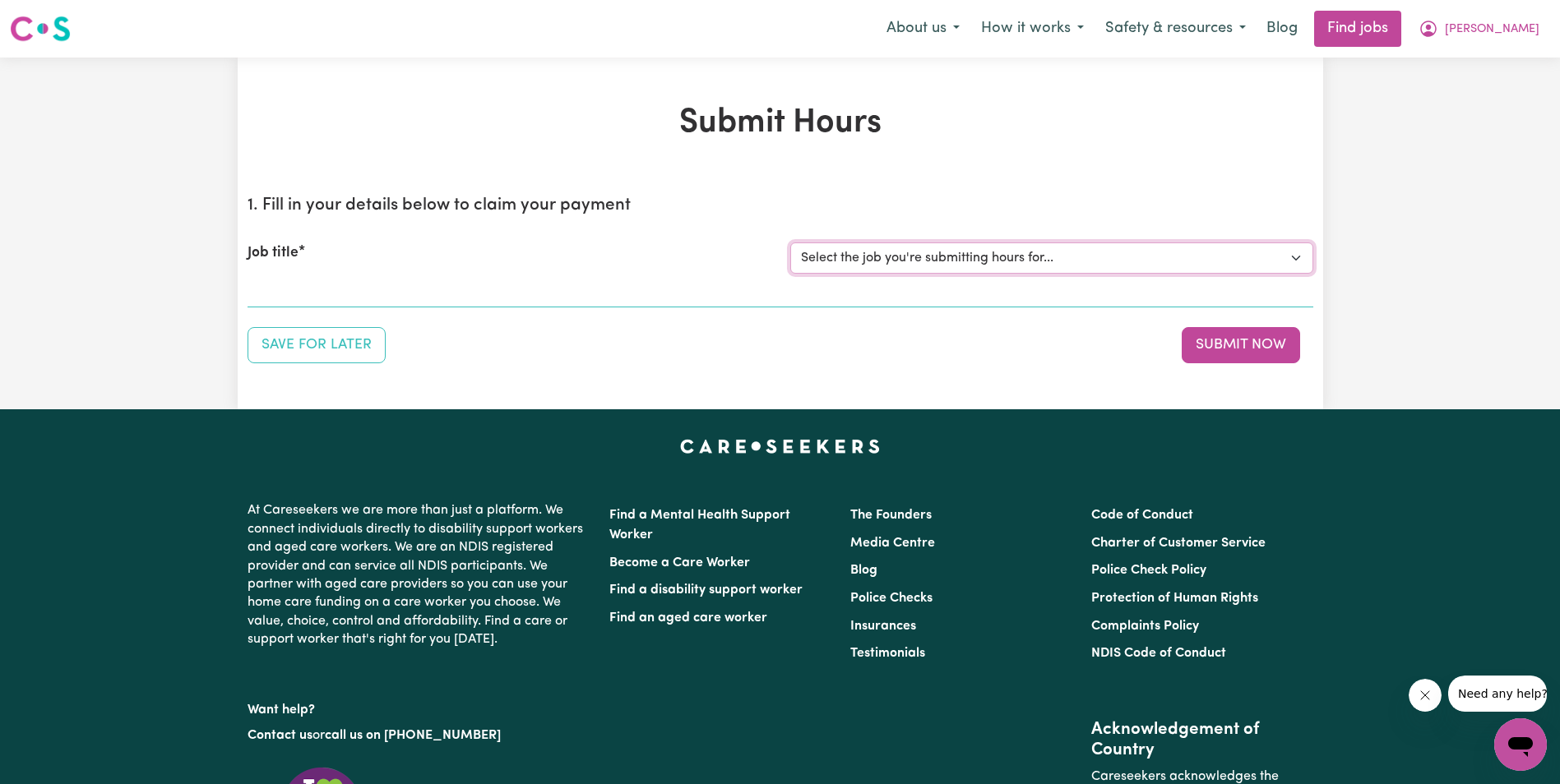
click at [893, 254] on select "Select the job you're submitting hours for... [[PERSON_NAME]] Support Worker in…" at bounding box center [1051, 257] width 523 height 31
select select "11643"
click at [790, 242] on select "Select the job you're submitting hours for... [[PERSON_NAME]] Support Worker in…" at bounding box center [1051, 257] width 523 height 31
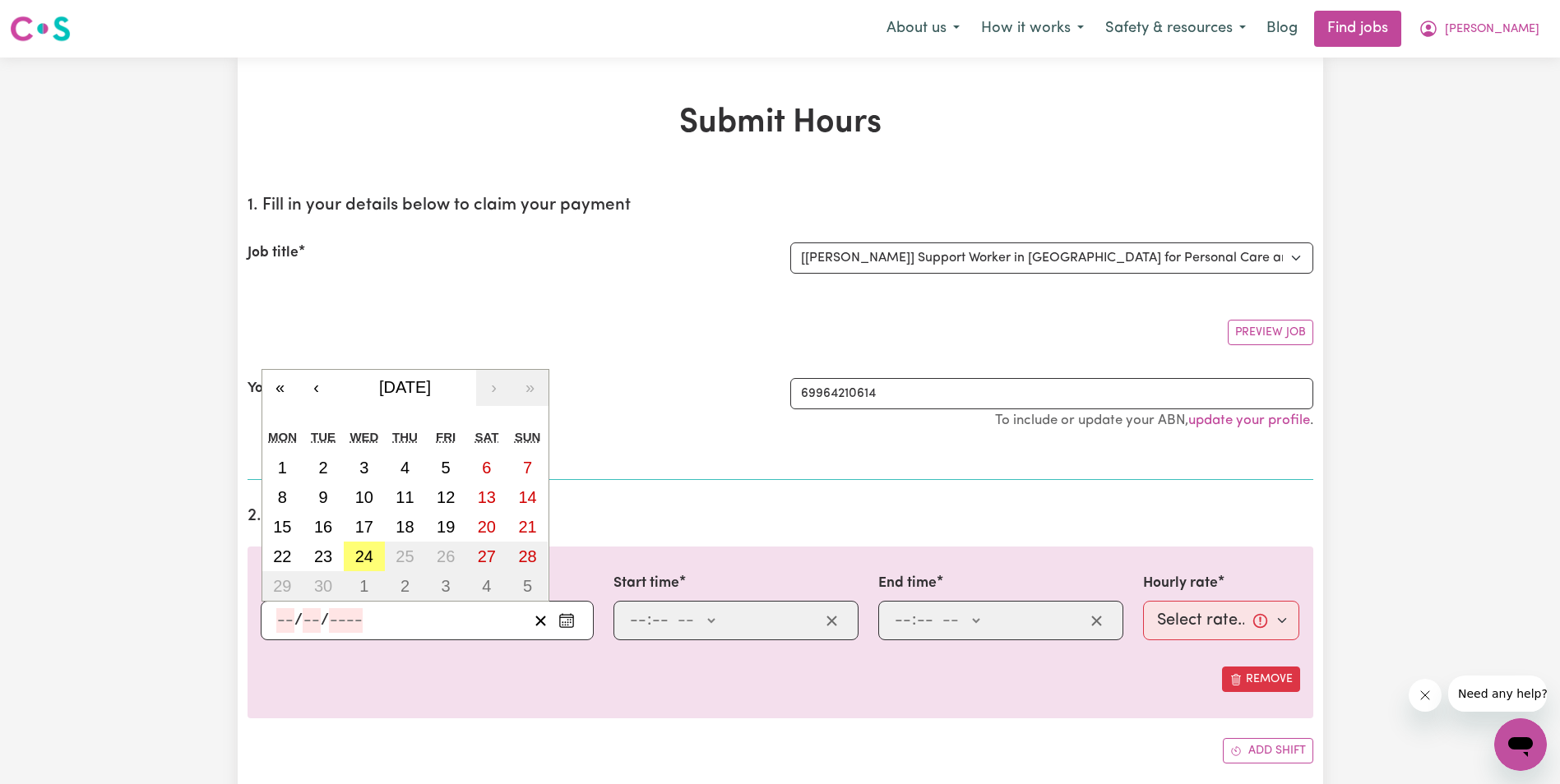
click at [282, 621] on input "number" at bounding box center [285, 621] width 18 height 25
click at [525, 531] on abbr "21" at bounding box center [527, 527] width 18 height 18
type input "[DATE]"
type input "21"
type input "9"
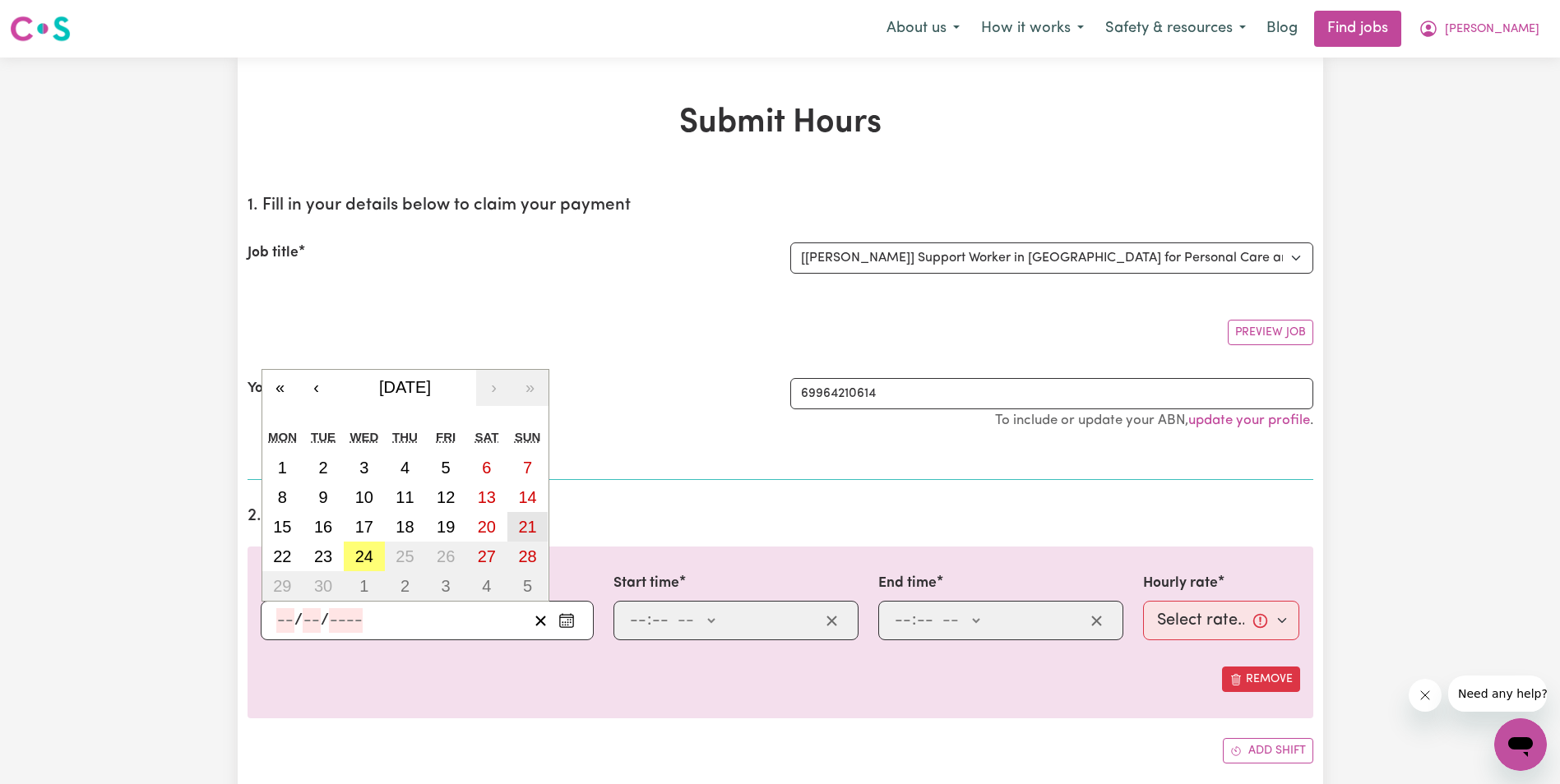
type input "2025"
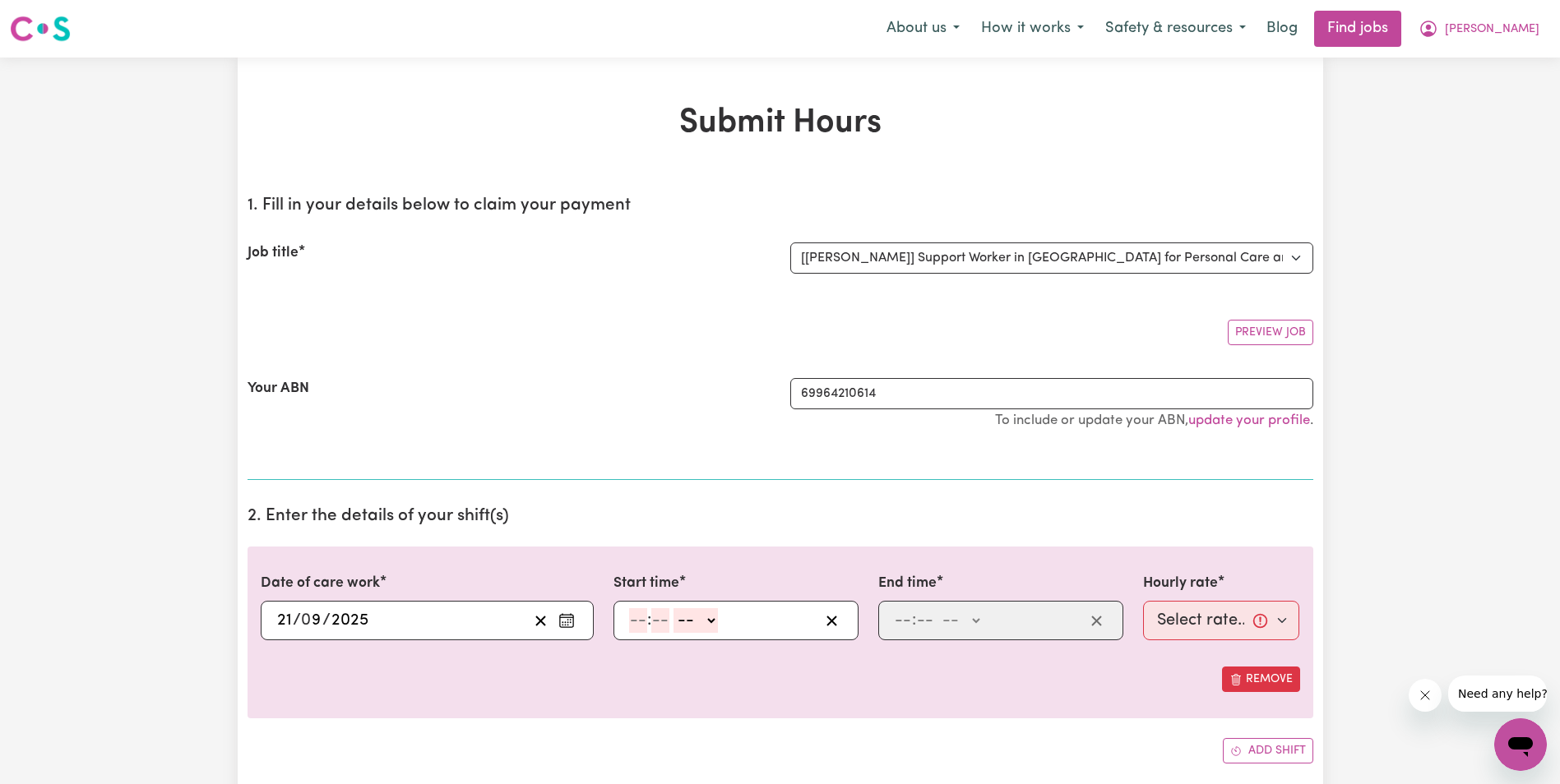
click at [633, 617] on input "number" at bounding box center [638, 621] width 18 height 25
type input "8"
type input "30"
click at [707, 624] on select "-- AM PM" at bounding box center [691, 621] width 45 height 25
select select "am"
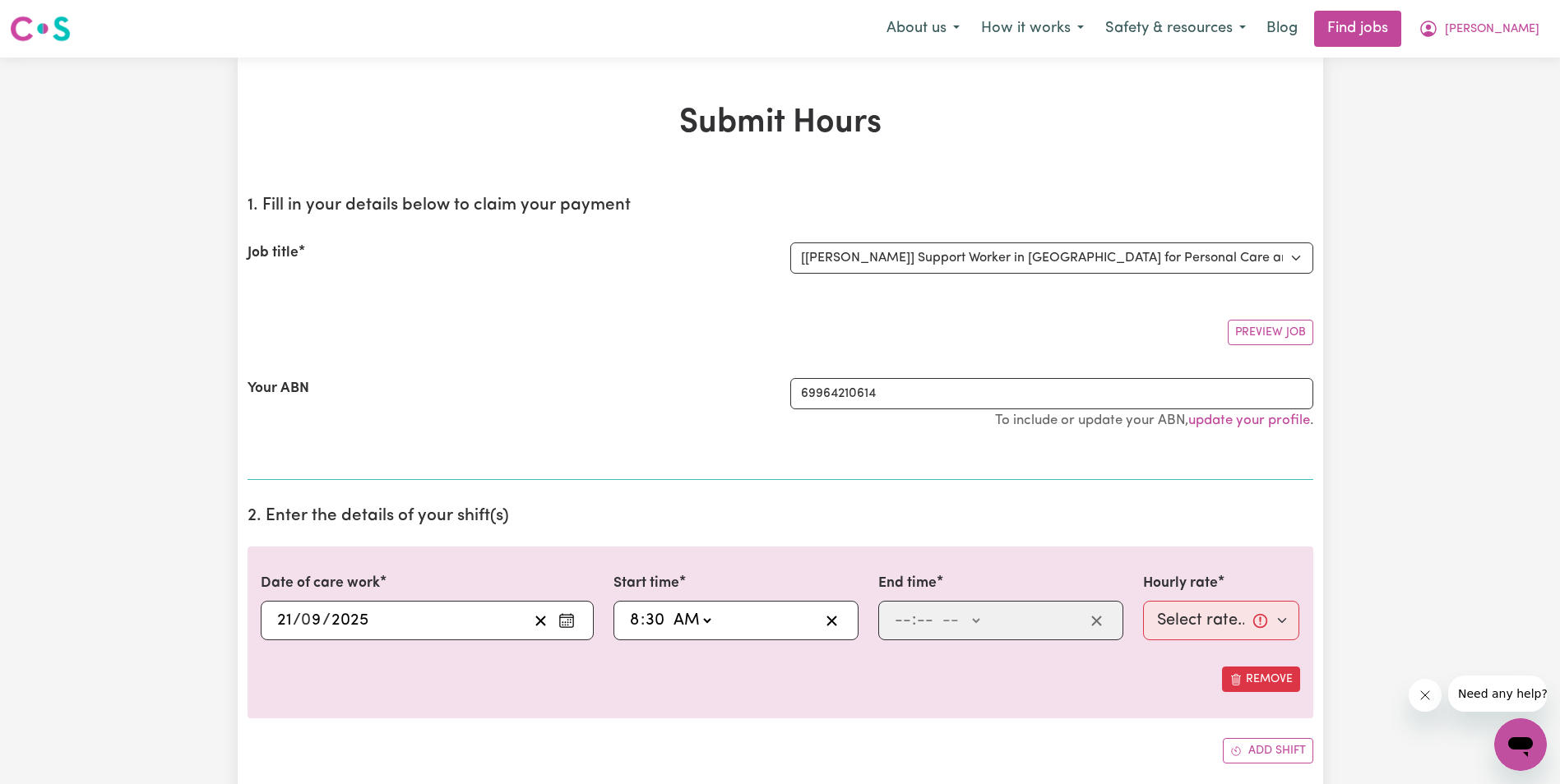
click at [669, 608] on select "-- AM PM" at bounding box center [691, 621] width 45 height 25
type input "08:30"
click at [894, 622] on input "number" at bounding box center [903, 621] width 18 height 25
type input "10"
type input "30"
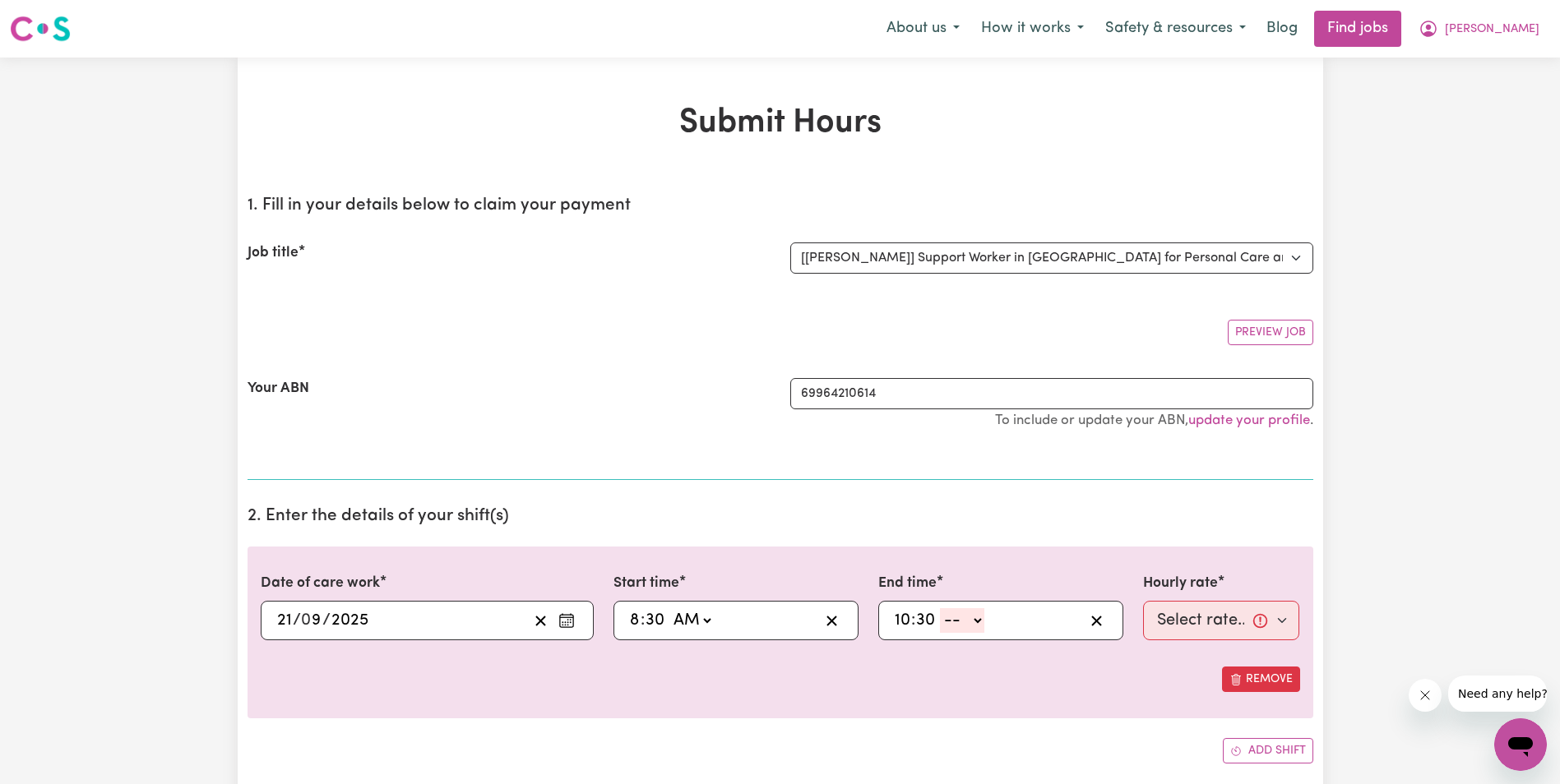
click at [975, 624] on select "-- AM PM" at bounding box center [962, 621] width 45 height 25
select select "am"
click at [940, 608] on select "-- AM PM" at bounding box center [962, 621] width 45 height 25
type input "10:30"
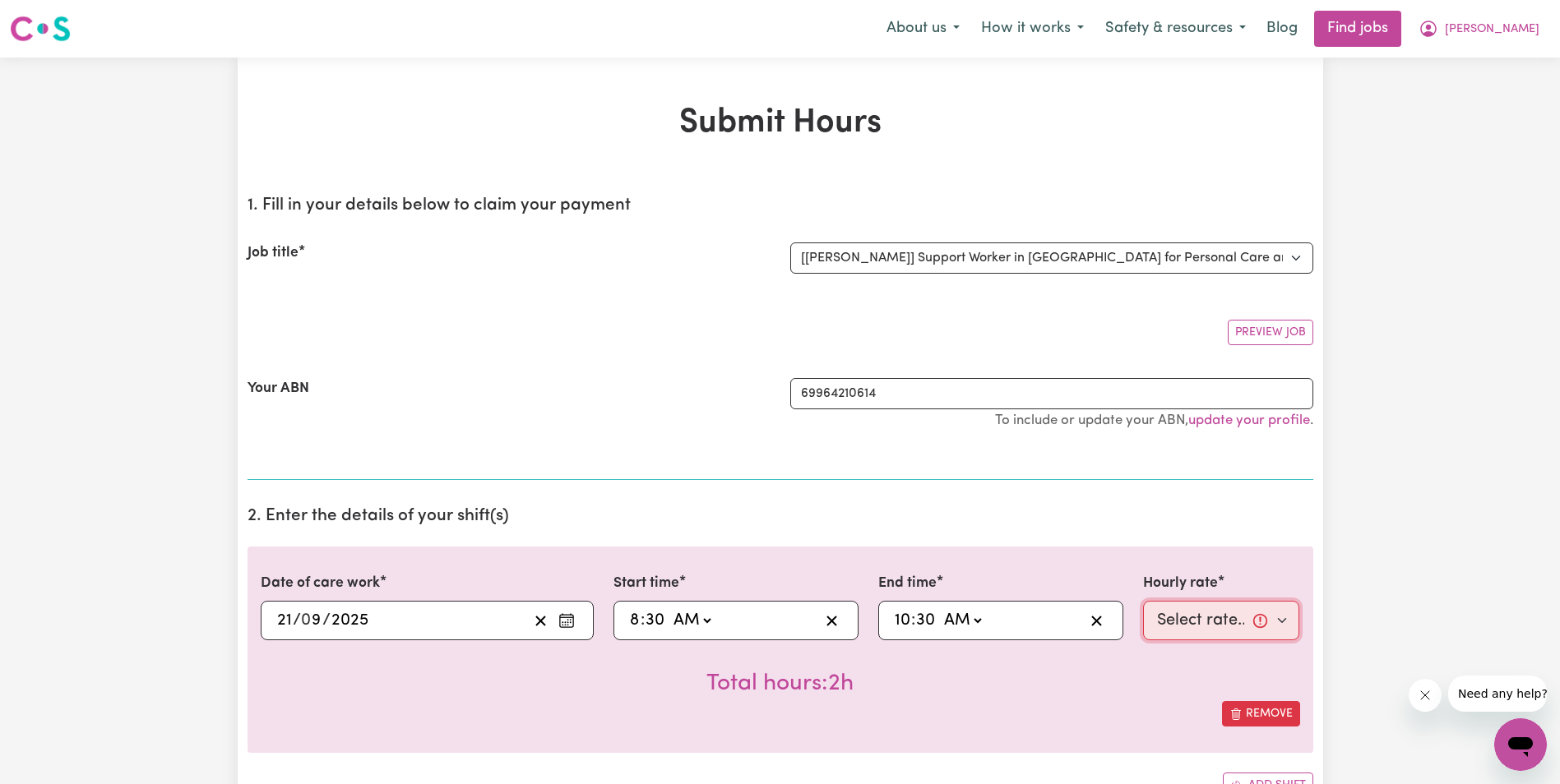
click at [1169, 623] on select "Select rate... $68.00 (Weekday) $68.00 ([DATE]) $68.00 ([DATE])" at bounding box center [1221, 621] width 157 height 39
select select "68-[DATE]"
click at [1143, 601] on select "Select rate... $68.00 (Weekday) $68.00 ([DATE]) $68.00 ([DATE])" at bounding box center [1221, 621] width 157 height 39
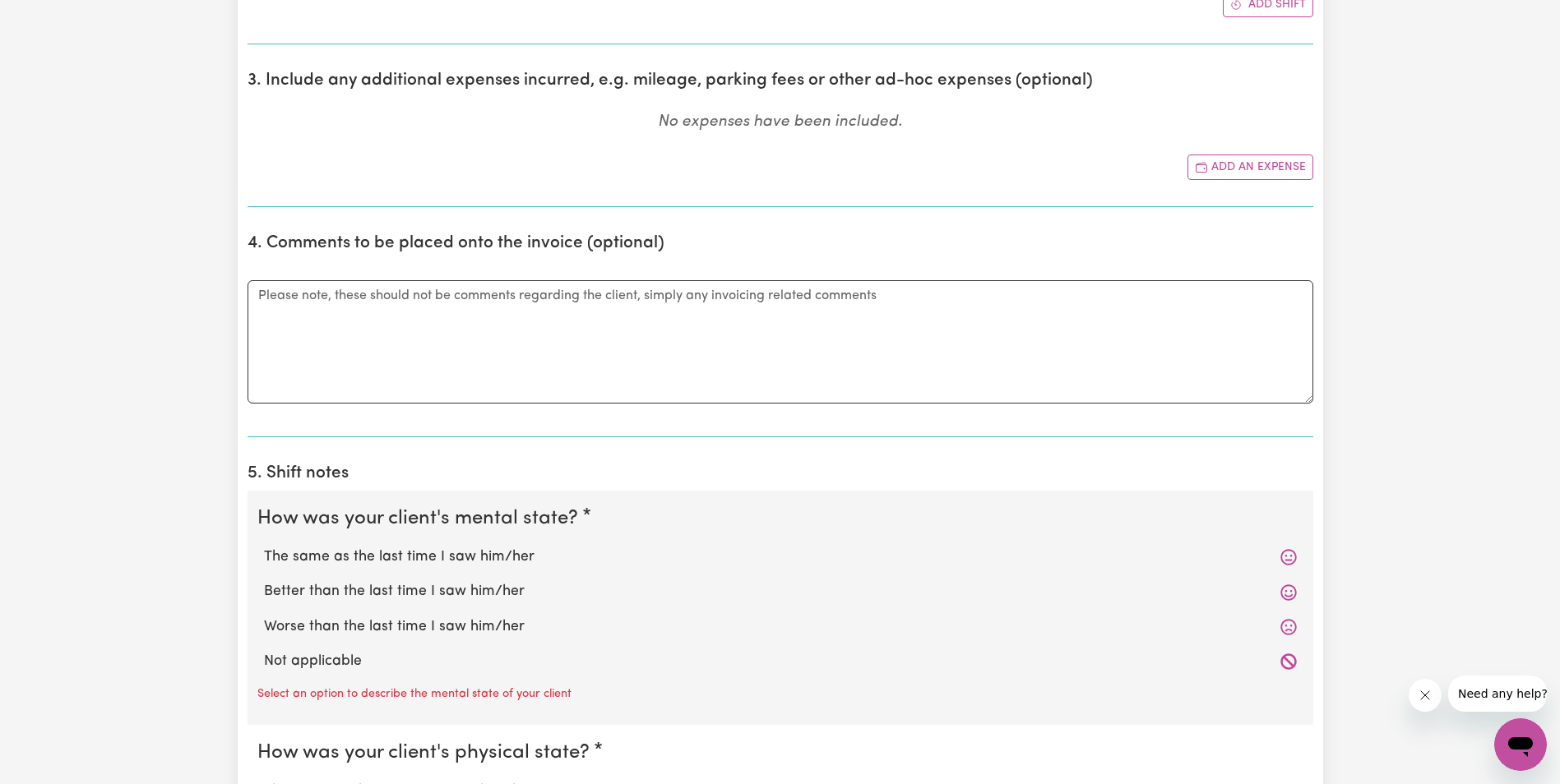
scroll to position [822, 0]
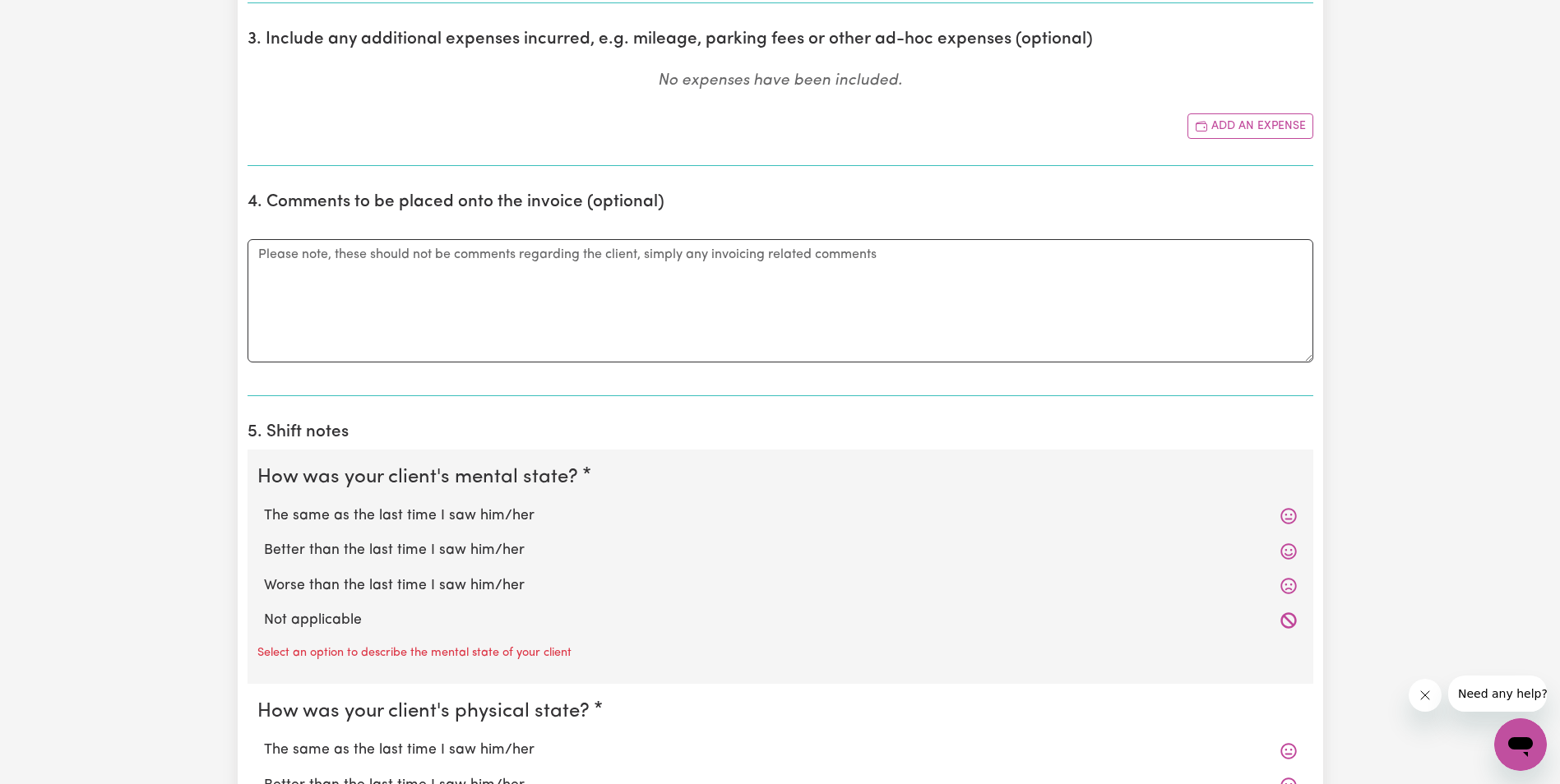
click at [373, 516] on label "The same as the last time I saw him/her" at bounding box center [780, 517] width 1033 height 21
click at [264, 506] on input "The same as the last time I saw him/her" at bounding box center [263, 505] width 1 height 1
radio input "true"
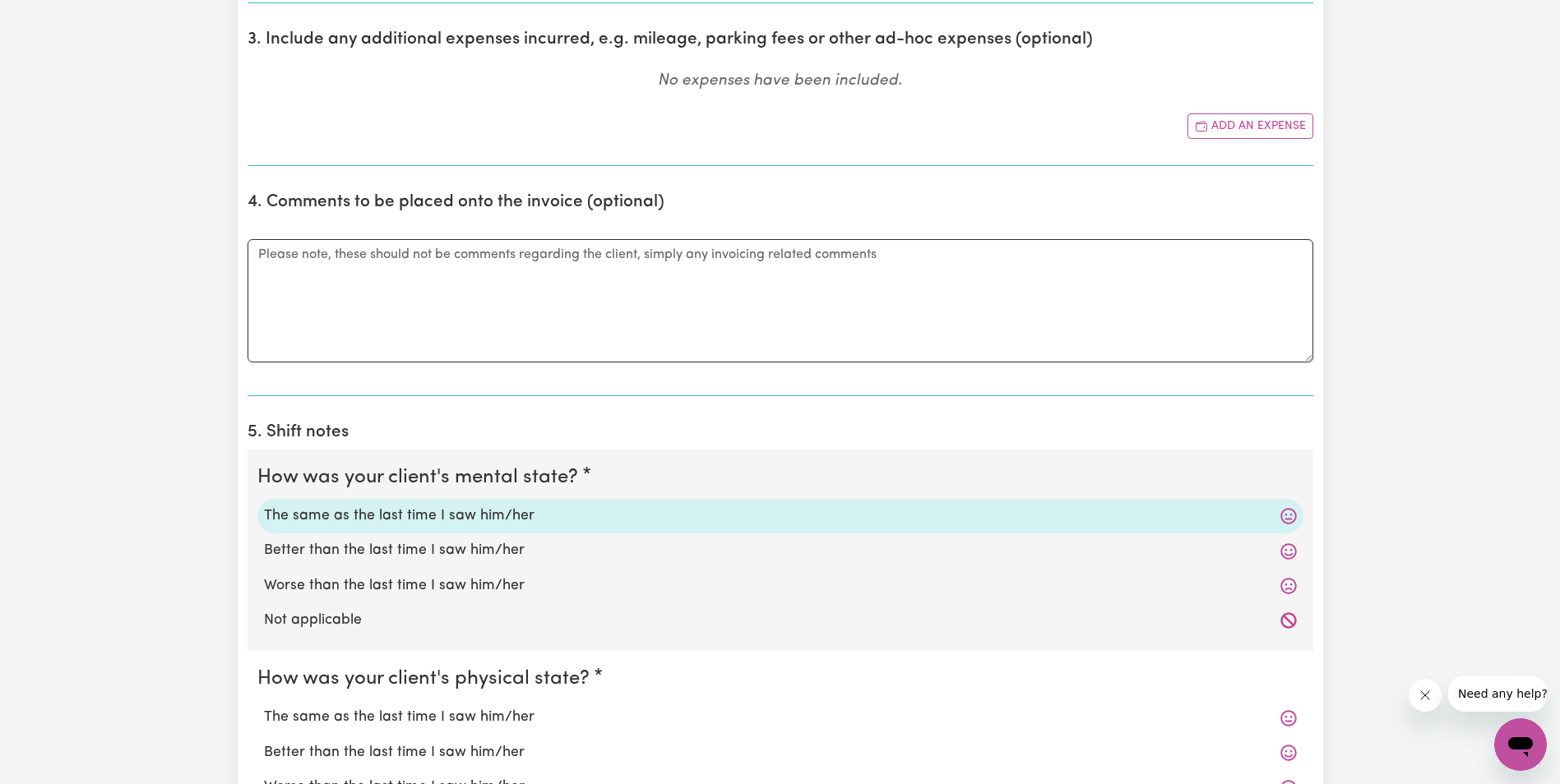
drag, startPoint x: 367, startPoint y: 719, endPoint x: 377, endPoint y: 718, distance: 10.0
click at [368, 719] on label "The same as the last time I saw him/her" at bounding box center [780, 718] width 1033 height 21
click at [264, 707] on input "The same as the last time I saw him/her" at bounding box center [263, 706] width 1 height 1
radio input "true"
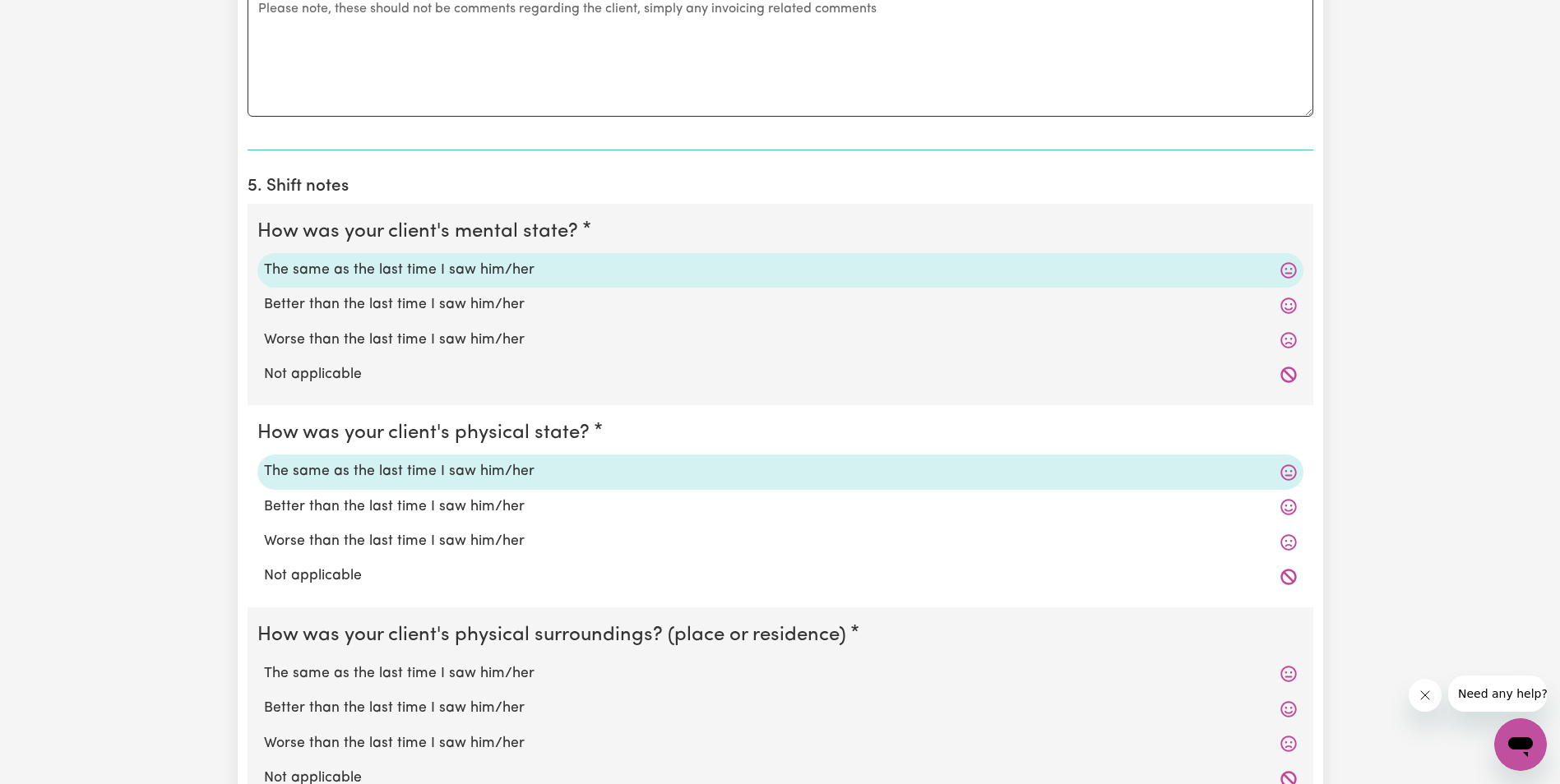
scroll to position [1069, 0]
click at [406, 670] on label "The same as the last time I saw him/her" at bounding box center [780, 674] width 1033 height 21
click at [264, 663] on input "The same as the last time I saw him/her" at bounding box center [263, 662] width 1 height 1
radio input "true"
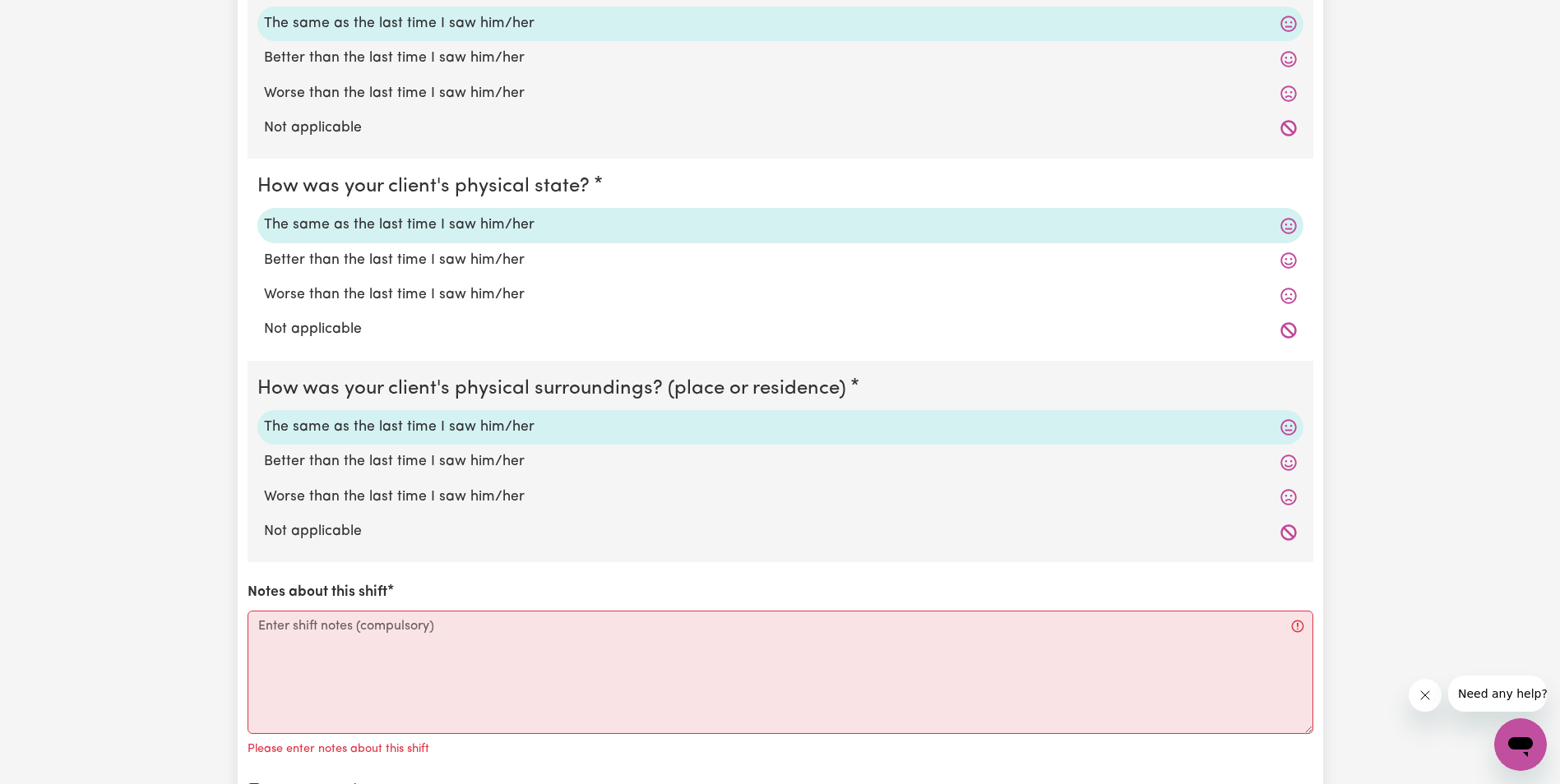
scroll to position [1316, 0]
click at [326, 644] on textarea "Notes about this shift" at bounding box center [780, 672] width 1066 height 123
paste textarea "[PERSON_NAME] was up and sitting in her Wheelchair at the table. [PERSON_NAME] …"
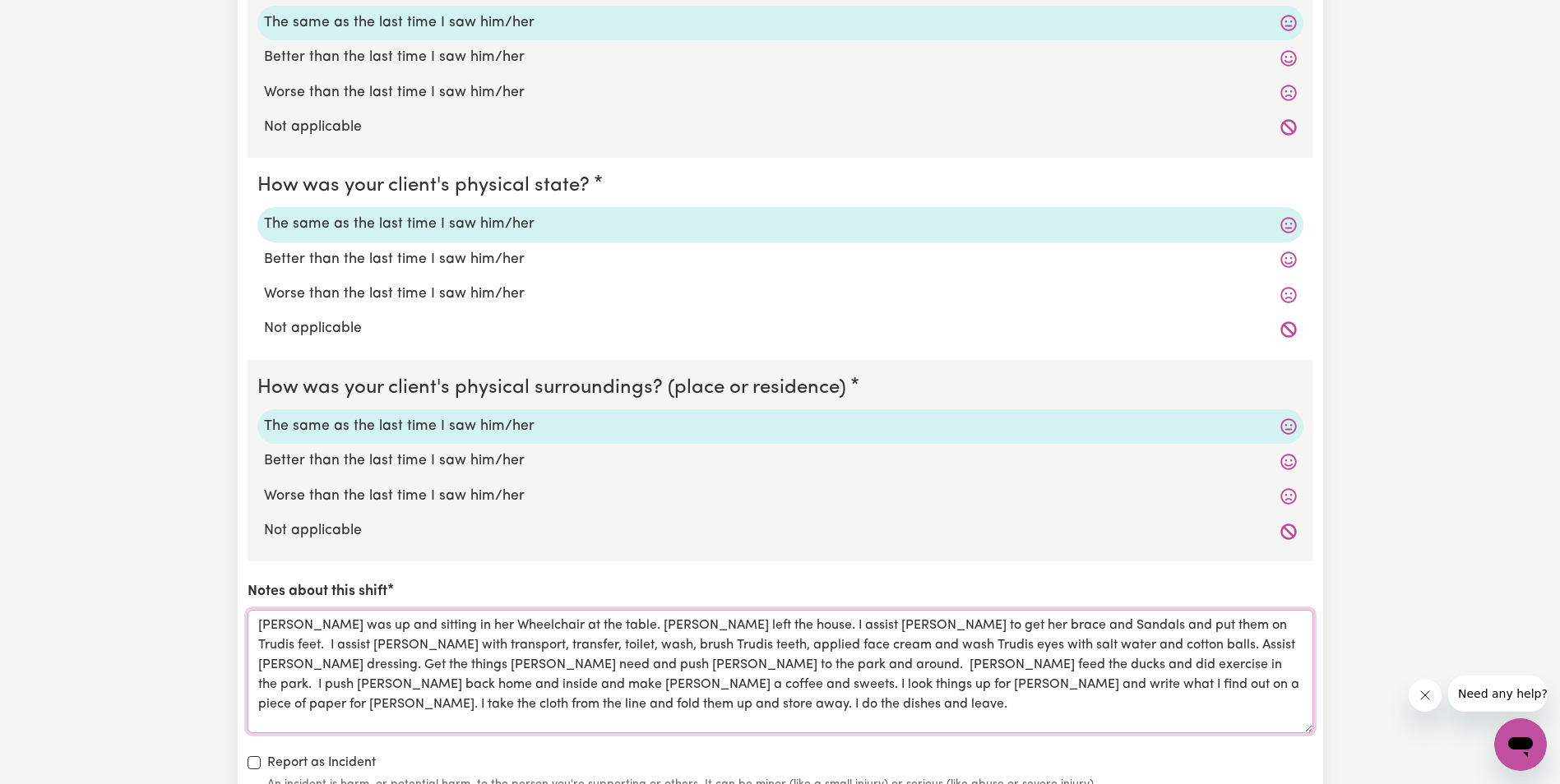
drag, startPoint x: 367, startPoint y: 686, endPoint x: 426, endPoint y: 678, distance: 59.5
click at [368, 686] on textarea "[PERSON_NAME] was up and sitting in her Wheelchair at the table. [PERSON_NAME] …" at bounding box center [780, 672] width 1066 height 123
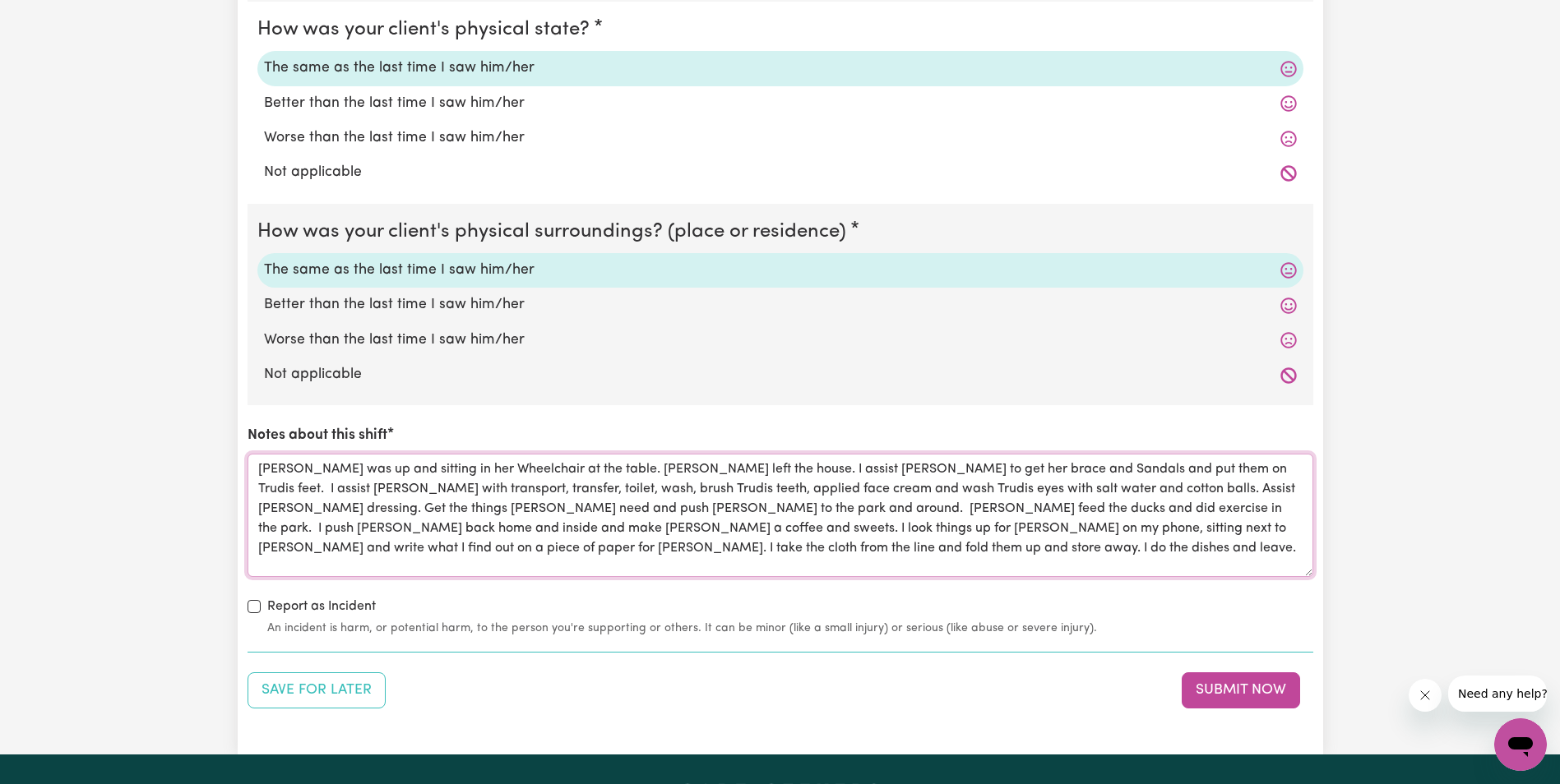
scroll to position [1480, 0]
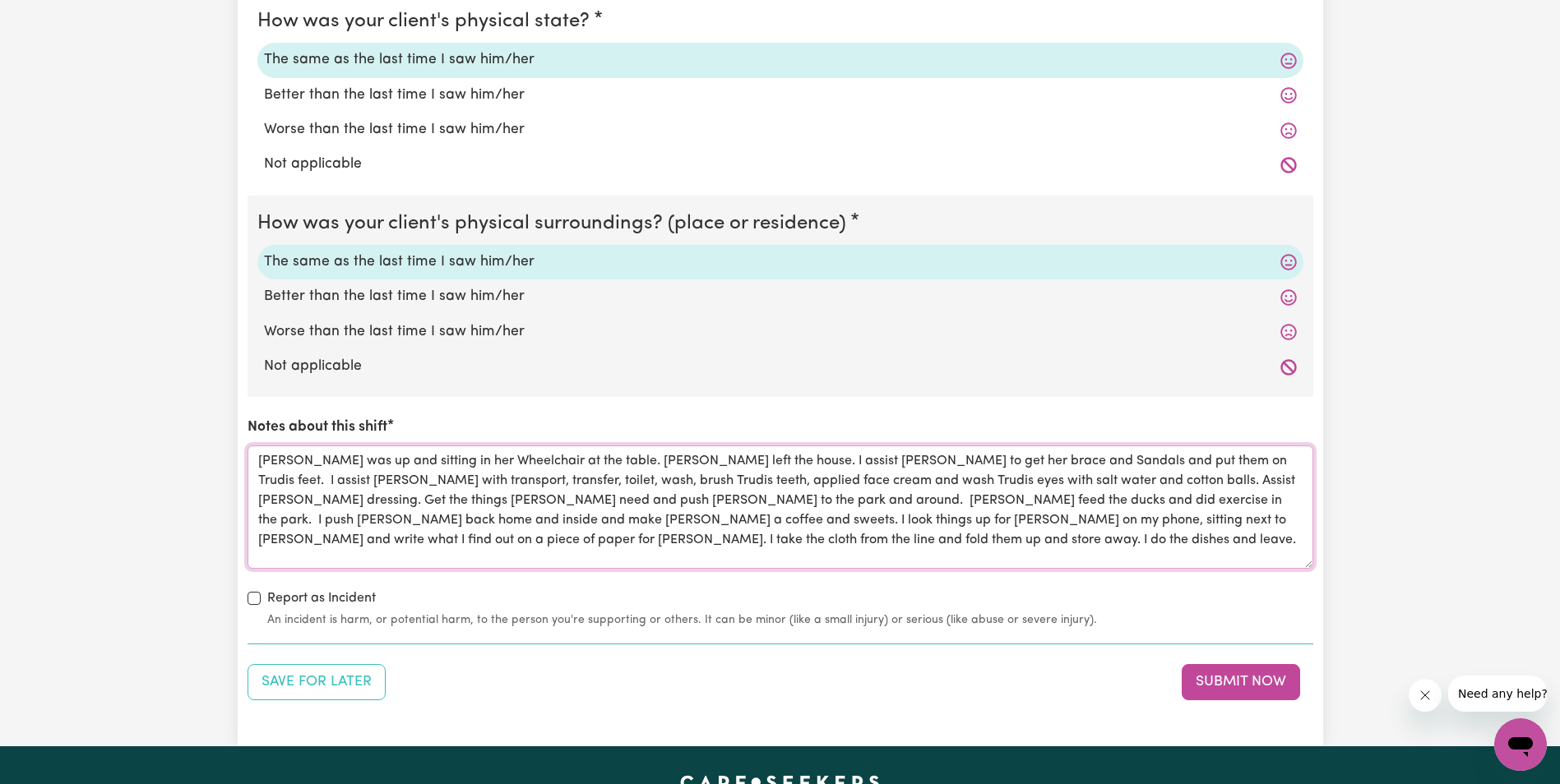
drag, startPoint x: 408, startPoint y: 537, endPoint x: 260, endPoint y: 452, distance: 170.7
click at [260, 452] on textarea "[PERSON_NAME] was up and sitting in her Wheelchair at the table. [PERSON_NAME] …" at bounding box center [780, 507] width 1066 height 123
type textarea "[PERSON_NAME] was up and sitting in her Wheelchair at the table. [PERSON_NAME] …"
drag, startPoint x: 673, startPoint y: 663, endPoint x: 714, endPoint y: 686, distance: 47.0
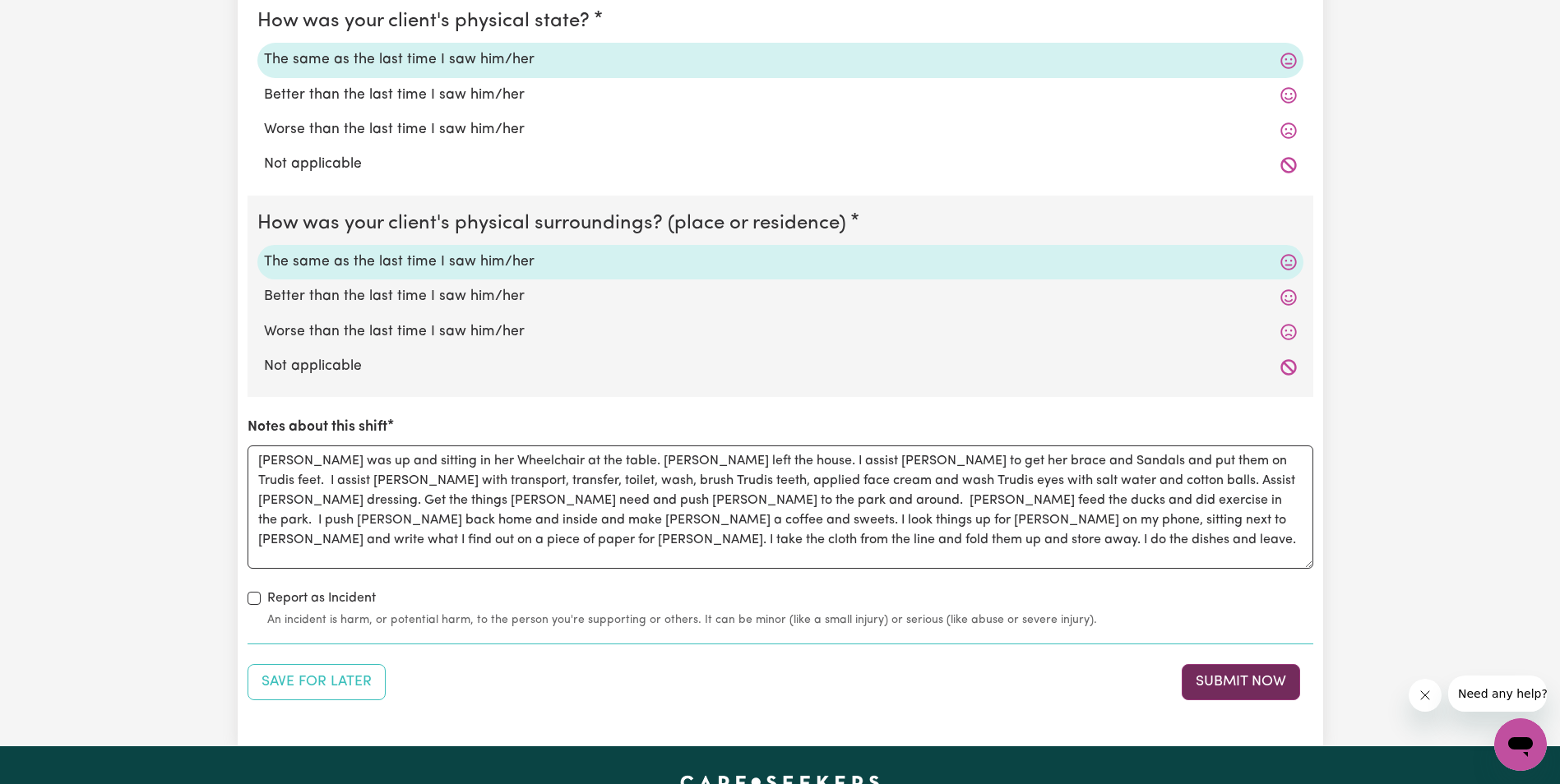
click at [1210, 676] on button "Submit Now" at bounding box center [1240, 682] width 118 height 37
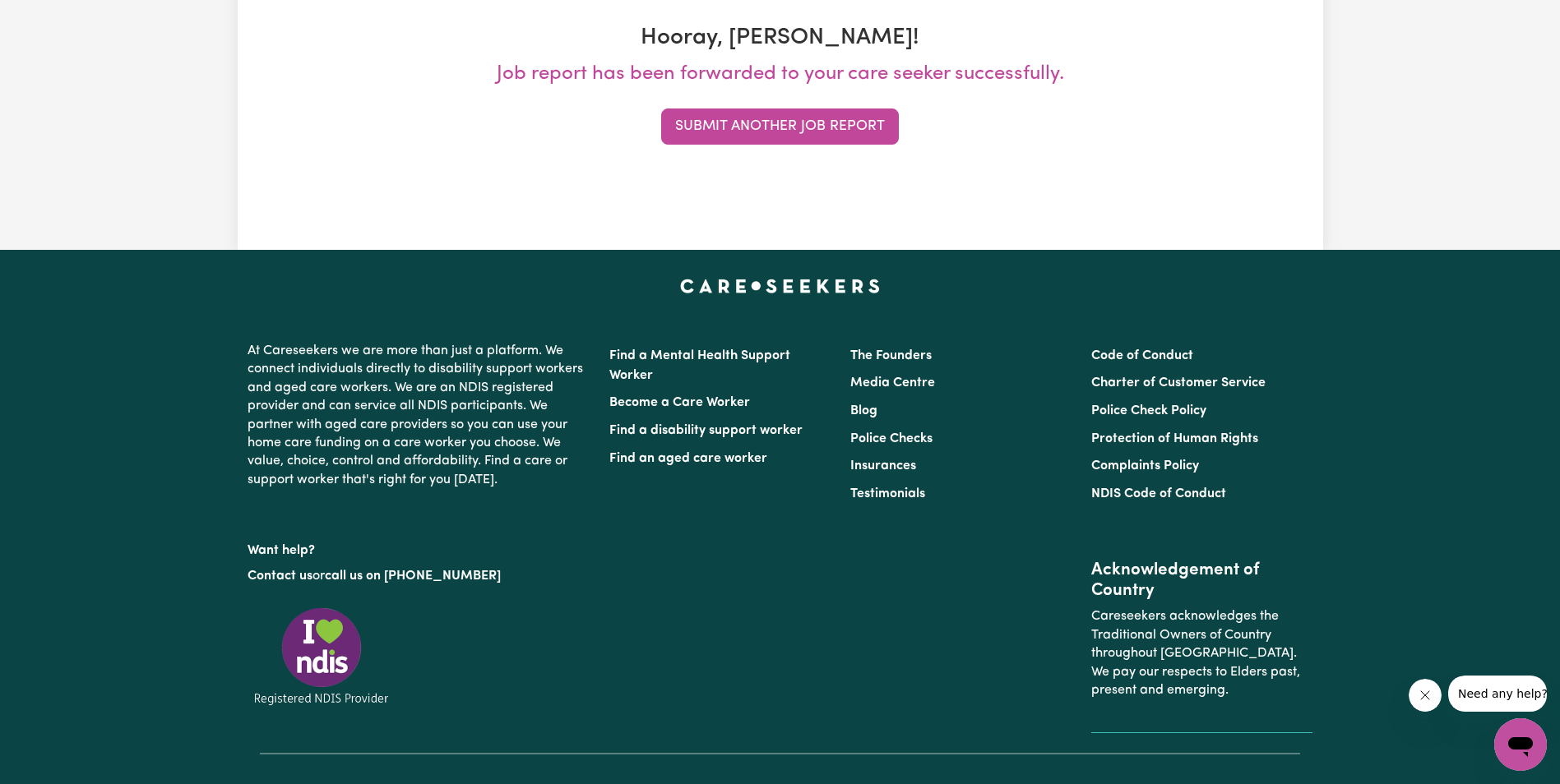
scroll to position [0, 0]
